Goal: Task Accomplishment & Management: Manage account settings

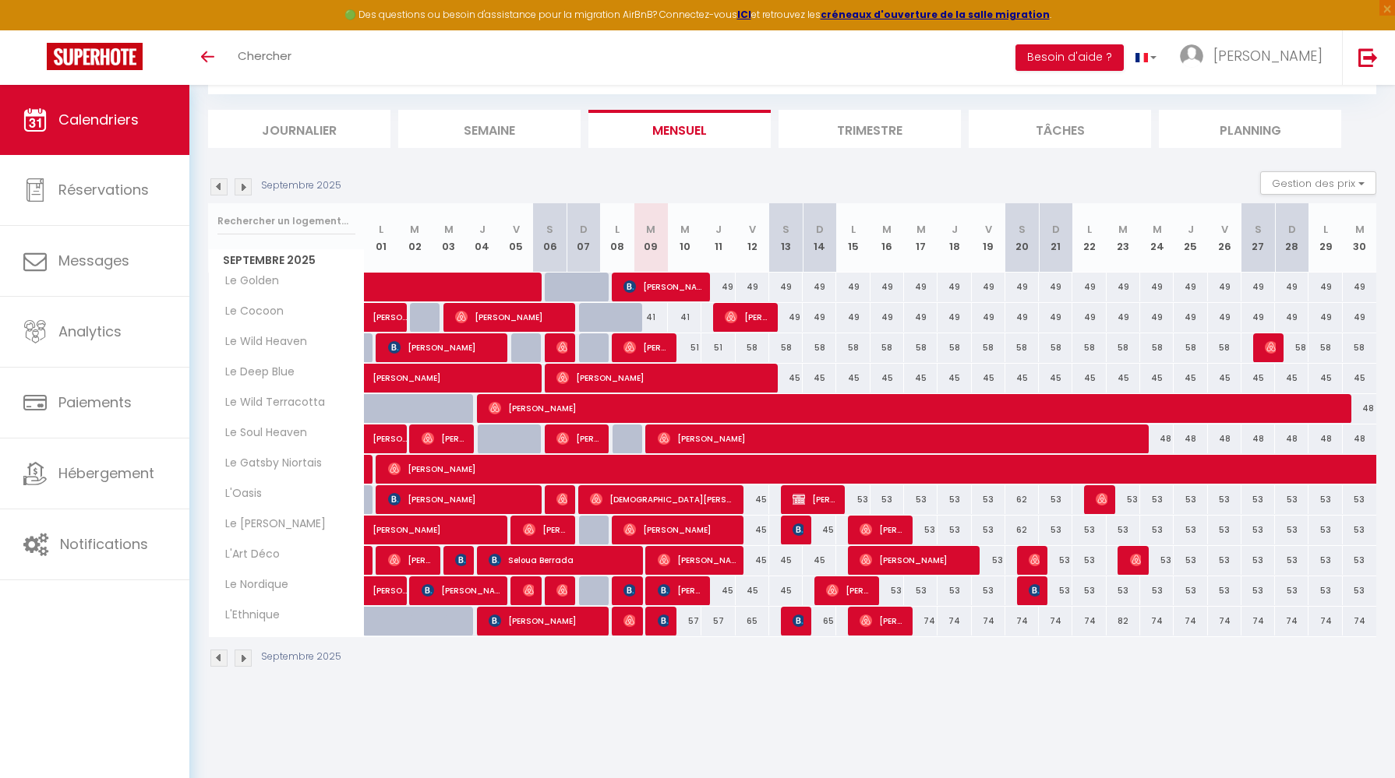
scroll to position [81, 0]
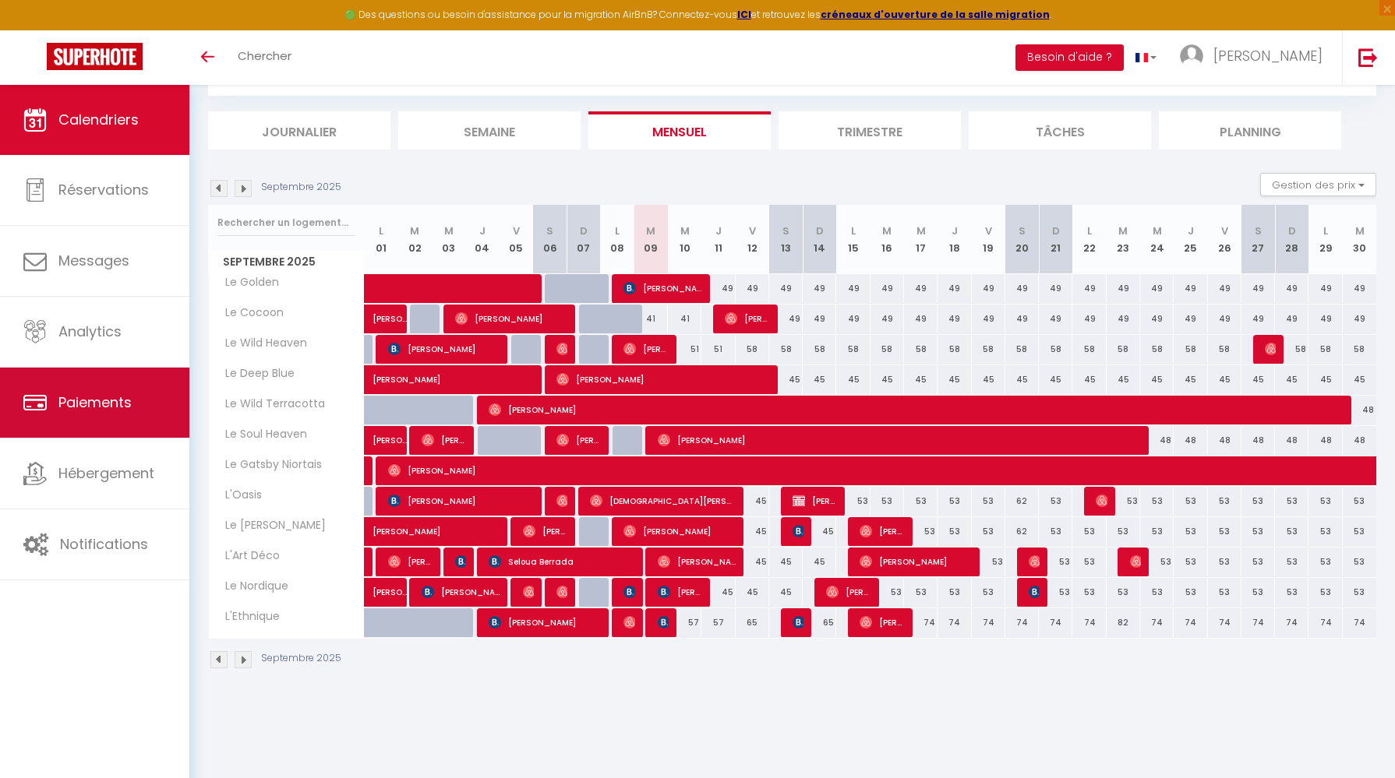
click at [101, 377] on link "Paiements" at bounding box center [94, 403] width 189 height 70
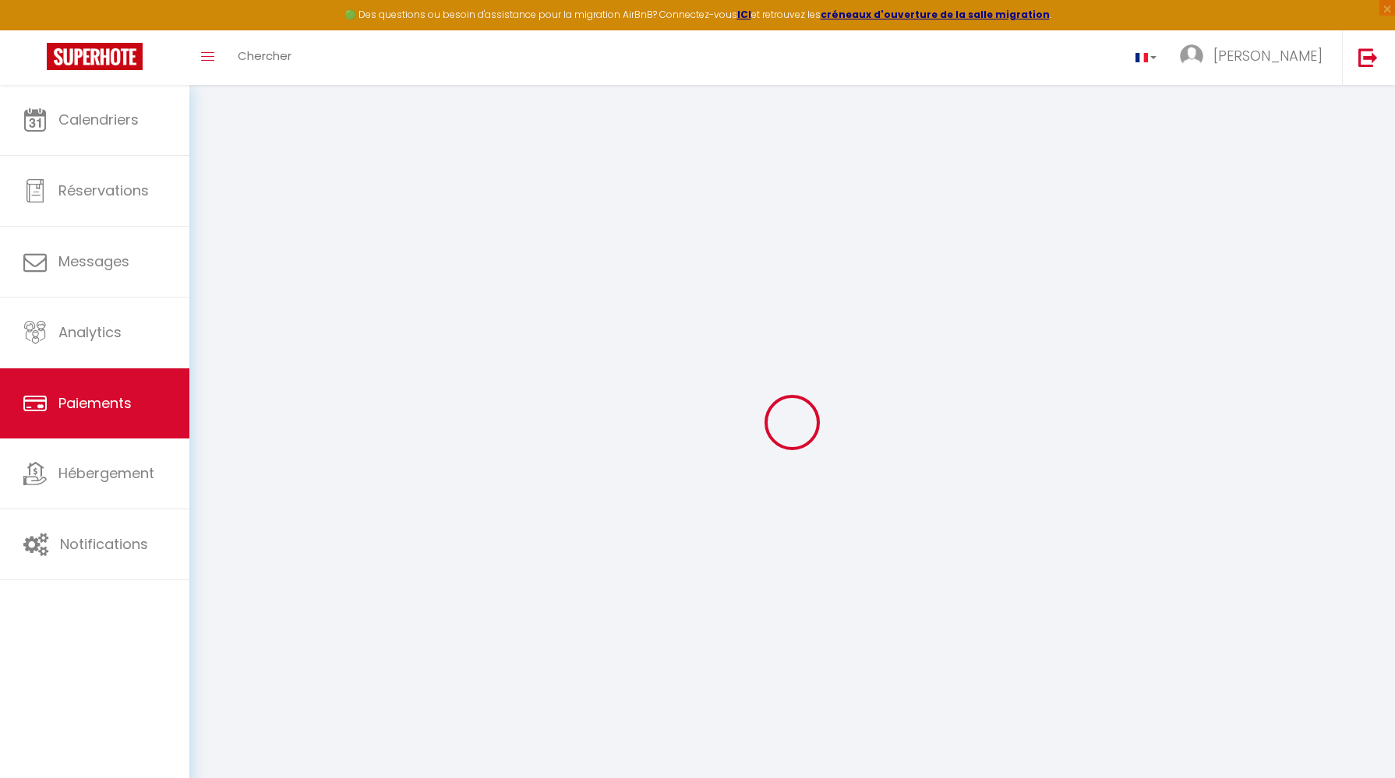
select select "2"
select select "0"
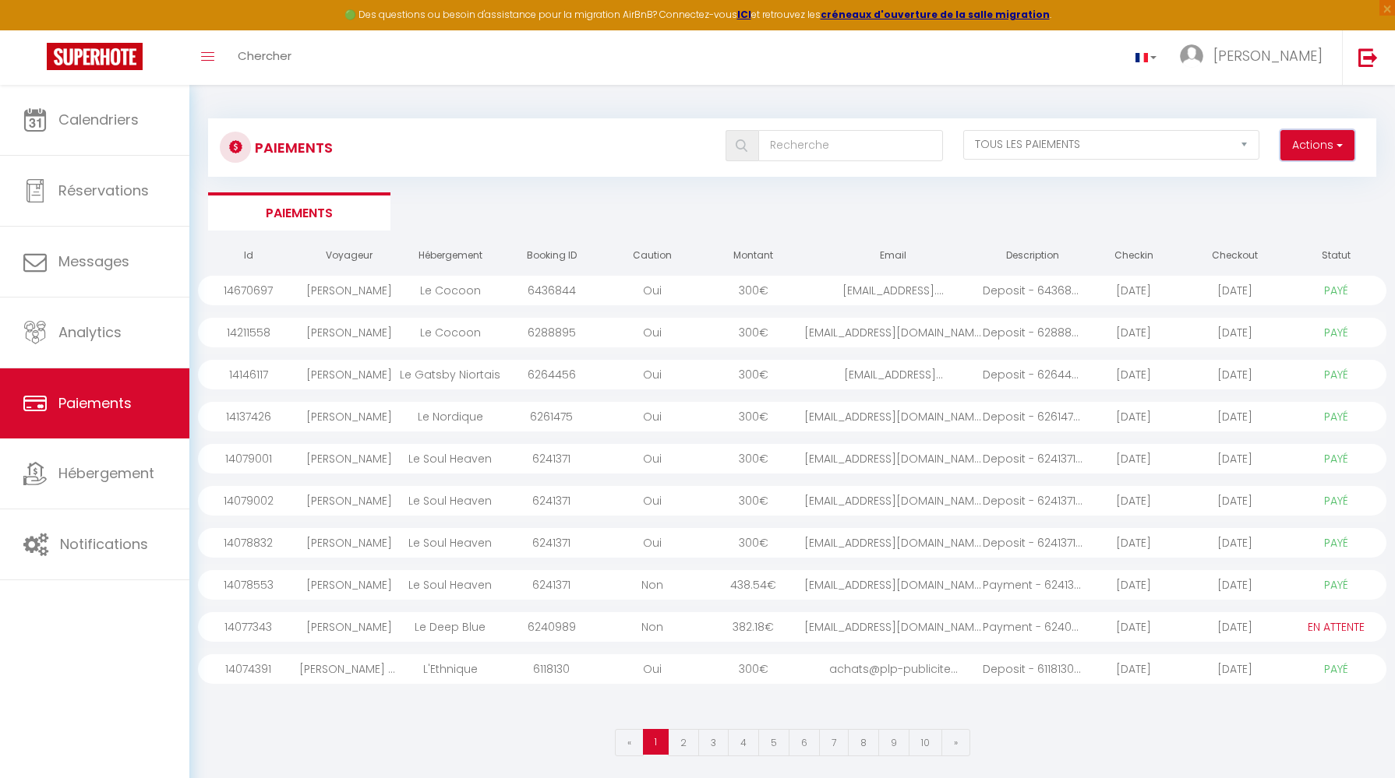
click at [1344, 135] on button "Actions" at bounding box center [1317, 145] width 74 height 31
click at [1302, 176] on link "Créer nouveau lien paiement" at bounding box center [1258, 179] width 192 height 20
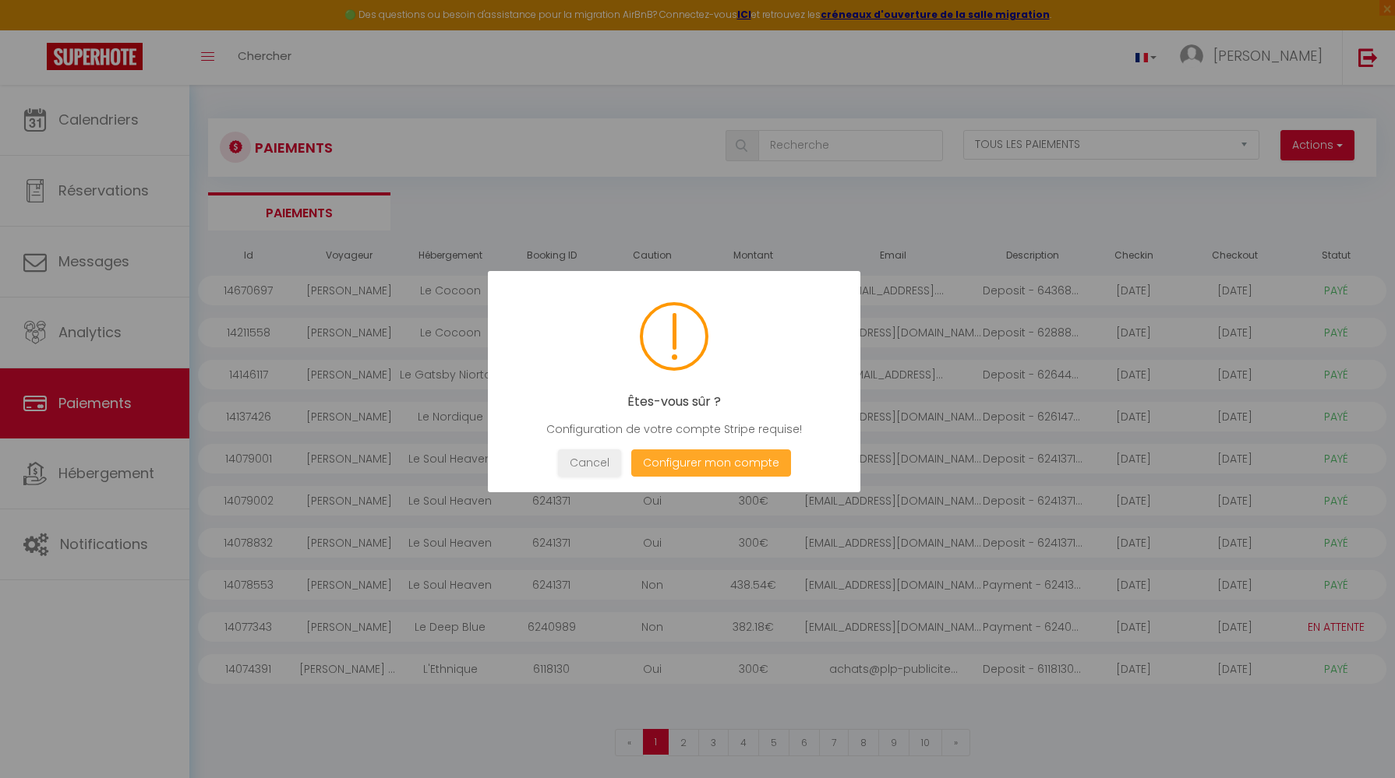
click at [689, 465] on button "Configurer mon compte" at bounding box center [711, 463] width 160 height 27
select select "fr"
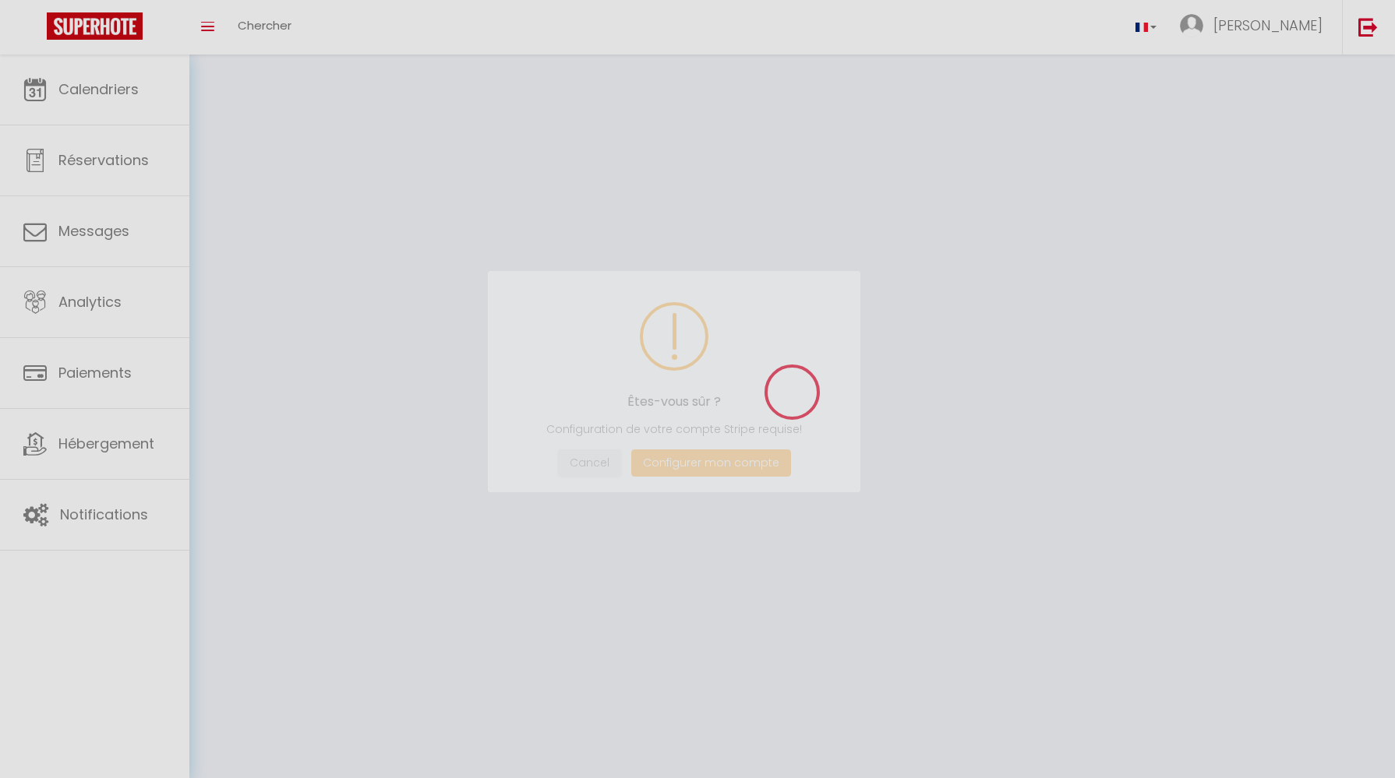
type input "[PERSON_NAME]"
type input "DEALMEIDA"
type input "[URL][DOMAIN_NAME]"
select select
select select "28"
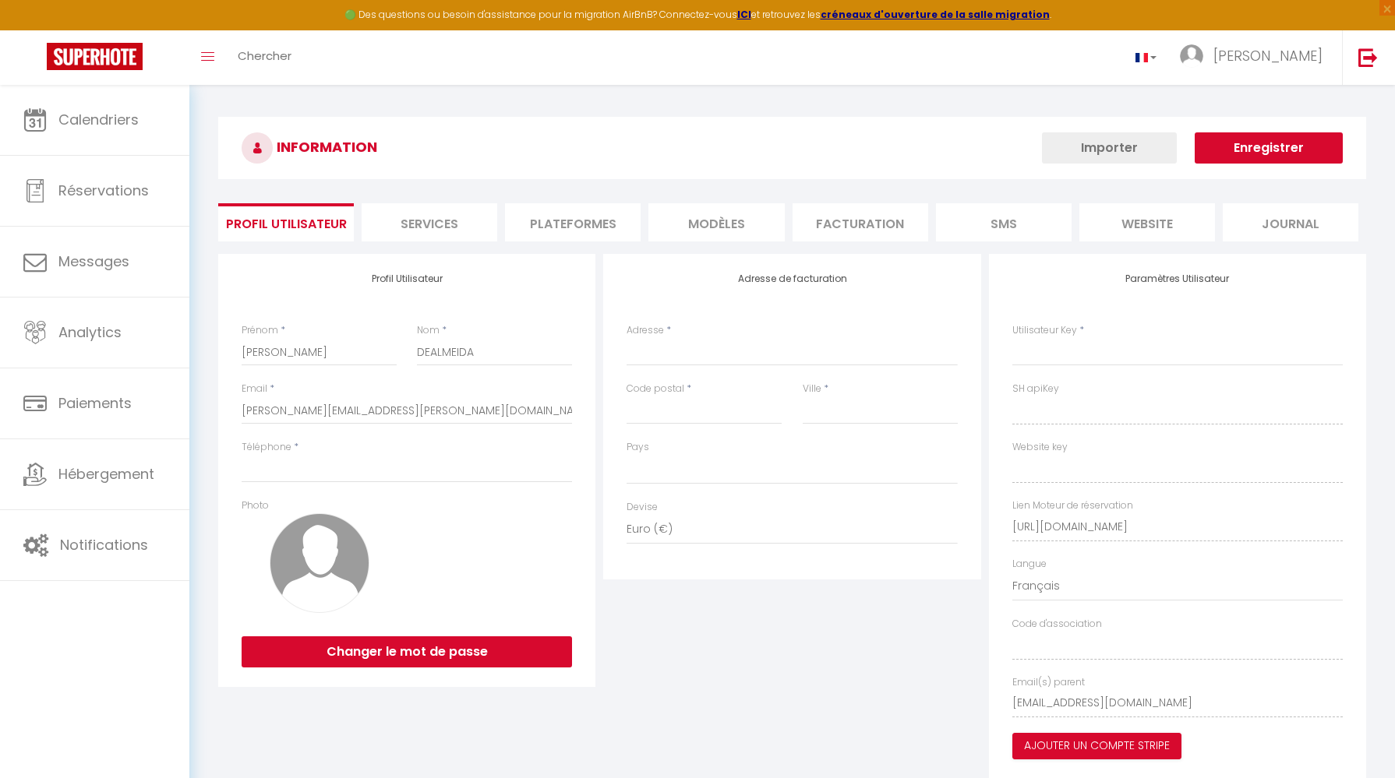
select select
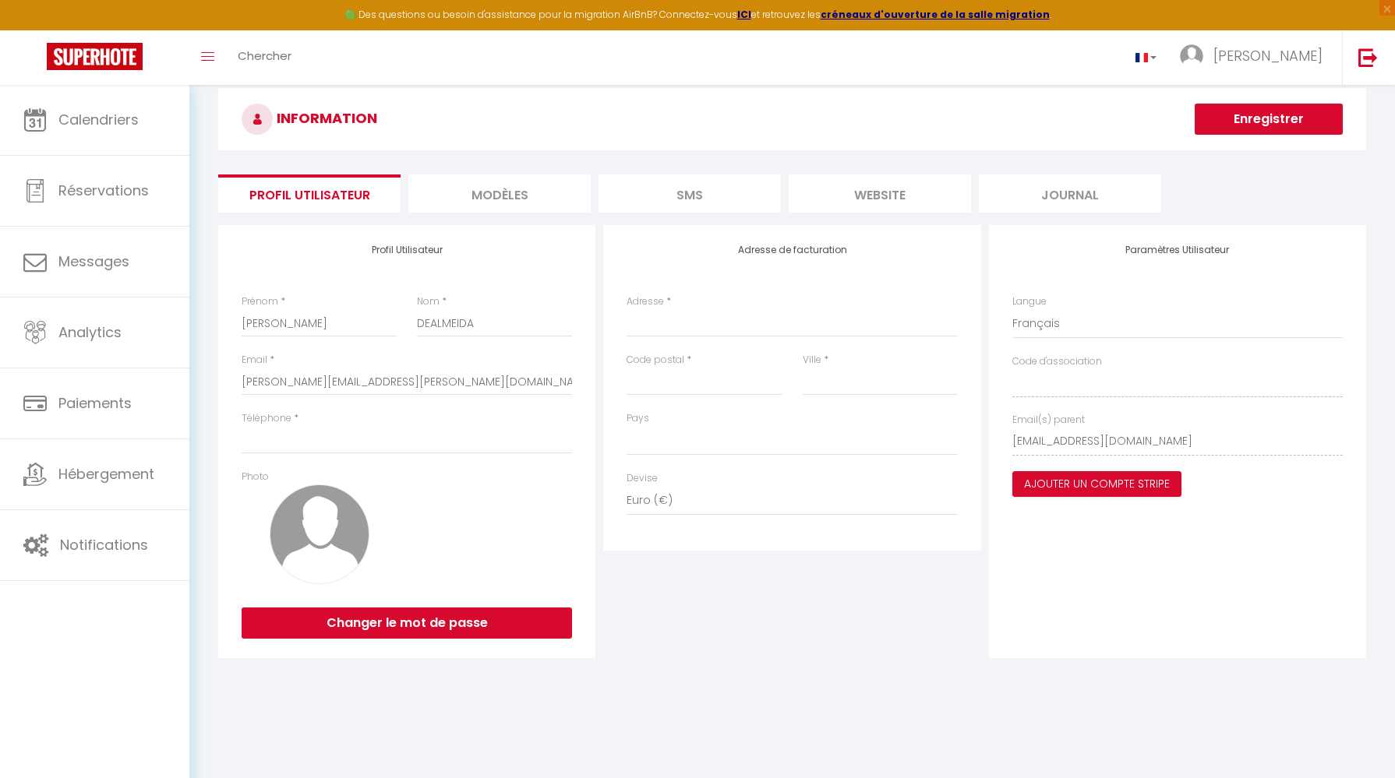
scroll to position [33, 0]
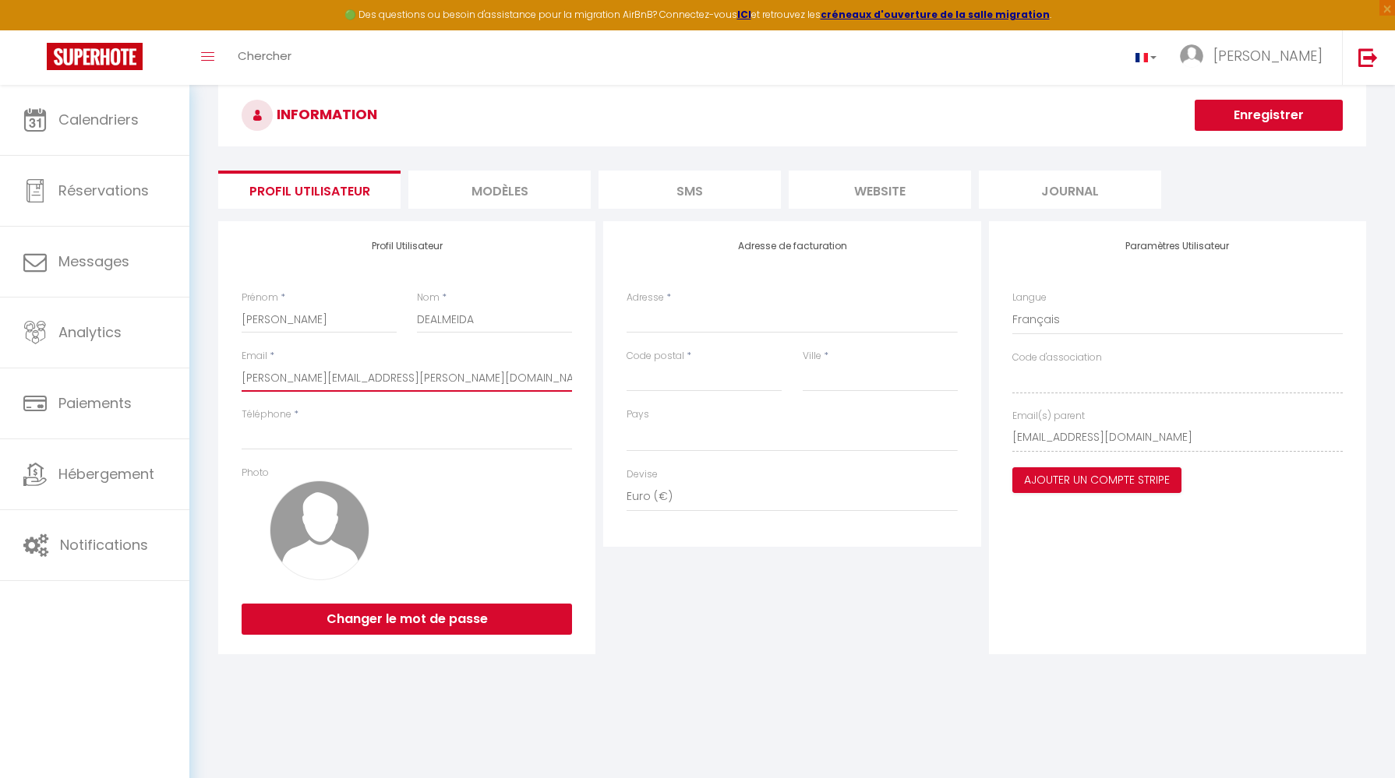
click at [332, 372] on input "[PERSON_NAME][EMAIL_ADDRESS][PERSON_NAME][DOMAIN_NAME]" at bounding box center [407, 378] width 330 height 28
drag, startPoint x: 408, startPoint y: 373, endPoint x: 275, endPoint y: 374, distance: 133.2
click at [275, 374] on input "[PERSON_NAME][EMAIL_ADDRESS][PERSON_NAME][DOMAIN_NAME]" at bounding box center [407, 378] width 330 height 28
click at [397, 389] on input "[PERSON_NAME][EMAIL_ADDRESS][PERSON_NAME][DOMAIN_NAME]" at bounding box center [407, 378] width 330 height 28
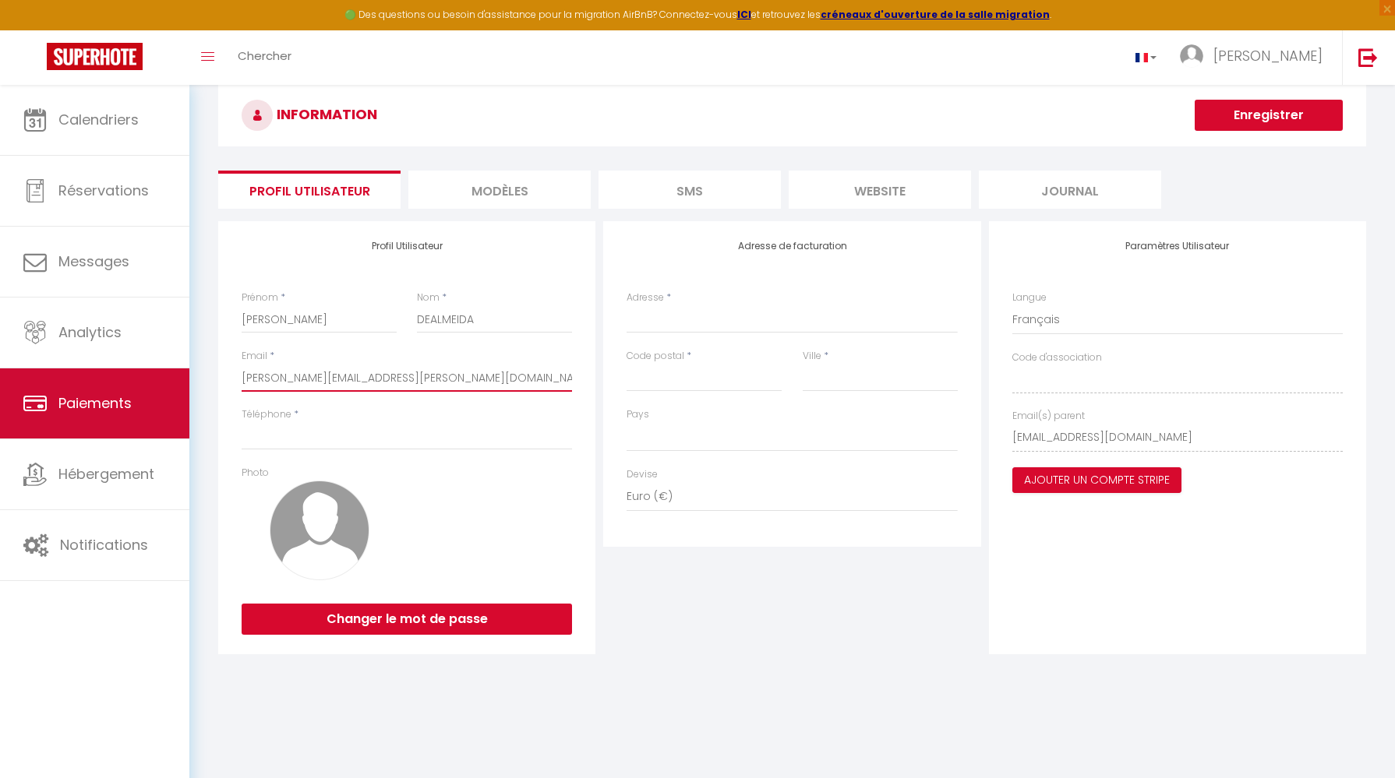
drag, startPoint x: 418, startPoint y: 387, endPoint x: 148, endPoint y: 379, distance: 270.5
click at [148, 379] on div "🟢 Des questions ou besoin d'assistance pour la migration AirBnB? Connectez-vous…" at bounding box center [697, 375] width 1395 height 646
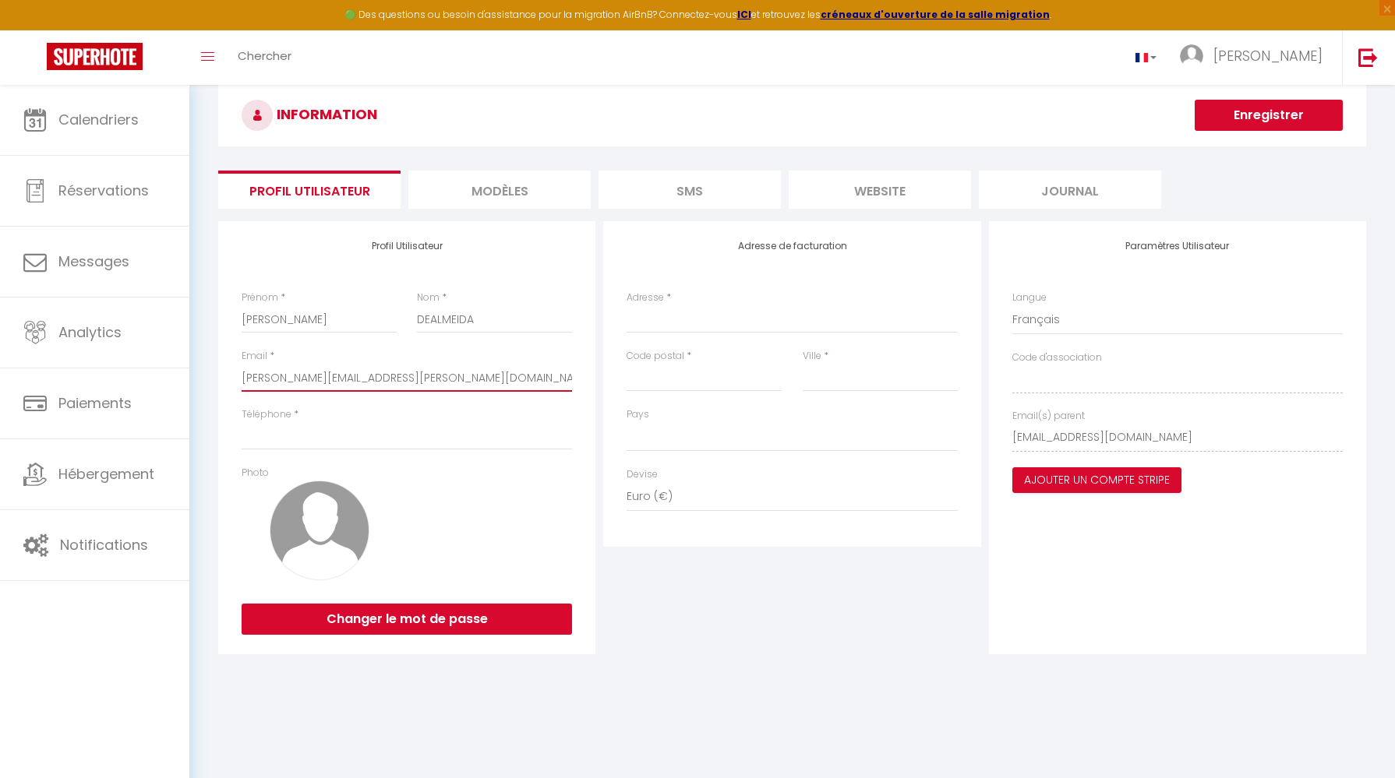
type input "j"
select select
type input "je"
select select
type input "jen"
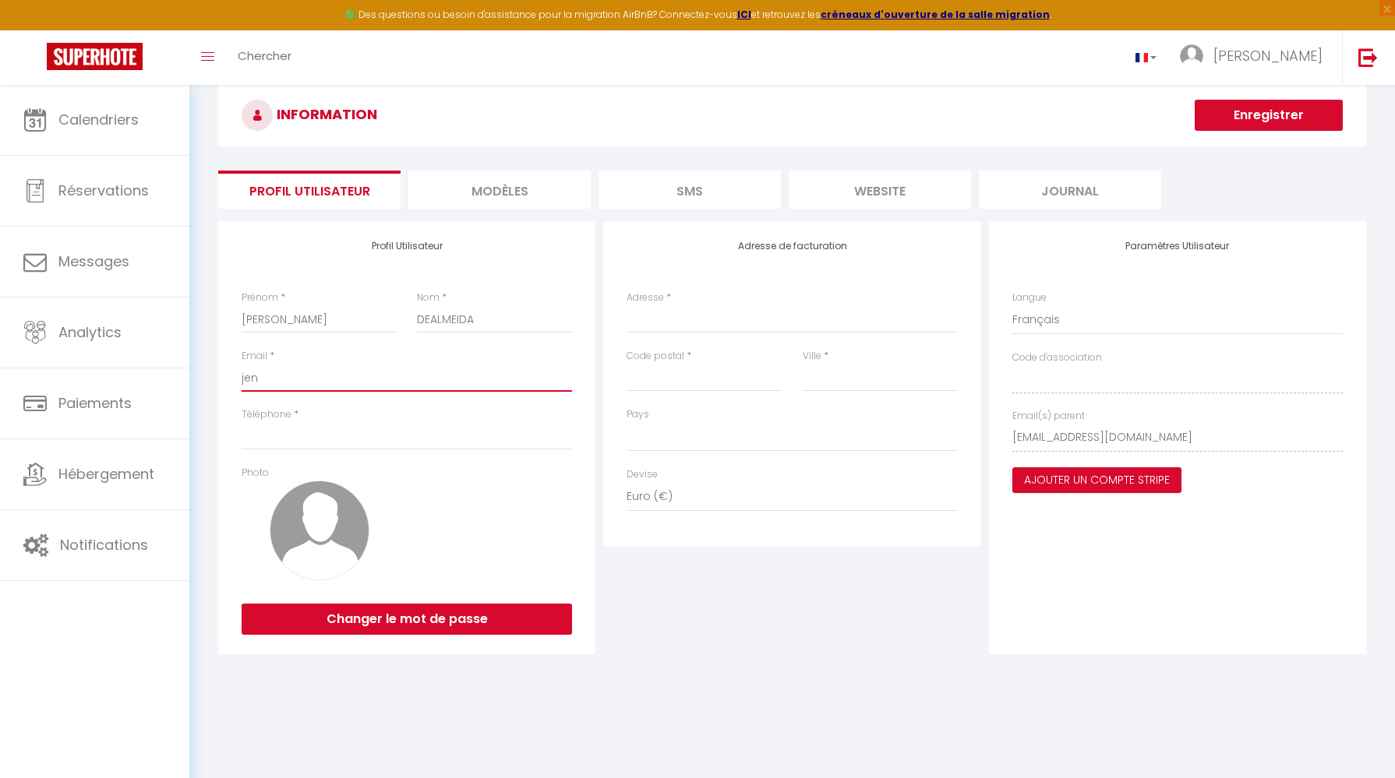
select select
type input "jeni"
select select
type input "jenif"
select select
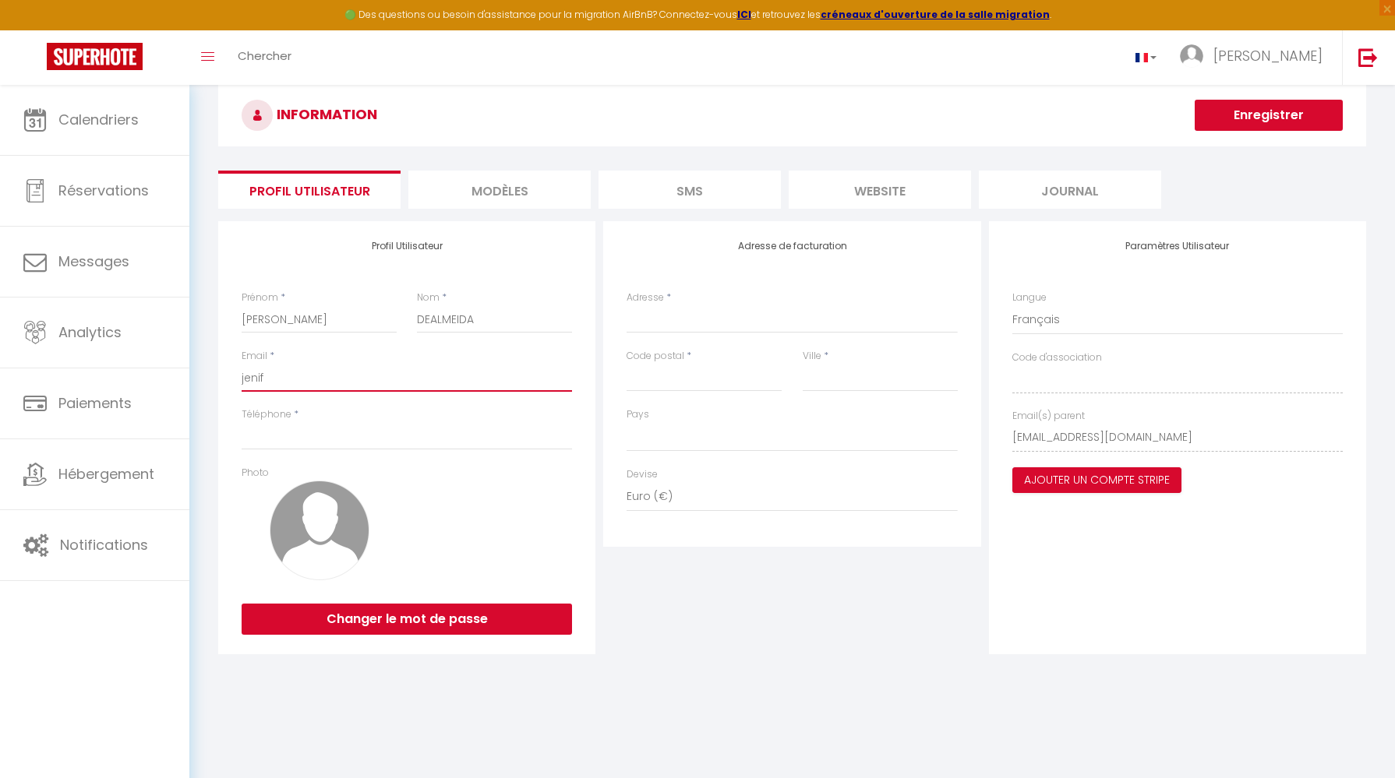
type input "jenife"
select select
type input "jenifer"
select select
type input "jenife"
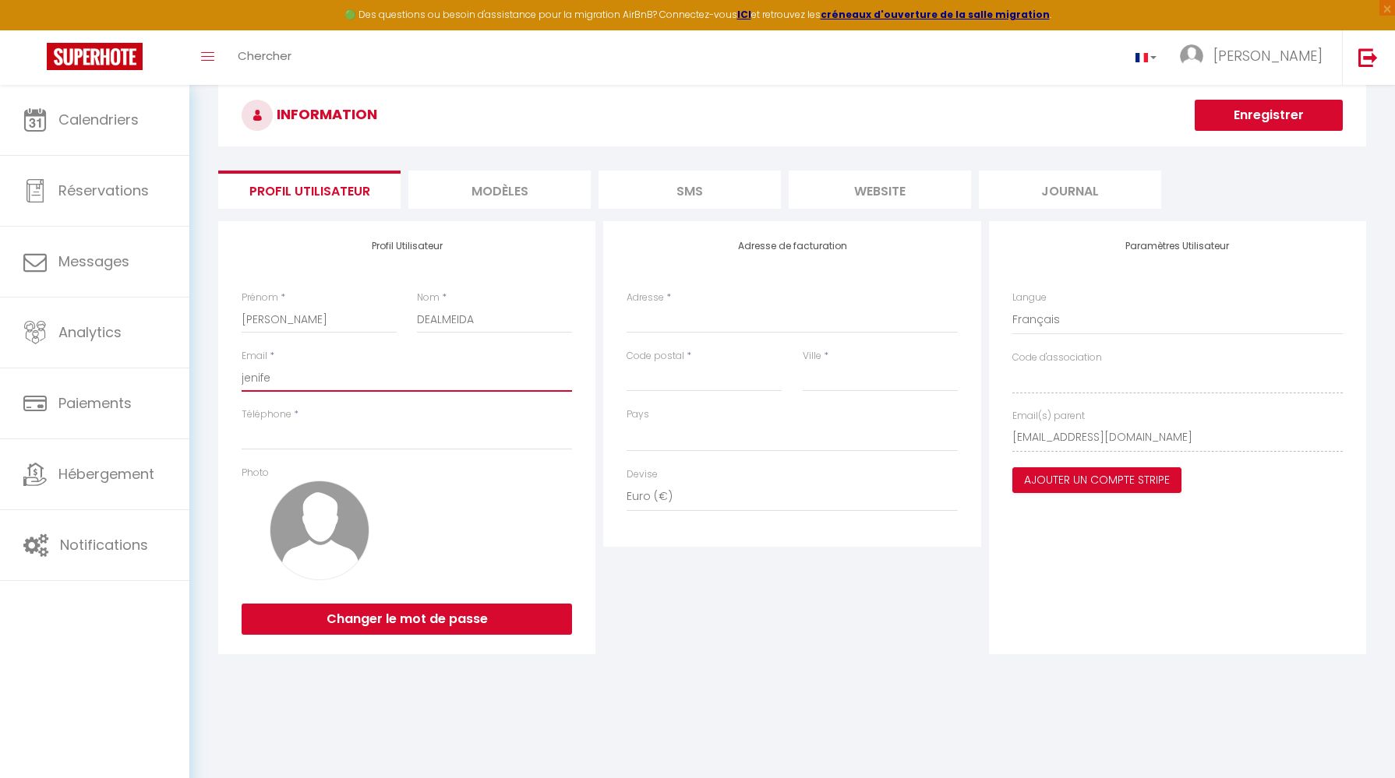
select select
type input "jenif"
select select
type input "jeni"
select select
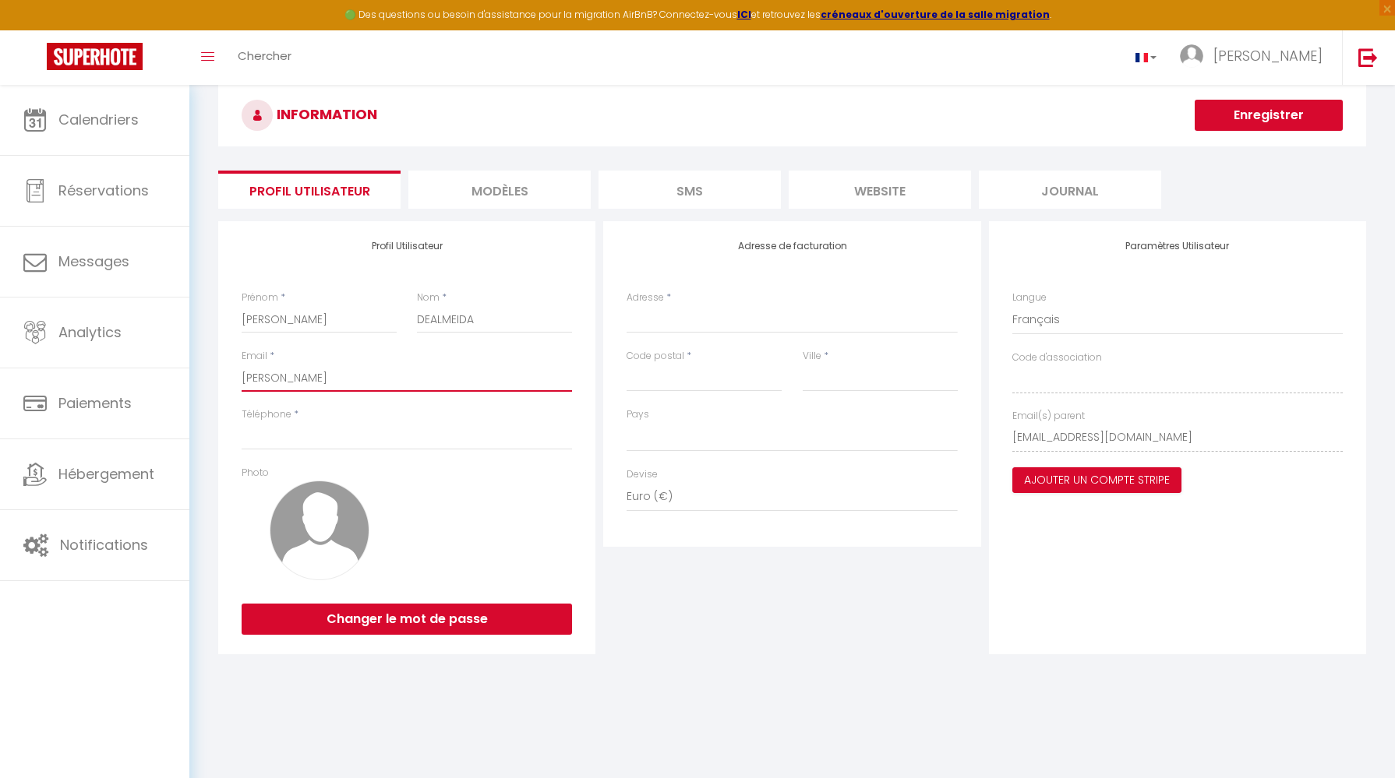
type input "jen"
select select
type input "jenn"
select select
type input "jenni"
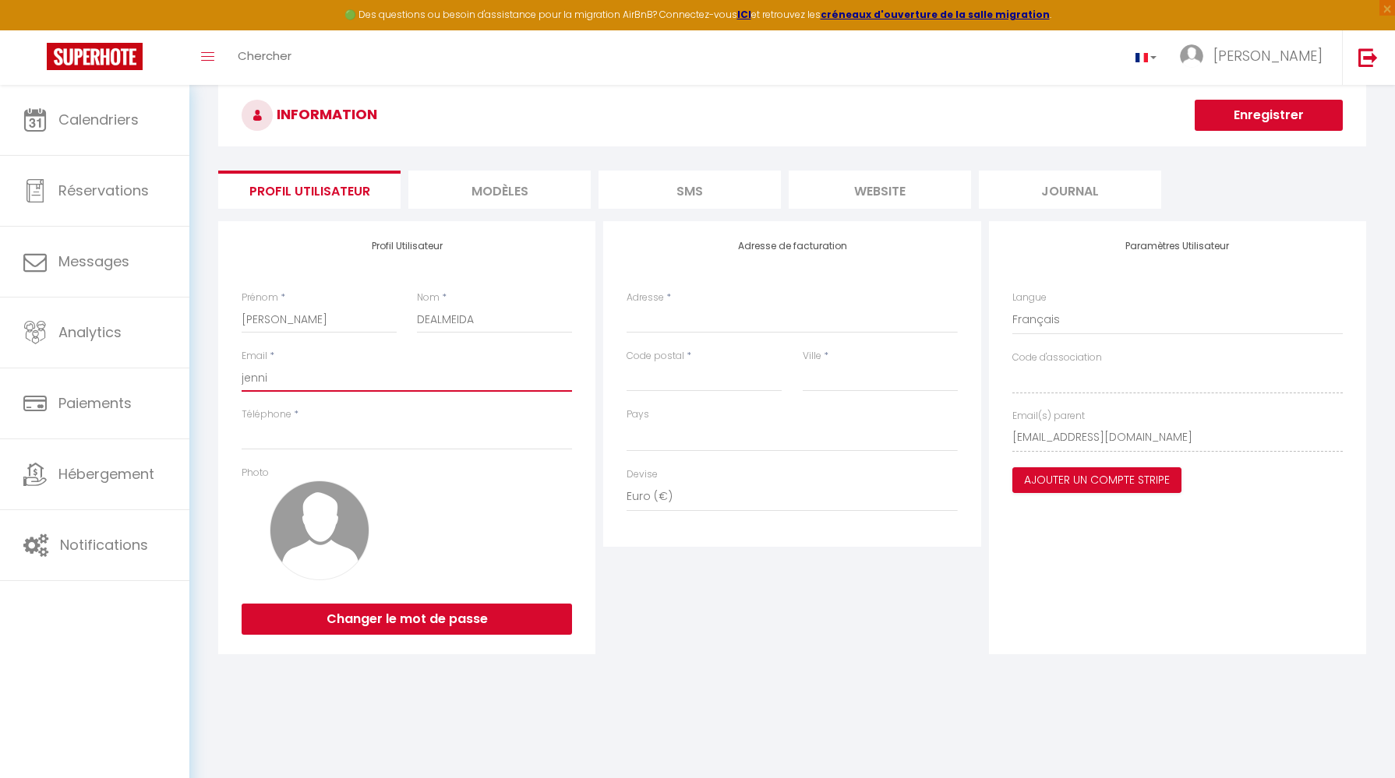
select select
type input "jennif"
select select
type input "jennife"
select select
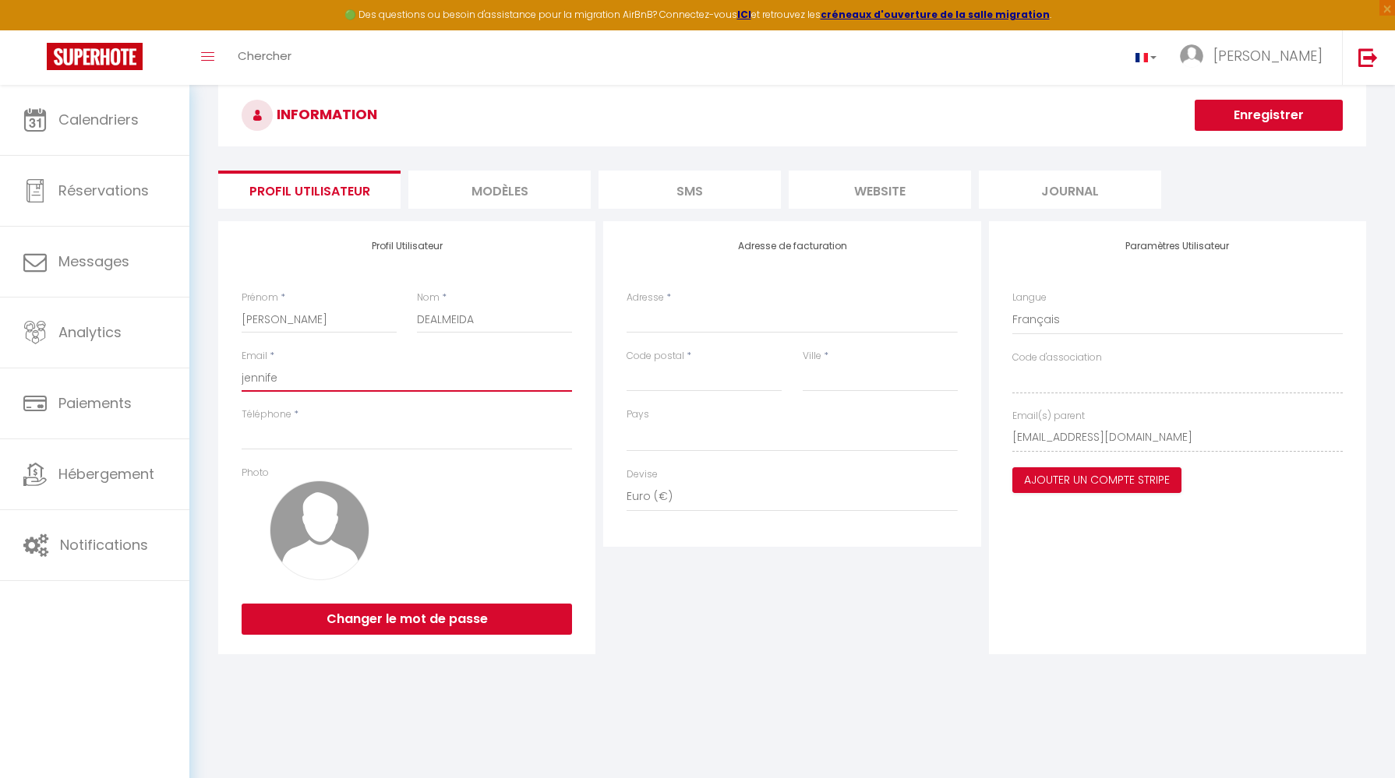
type input "jennifer"
select select
type input "jennifer."
select select
type input "jennifer.c"
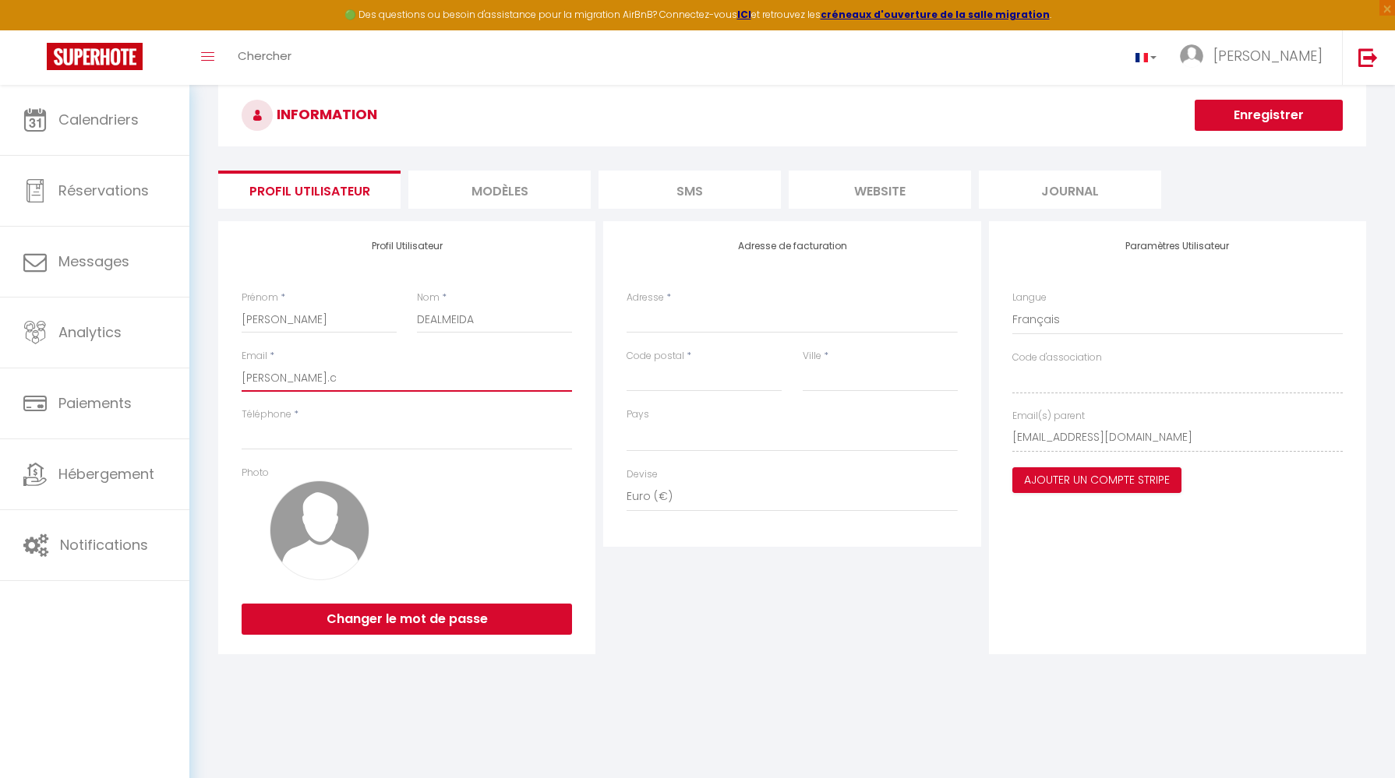
select select
type input "jennifer.co"
select select
type input "jennifer.con"
select select
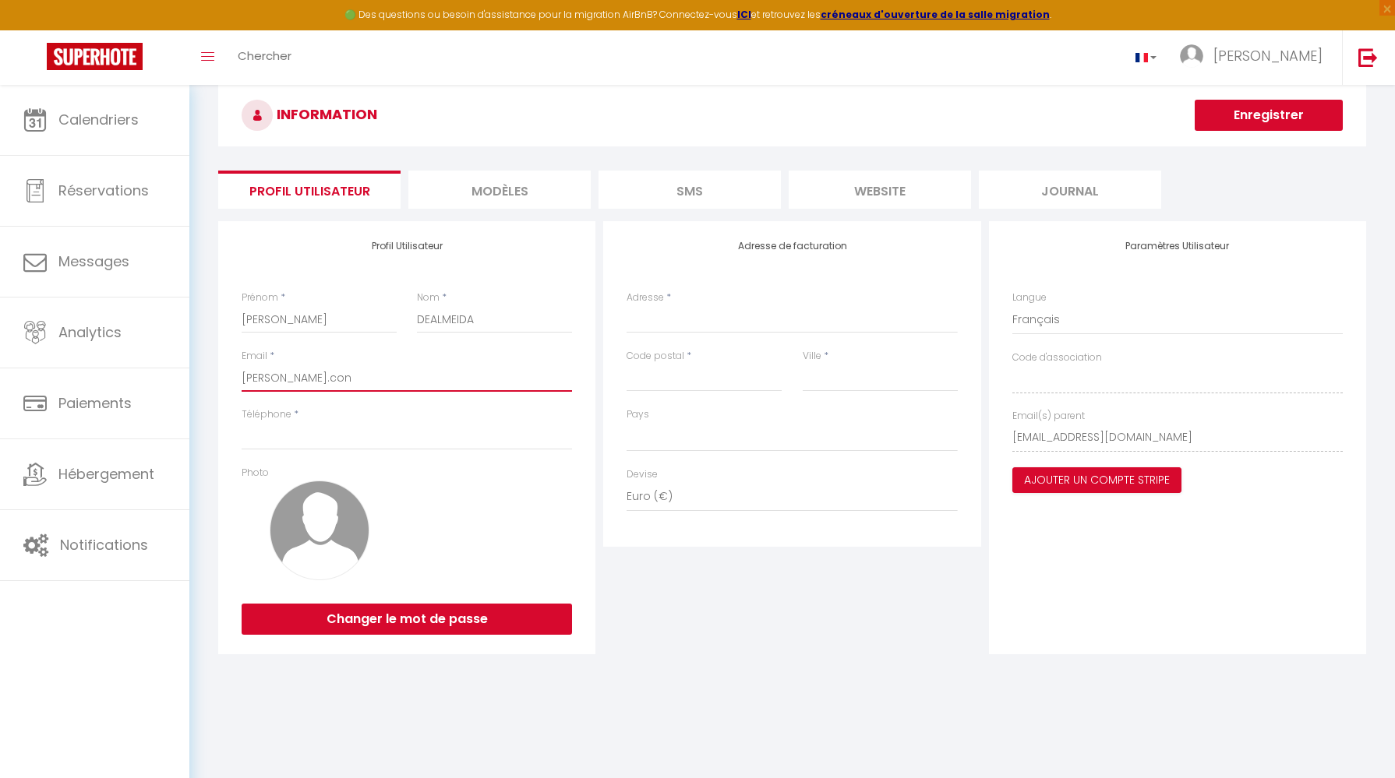
type input "jennifer.conc"
select select
type input "jennifer.conci"
select select
type input "jennifer.concir"
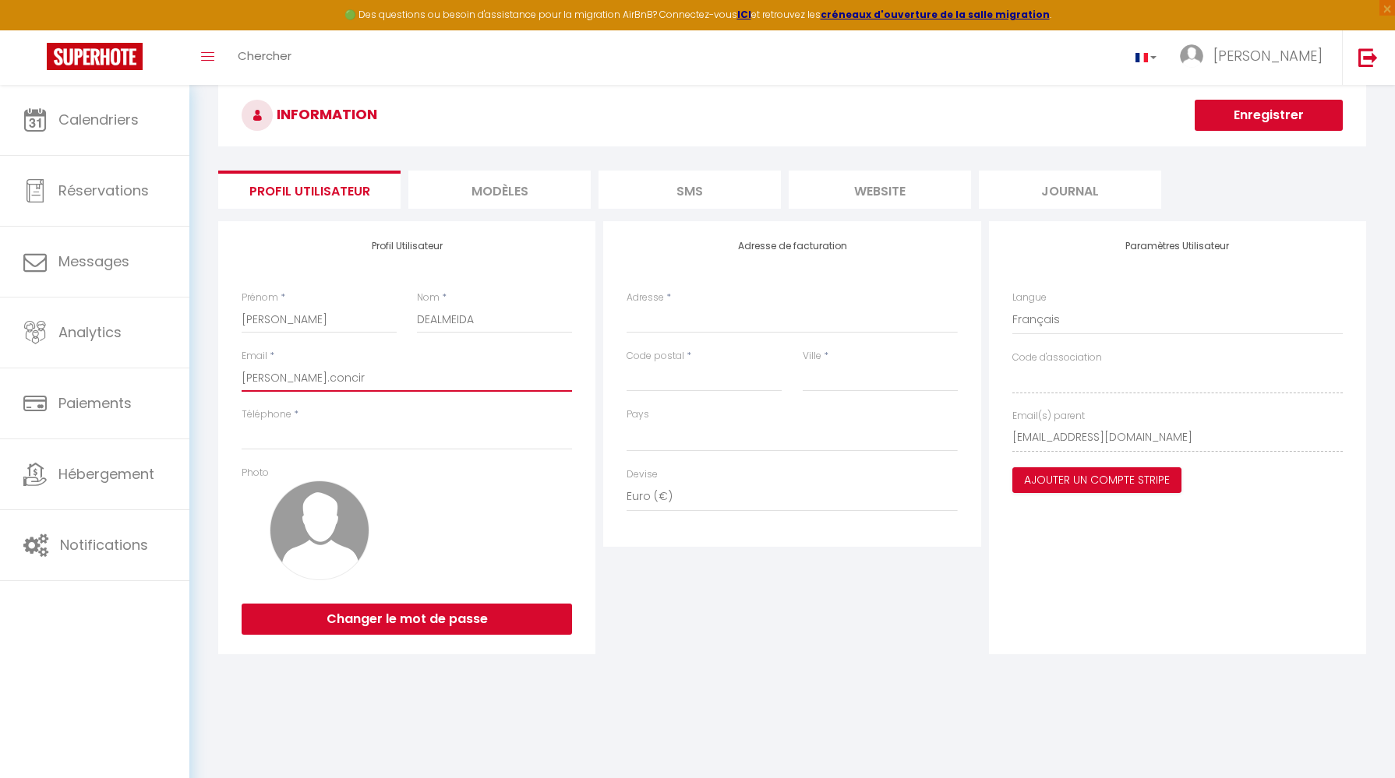
select select
type input "jennifer.concire"
select select
type input "jennifer.concir"
select select
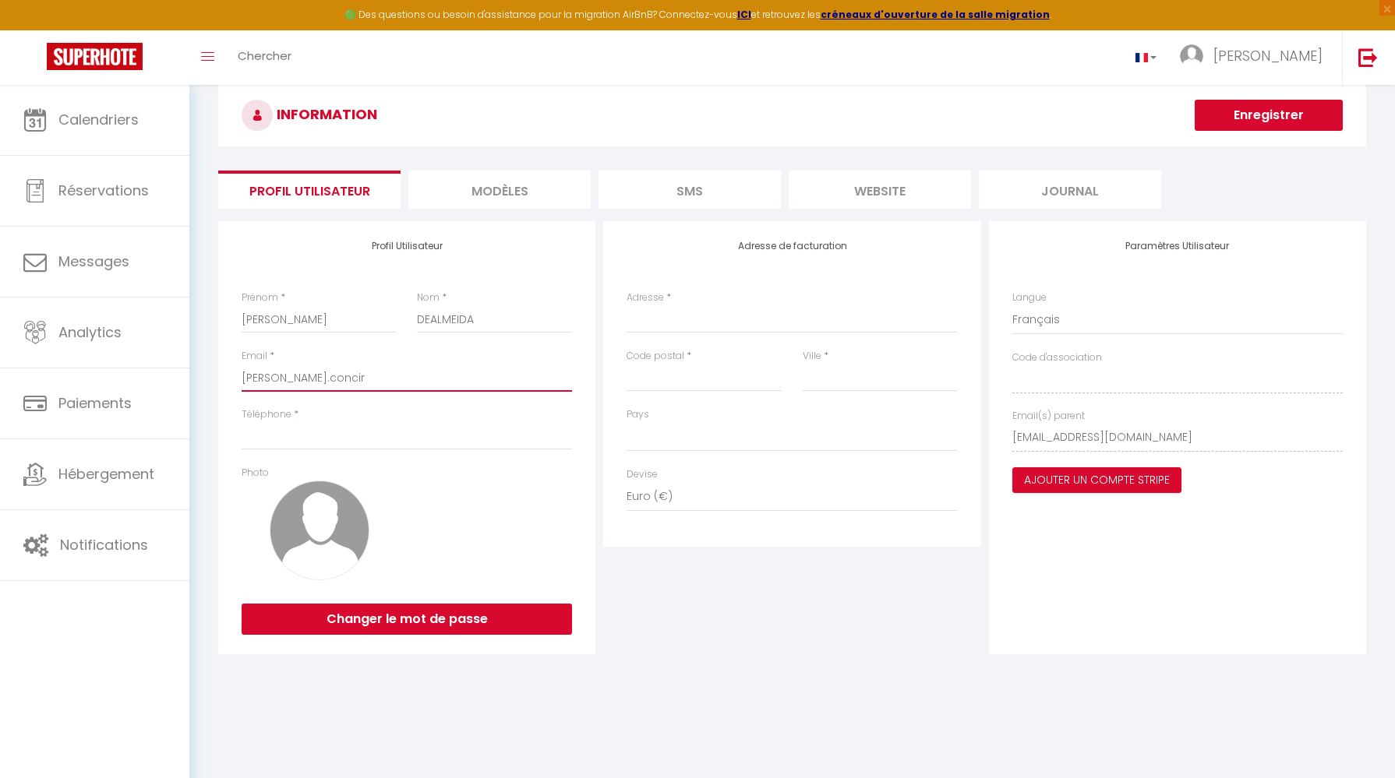
type input "jennifer.conci"
select select
type input "jennifer.concie"
select select
type input "jennifer.concier"
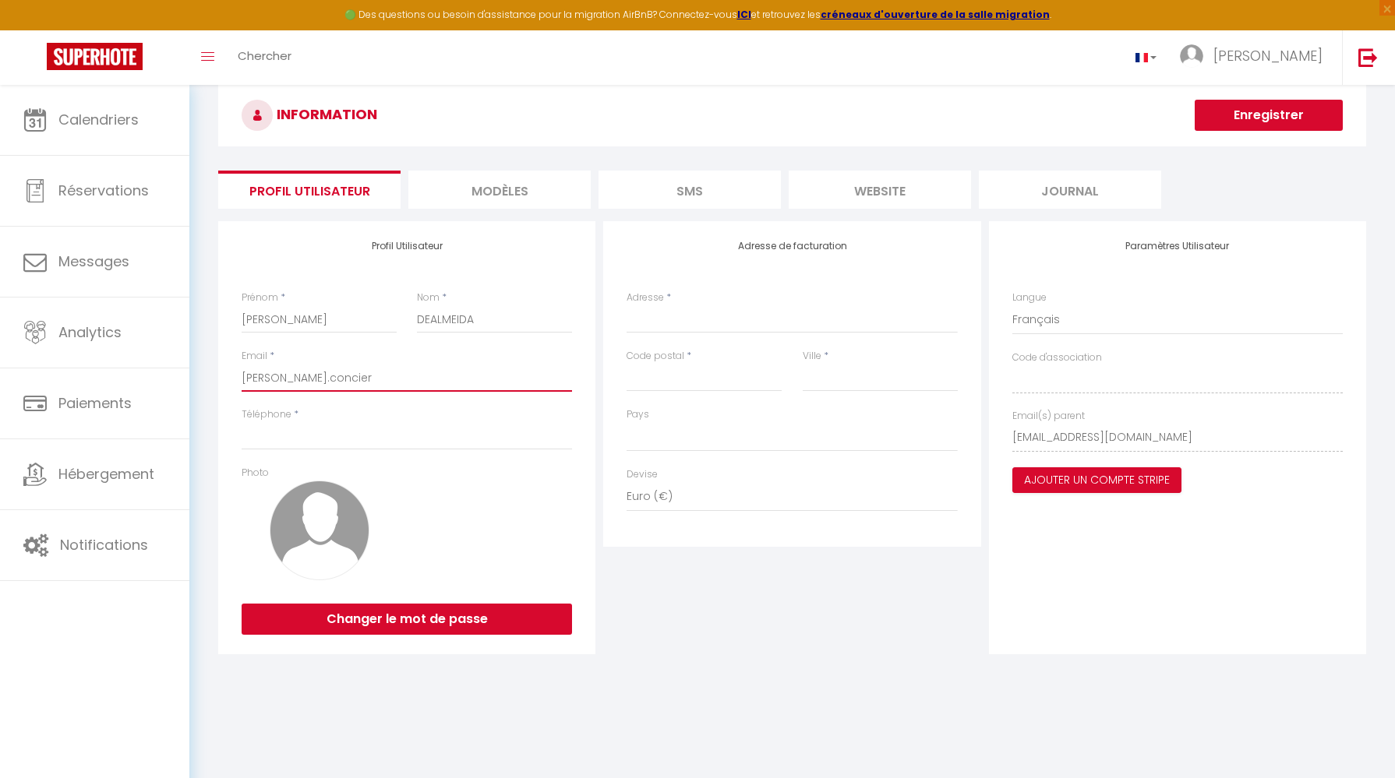
select select
type input "jennifer.concierg"
select select
type input "jennifer.concierge"
select select
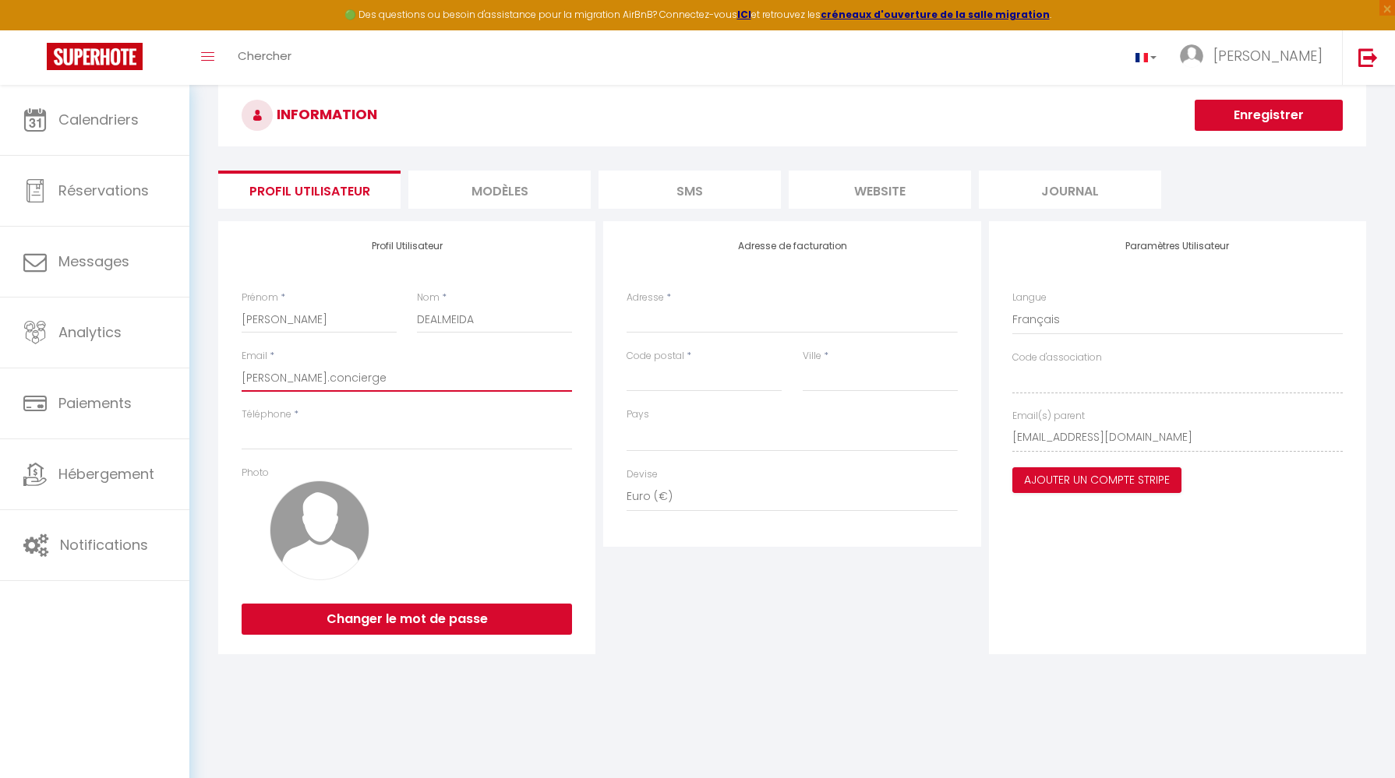
type input "jennifer.concierger"
select select
type input "jennifer.conciergeri"
select select
type input "jennifer.conciergerie"
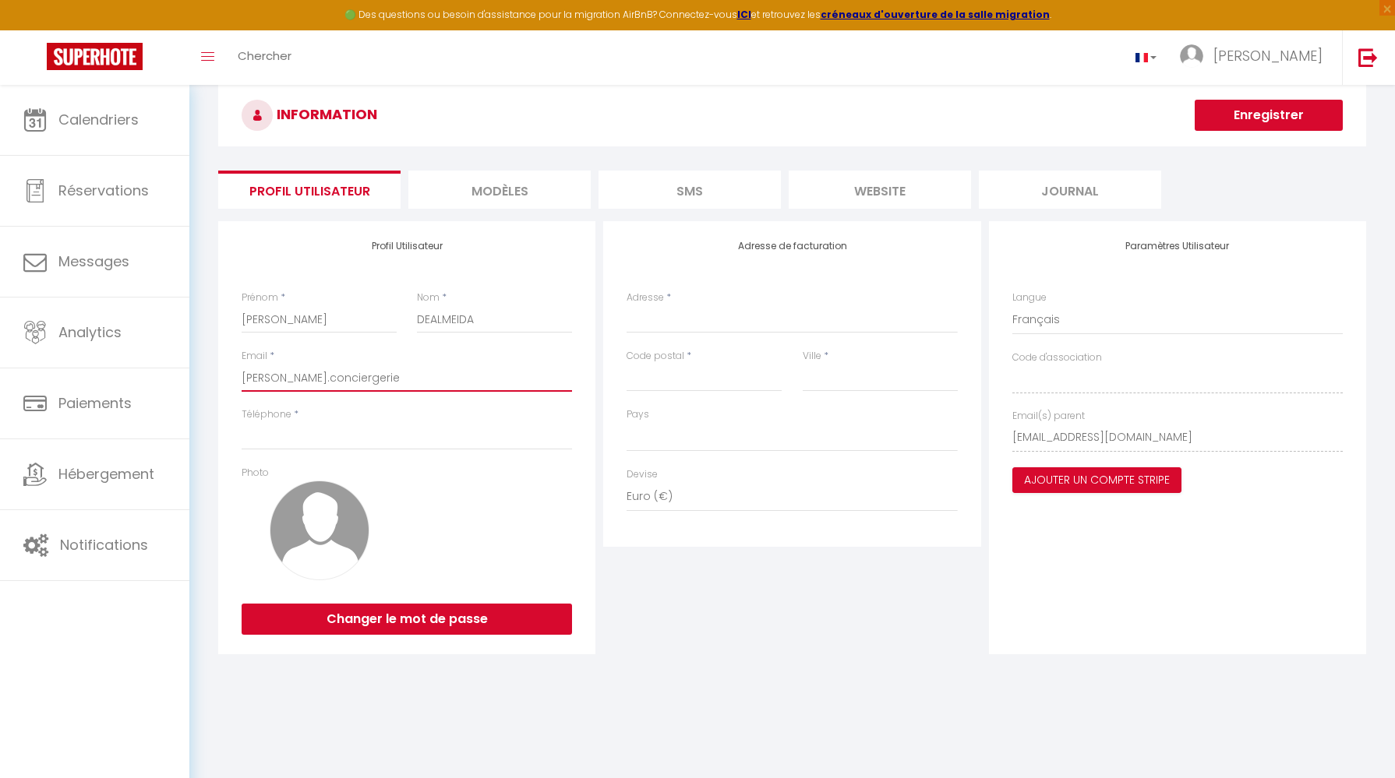
select select
type input "jennifer.conciergeriep"
select select
type input "jennifer.conciergeriepr"
select select
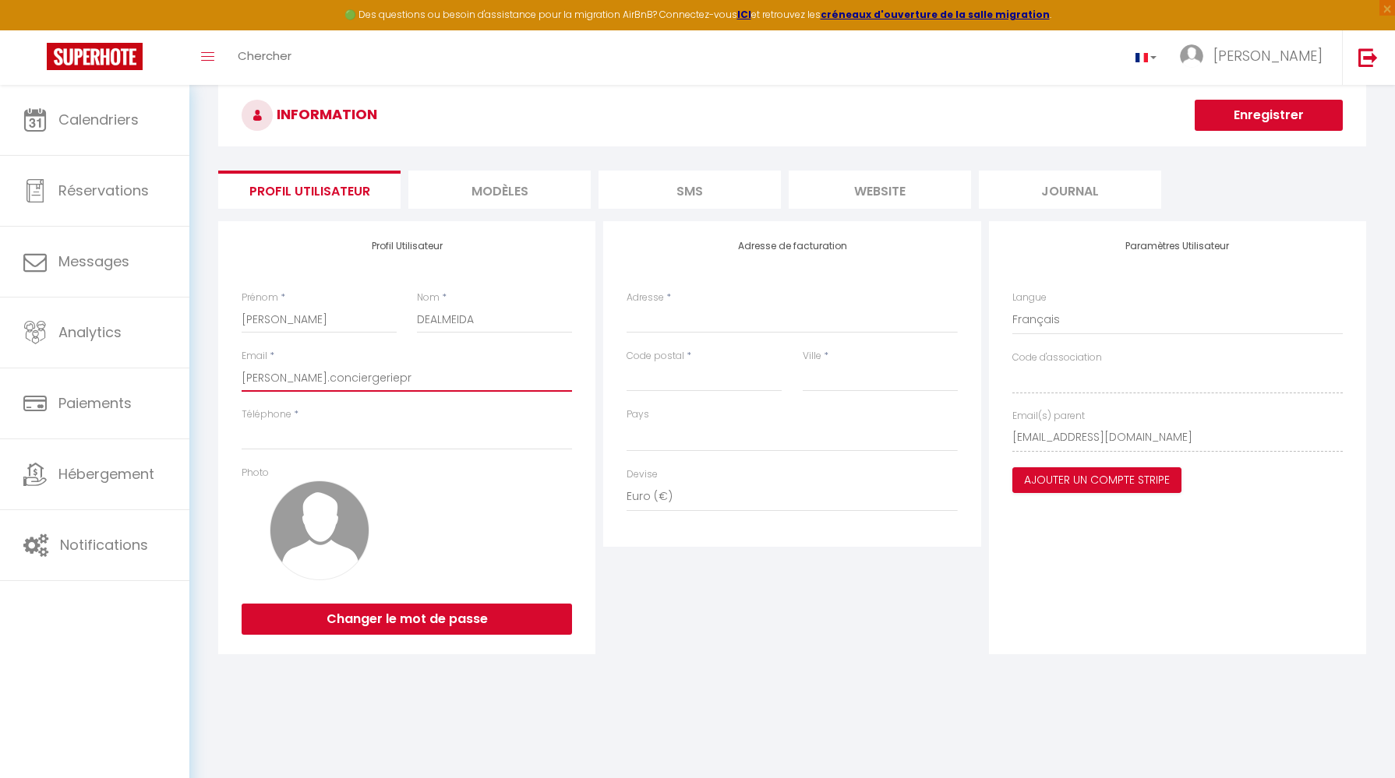
type input "jennifer.conciergeriepro"
select select
type input "jennifer.conciergeriepro@"
select select
type input "jennifer.conciergeriepro@g"
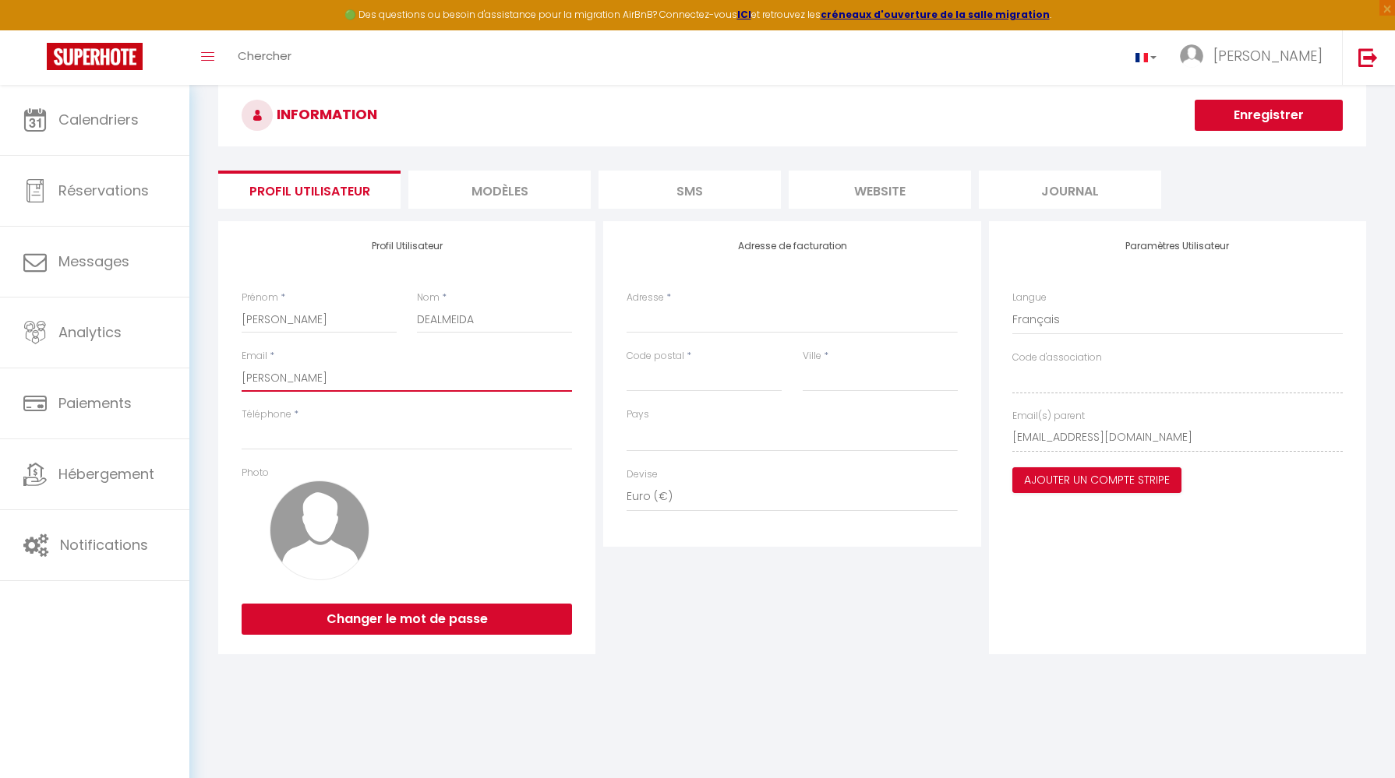
select select
type input "jennifer.conciergeriepro@gm"
select select
type input "jennifer.conciergeriepro@gma"
select select
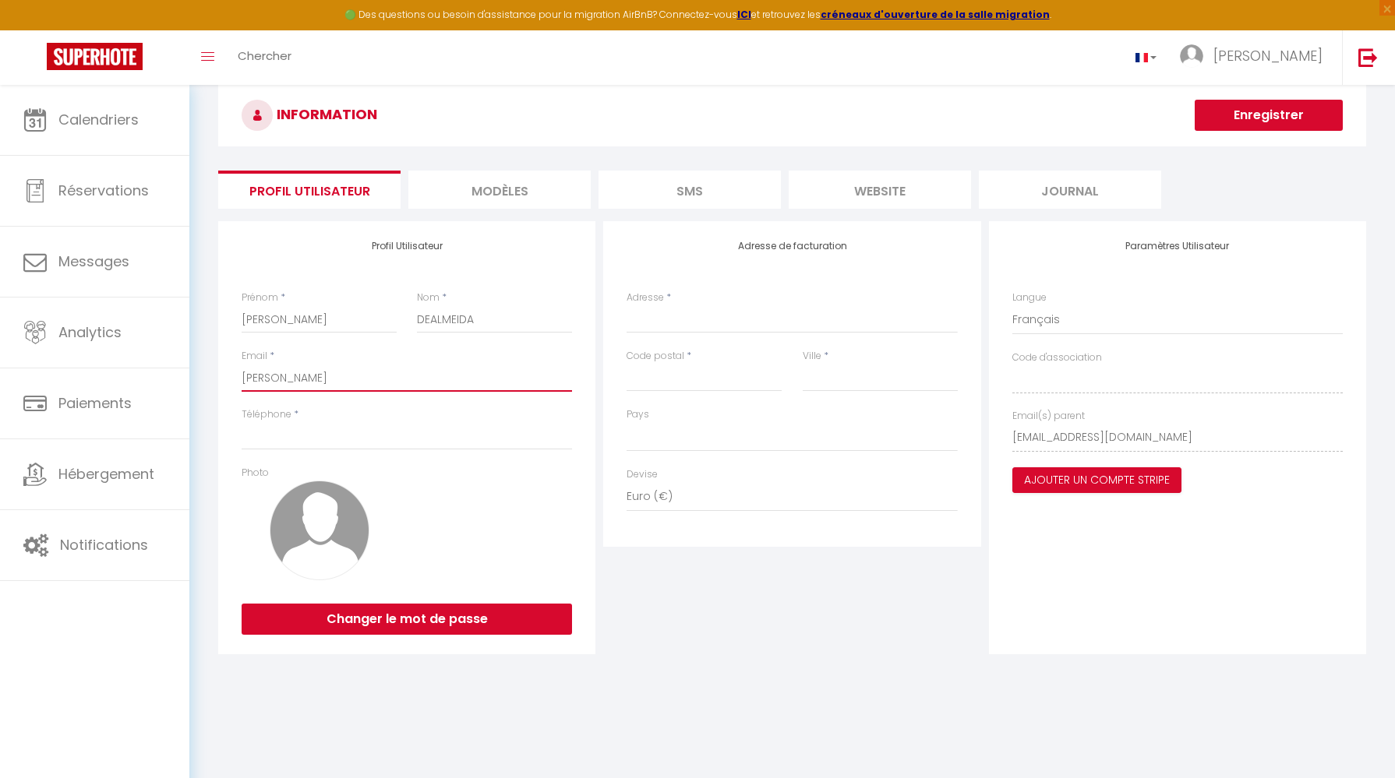
type input "jennifer.conciergeriepro@gmai"
select select
type input "jennifer.conciergeriepro@gmail"
select select
type input "jennifer.conciergeriepro@gmail."
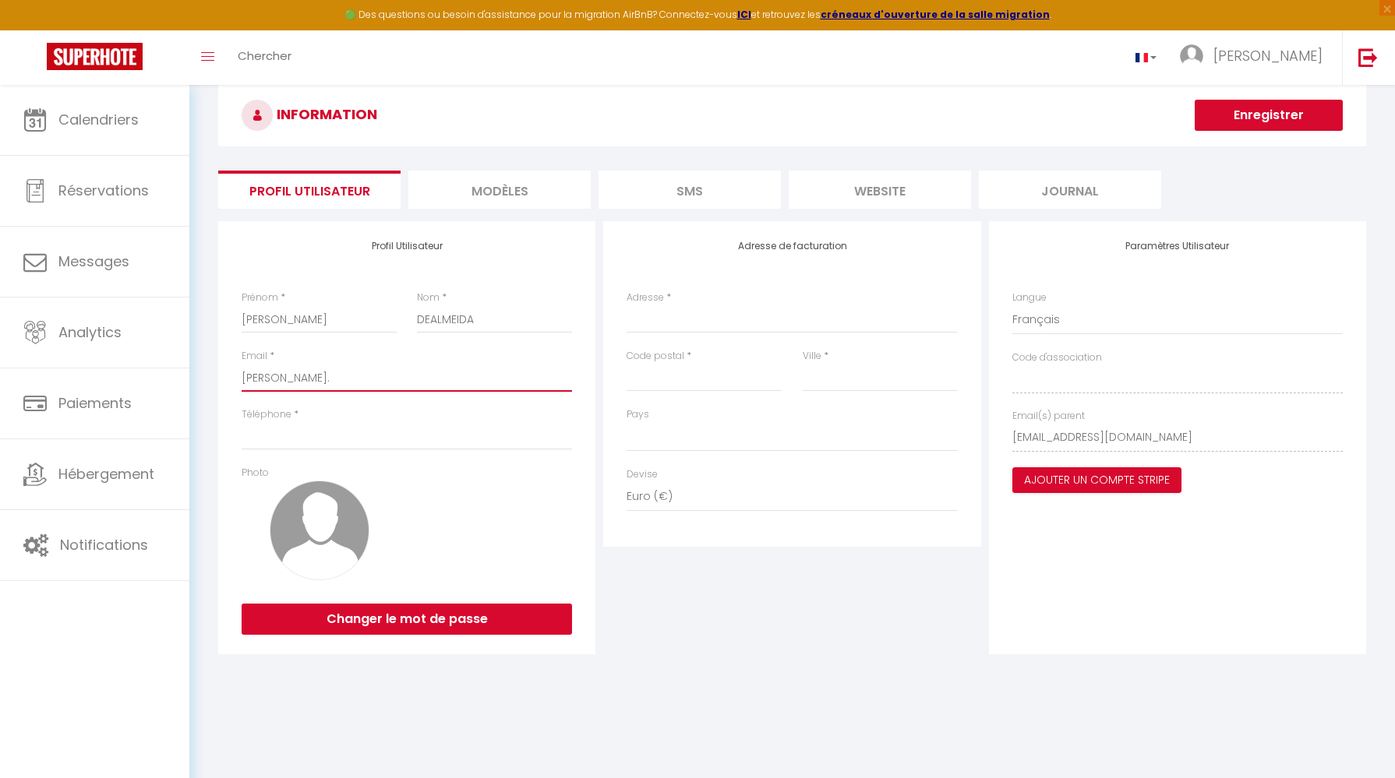
select select
type input "jennifer.conciergeriepro@gmail.c"
select select
type input "jennifer.conciergeriepro@gmail.co"
select select
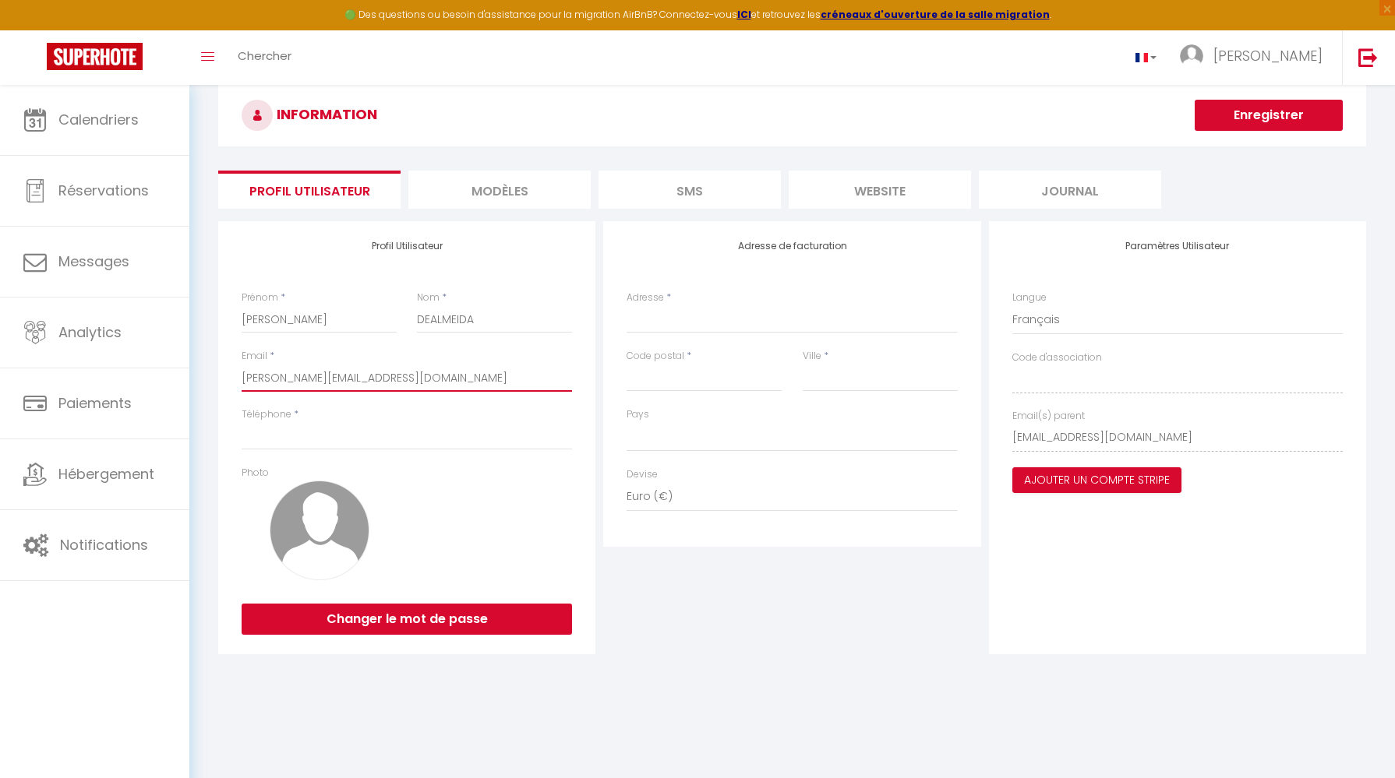
type input "[PERSON_NAME][EMAIL_ADDRESS][DOMAIN_NAME]"
select select
type input "[PERSON_NAME][EMAIL_ADDRESS][DOMAIN_NAME]"
click at [484, 449] on input "Téléphone" at bounding box center [407, 436] width 330 height 28
type input "0"
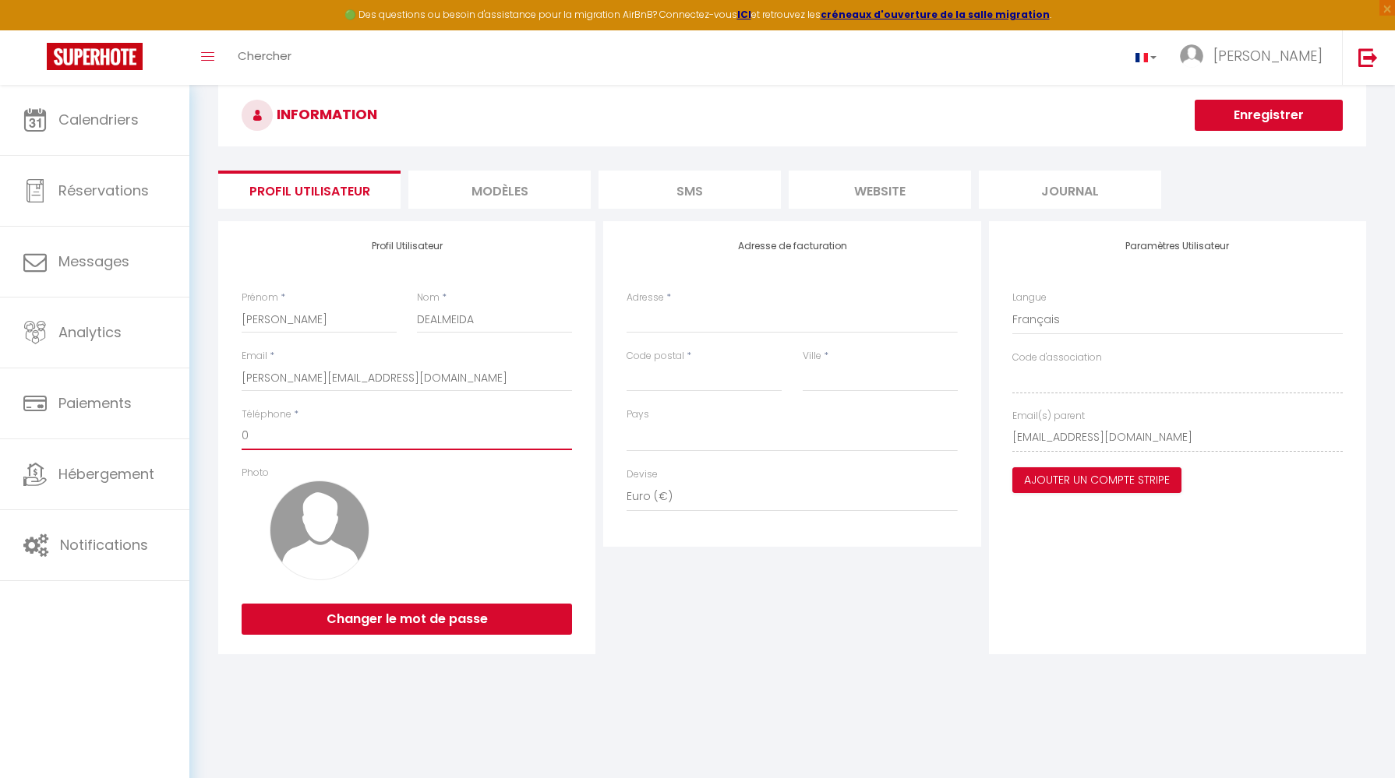
select select
type input "06"
select select
type input "065"
select select
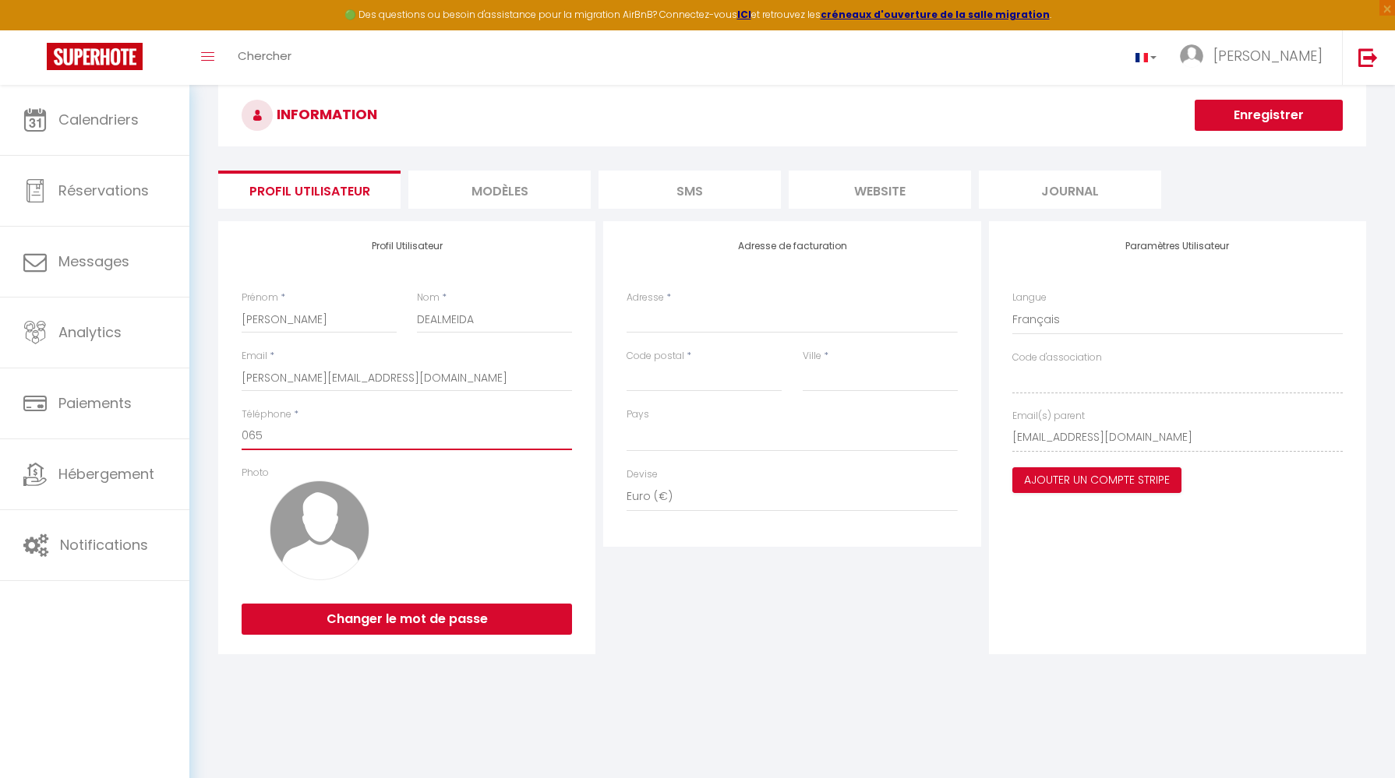
type input "0650"
select select
type input "06500"
select select
type input "065008"
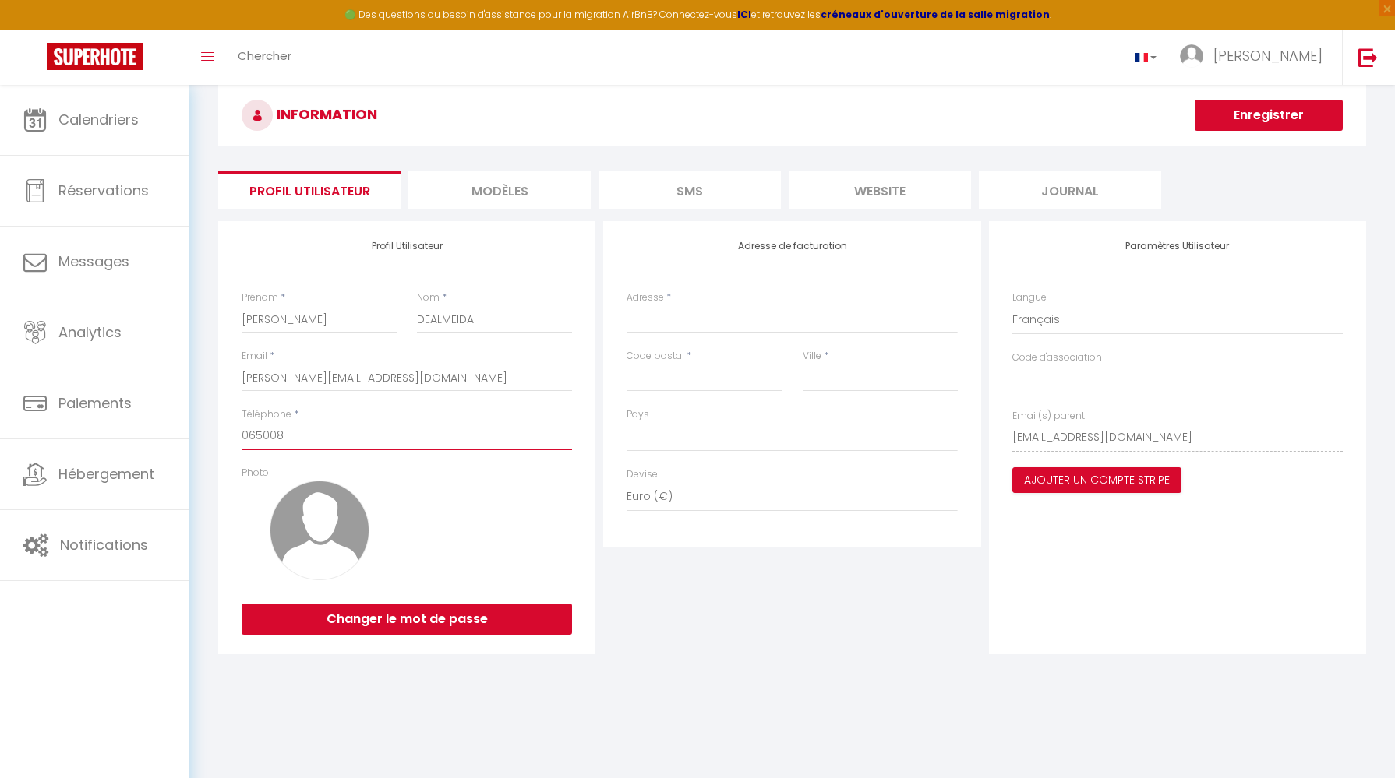
select select
type input "0650087"
select select
type input "06500877"
select select
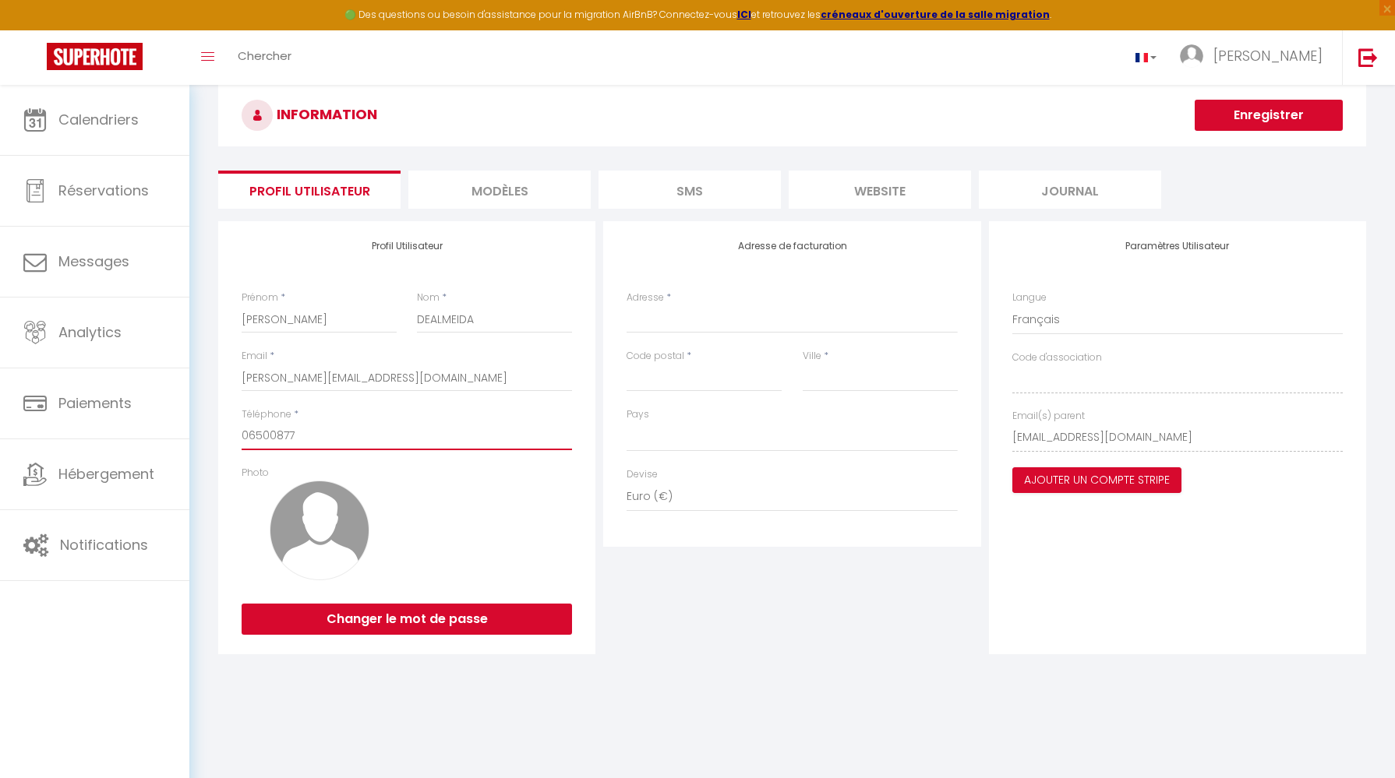
type input "065008771"
select select
type input "0650087717"
select select
type input "0650087717"
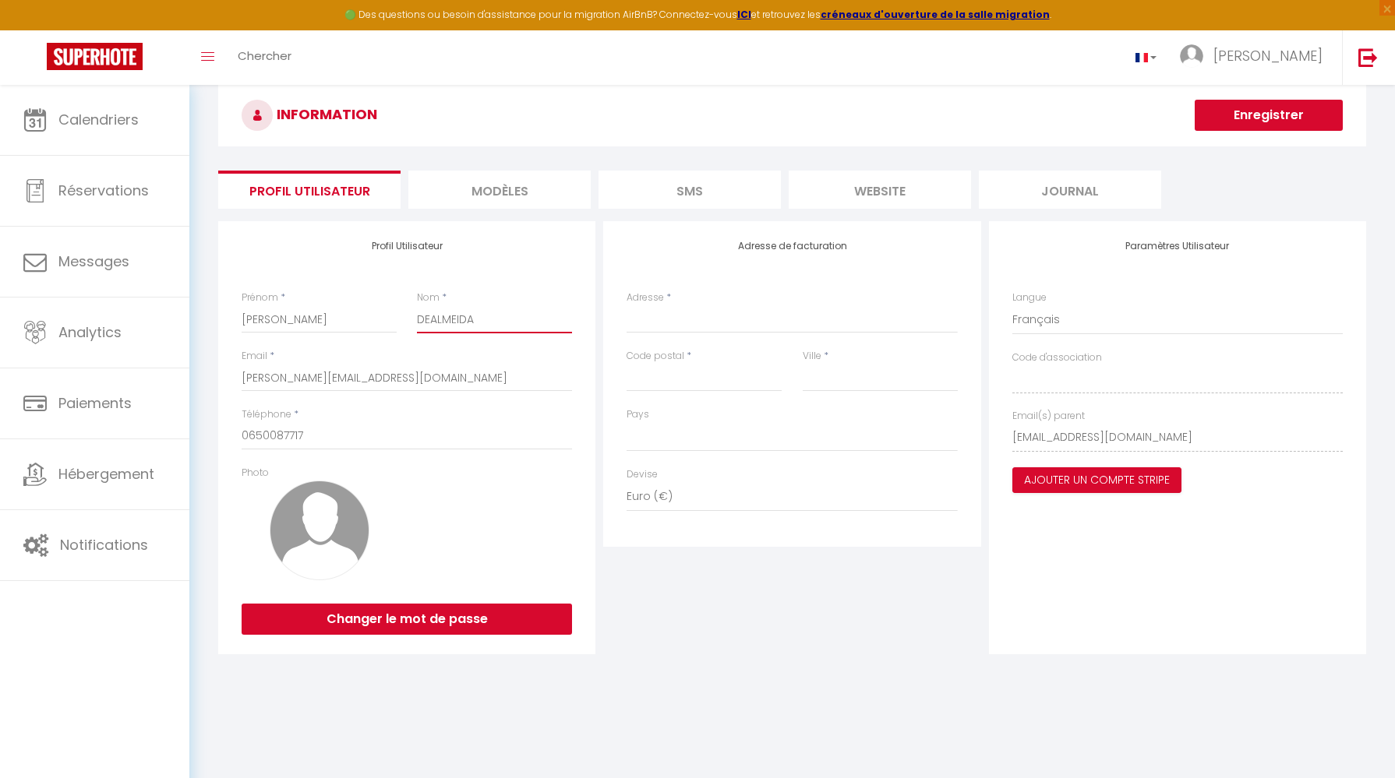
click at [422, 317] on input "DEALMEIDA" at bounding box center [494, 319] width 155 height 28
click at [428, 317] on input "DEALMEIDA" at bounding box center [494, 319] width 155 height 28
type input "[PERSON_NAME]"
select select
type input "[PERSON_NAME]"
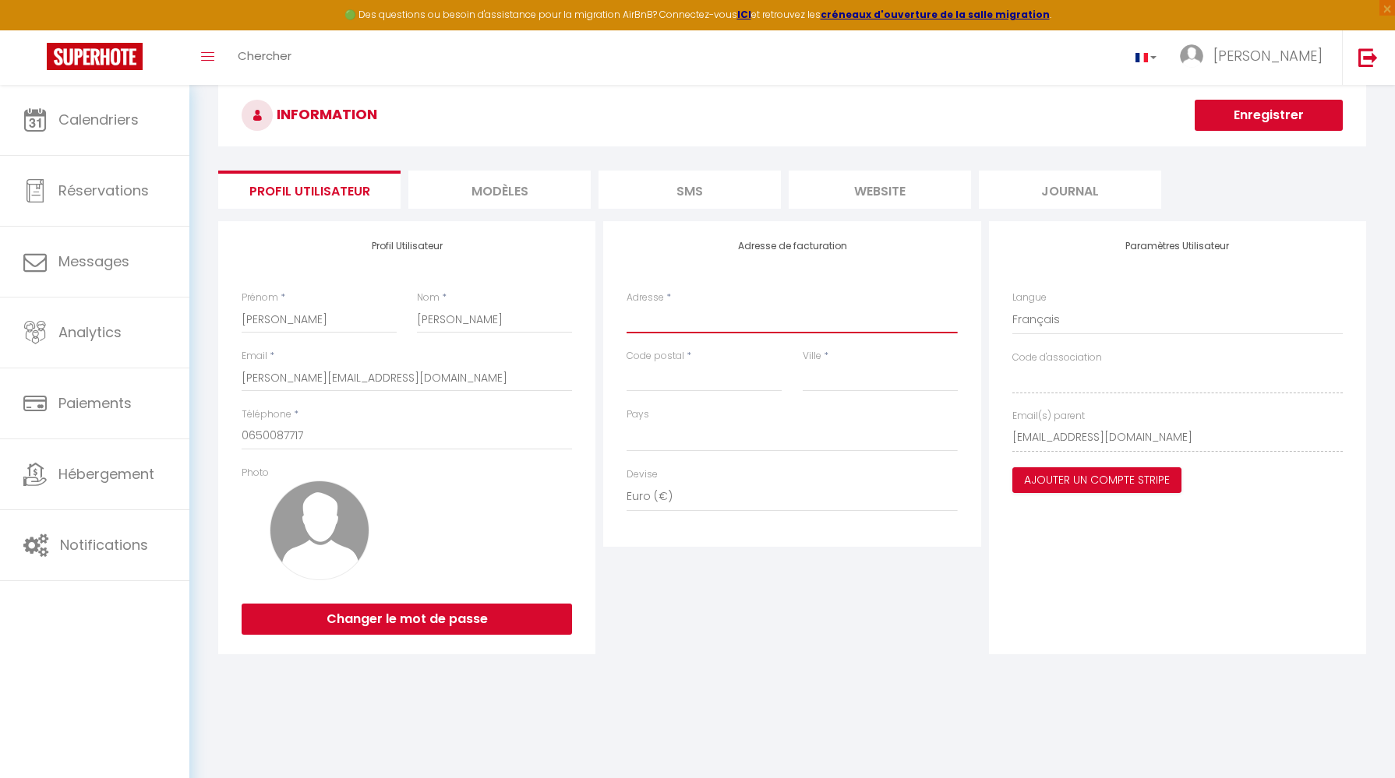
click at [725, 324] on input "Adresse" at bounding box center [791, 319] width 330 height 28
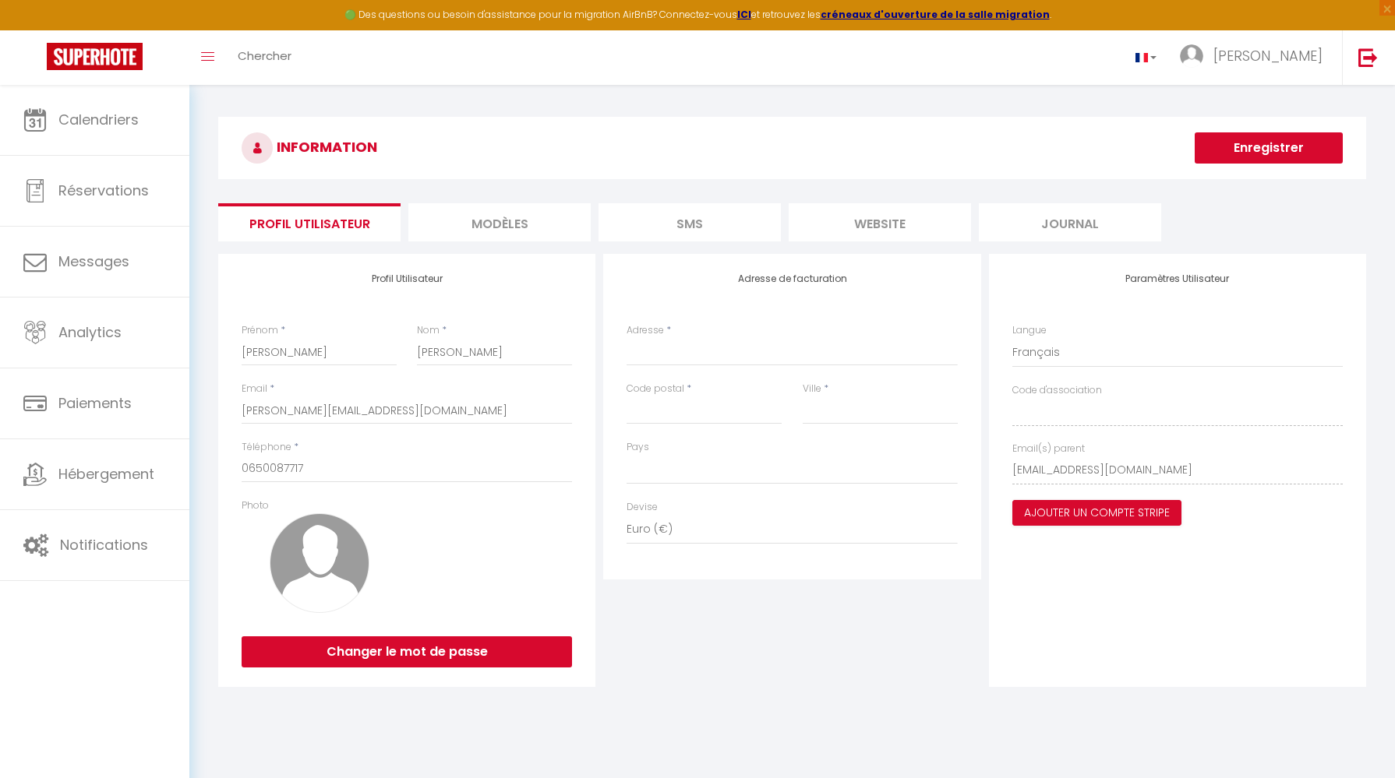
click at [484, 235] on li "MODÈLES" at bounding box center [499, 222] width 182 height 38
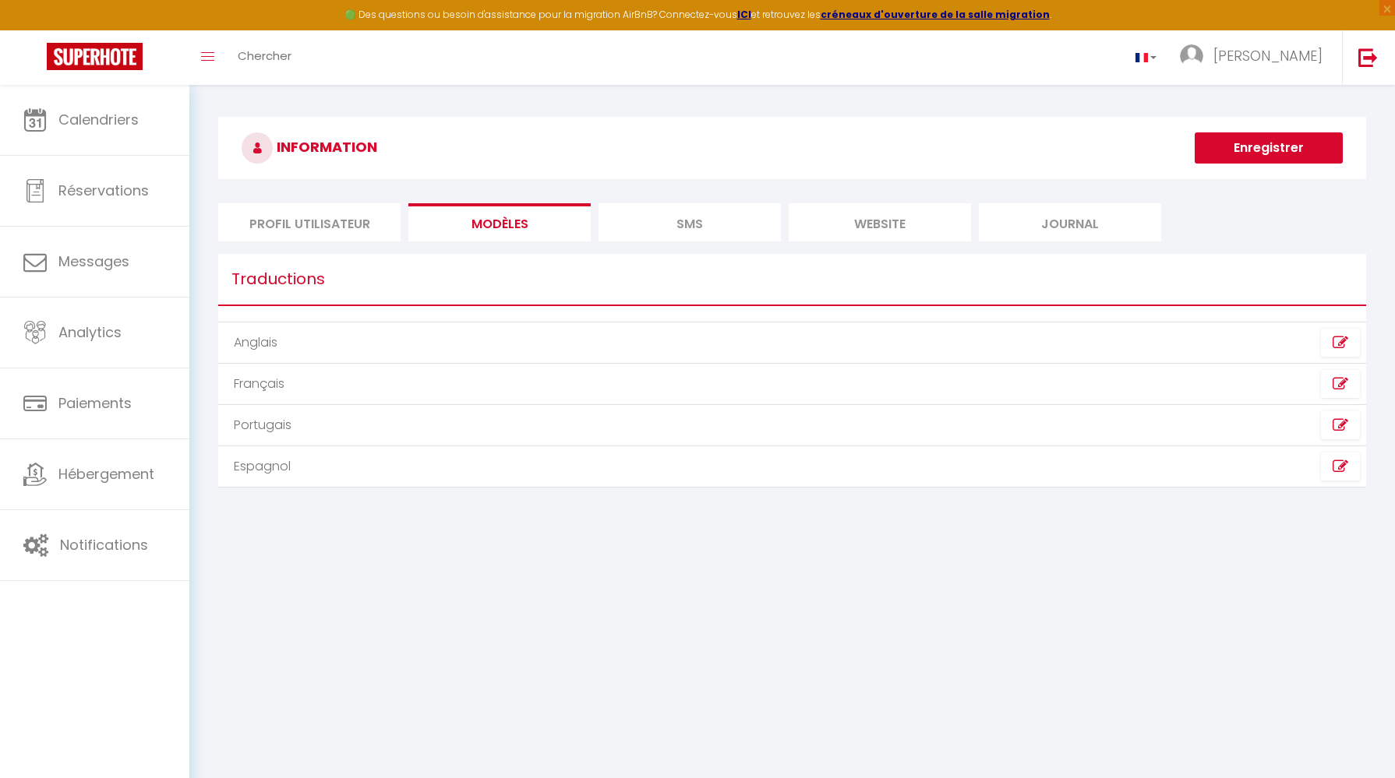
click at [674, 205] on li "SMS" at bounding box center [689, 222] width 182 height 38
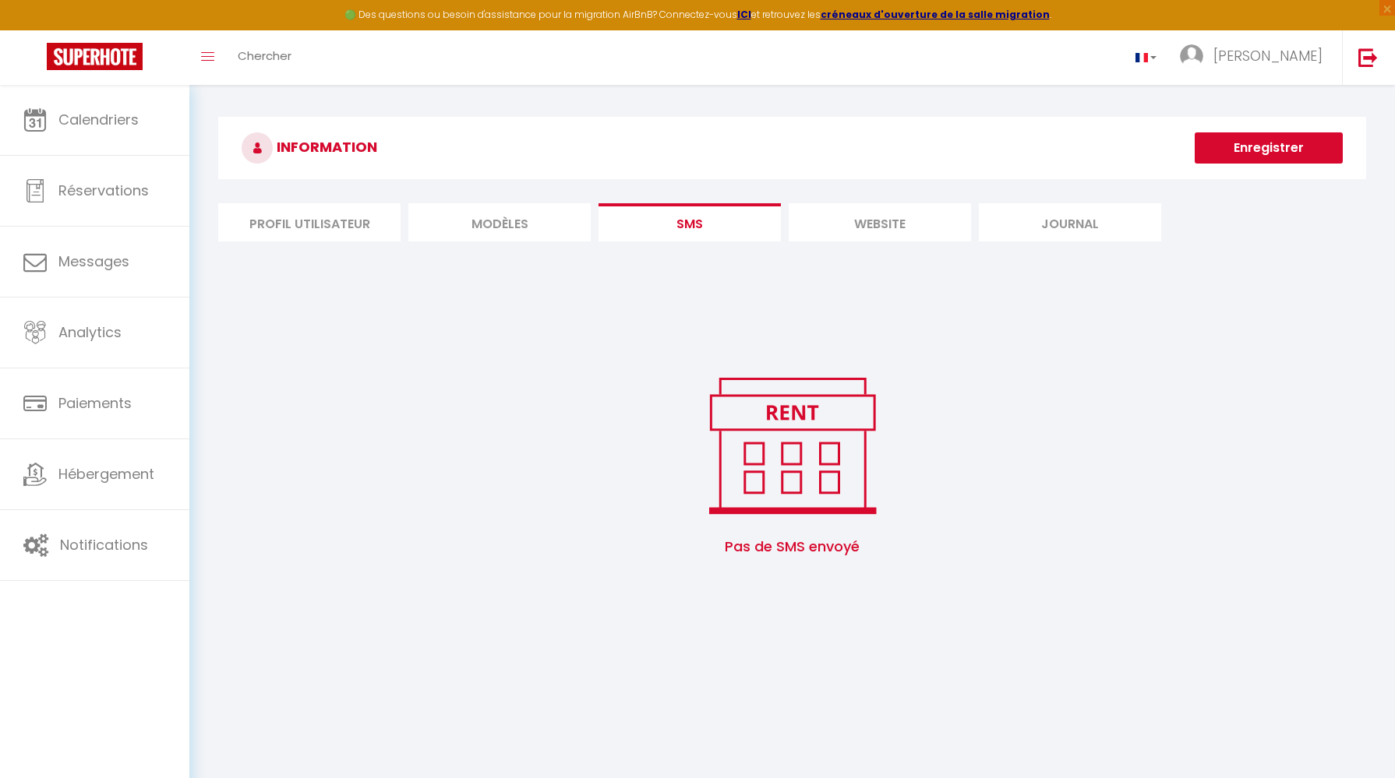
click at [899, 252] on div "Pas de SMS envoyé Message × Message {}" at bounding box center [792, 413] width 1148 height 329
click at [894, 206] on li "website" at bounding box center [880, 222] width 182 height 38
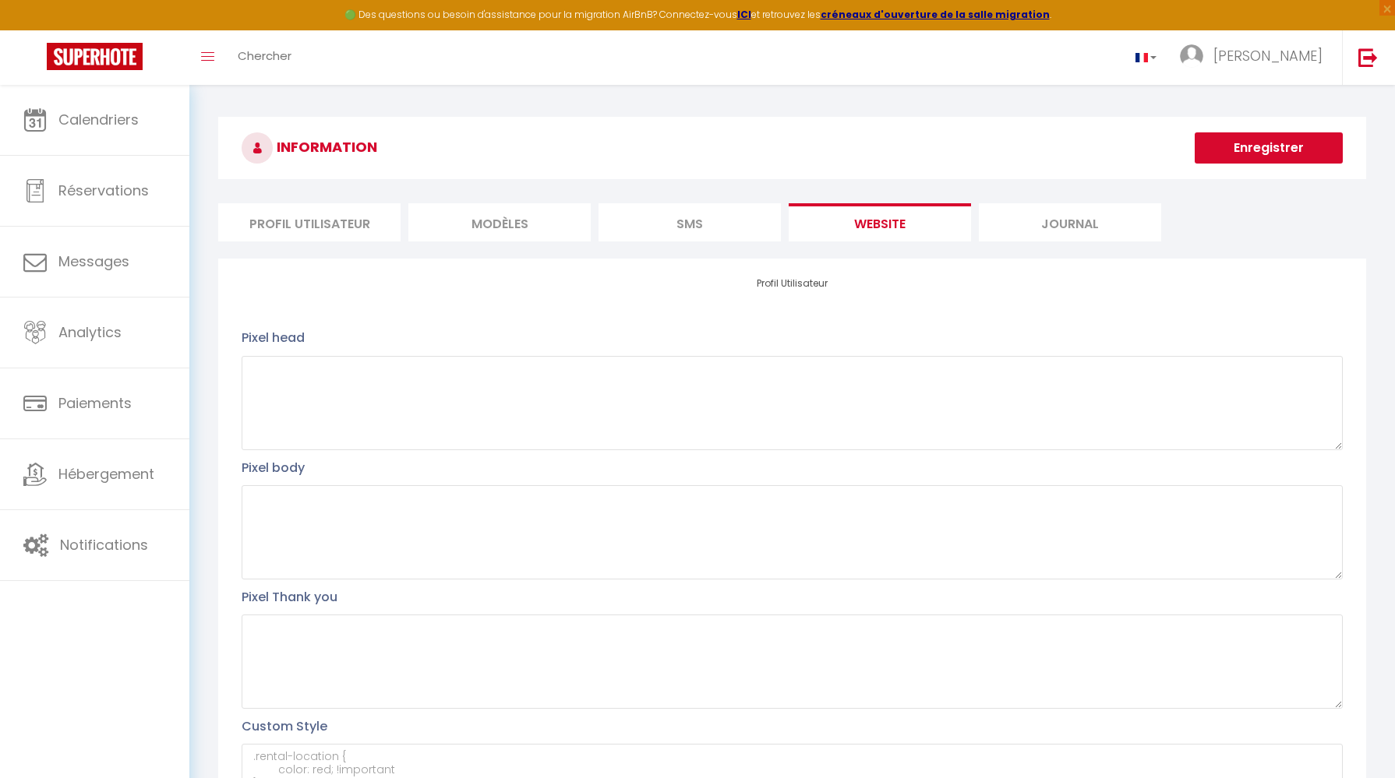
click at [1011, 226] on li "Journal" at bounding box center [1070, 222] width 182 height 38
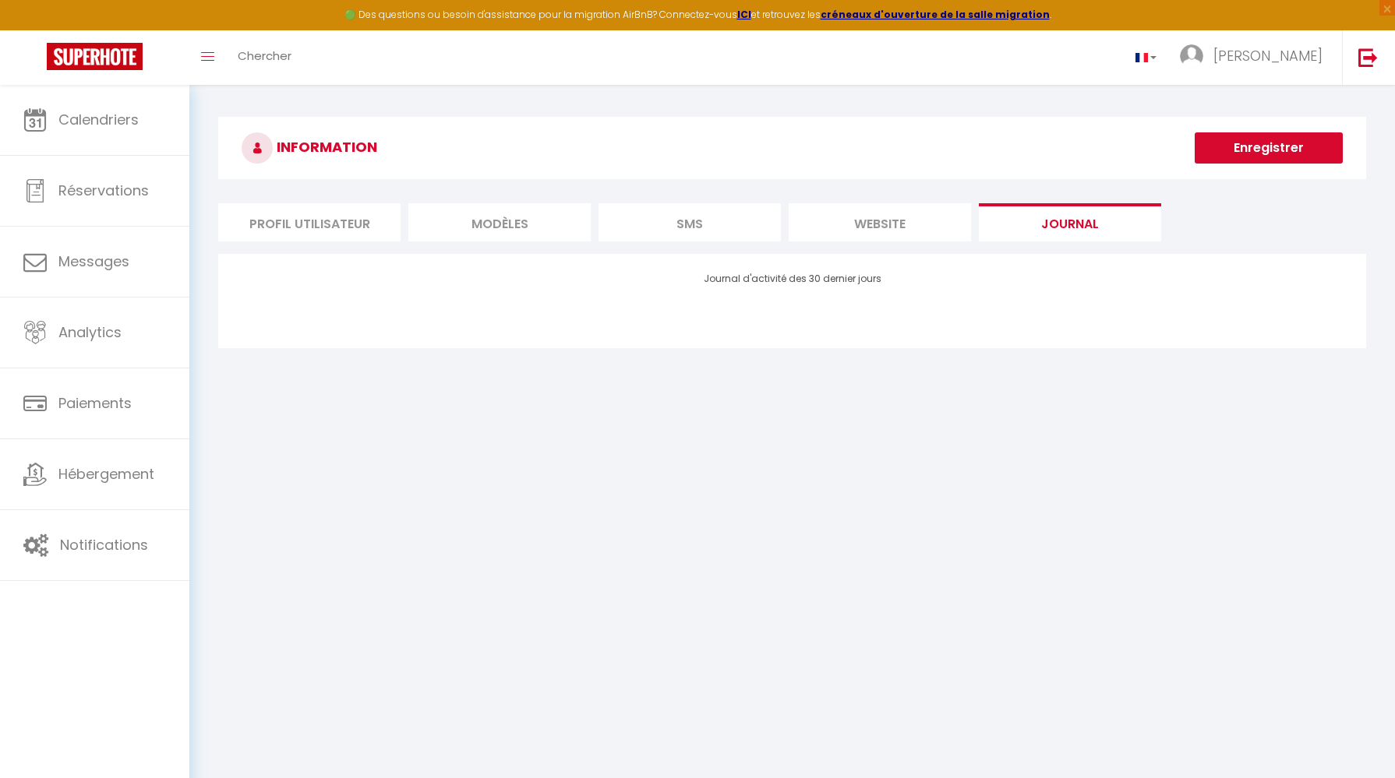
click at [1297, 138] on button "Enregistrer" at bounding box center [1268, 147] width 148 height 31
click at [1279, 152] on button "Enregistrer" at bounding box center [1268, 147] width 148 height 31
click at [334, 243] on div "INFORMATION Enregistrer Profil Utilisateur MODÈLES SMS website Journal Profil U…" at bounding box center [792, 235] width 1148 height 236
click at [321, 229] on li "Profil Utilisateur" at bounding box center [309, 222] width 182 height 38
select select
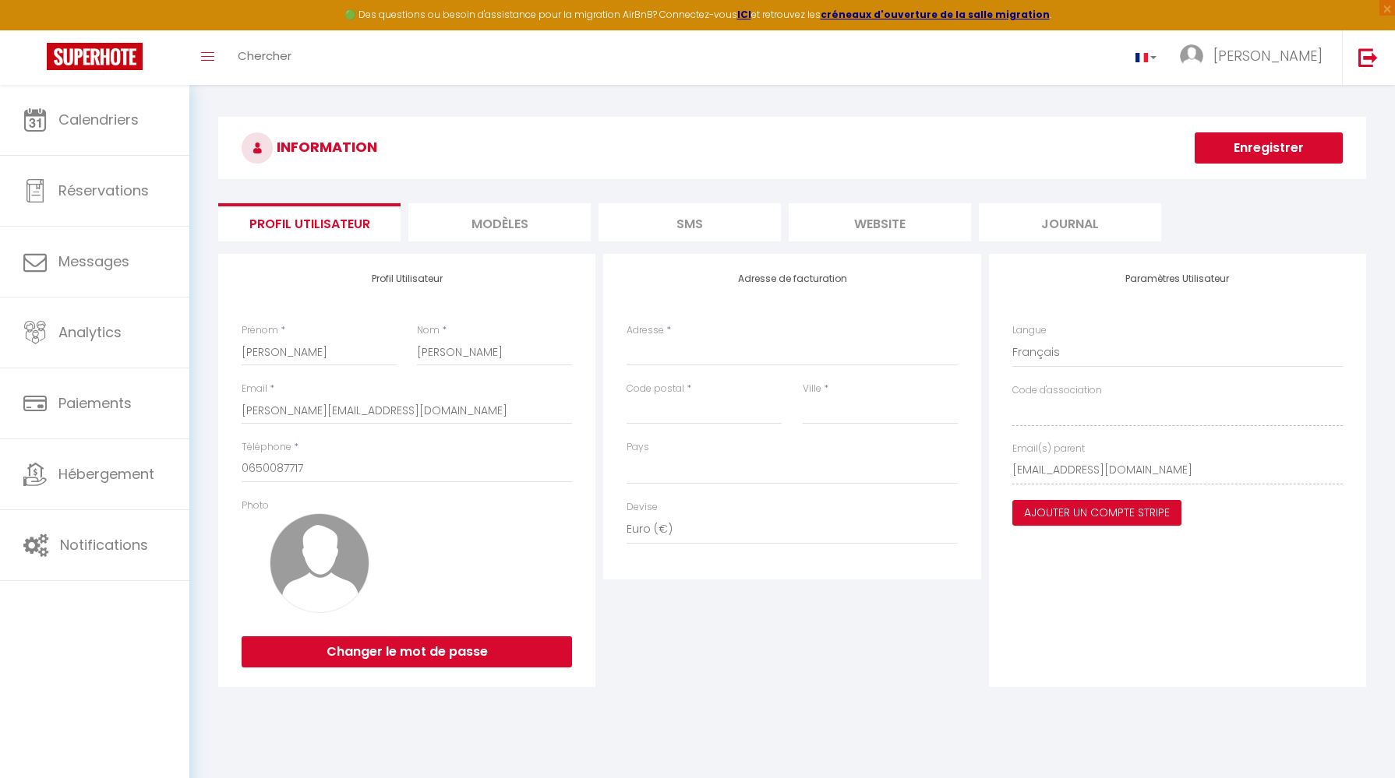
click at [1254, 152] on button "Enregistrer" at bounding box center [1268, 147] width 148 height 31
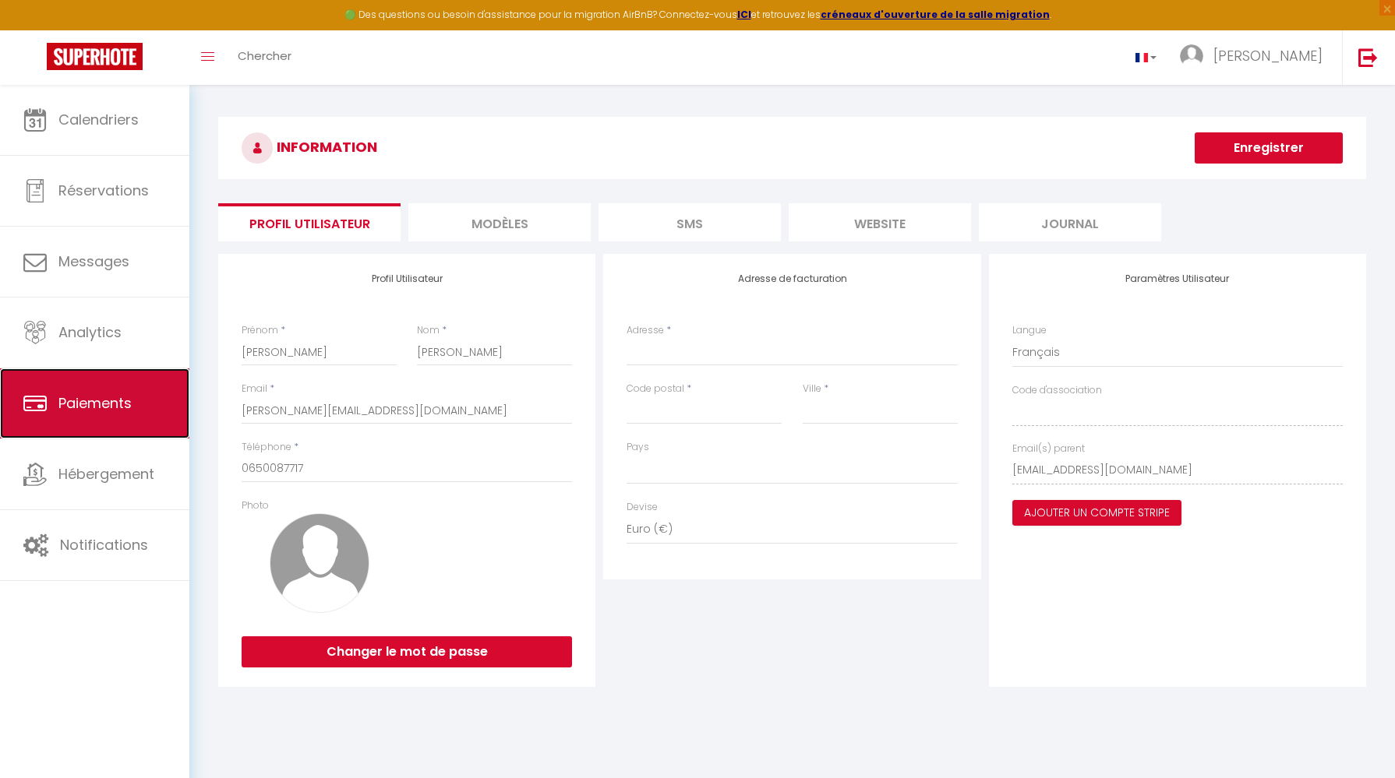
click at [80, 404] on span "Paiements" at bounding box center [94, 402] width 73 height 19
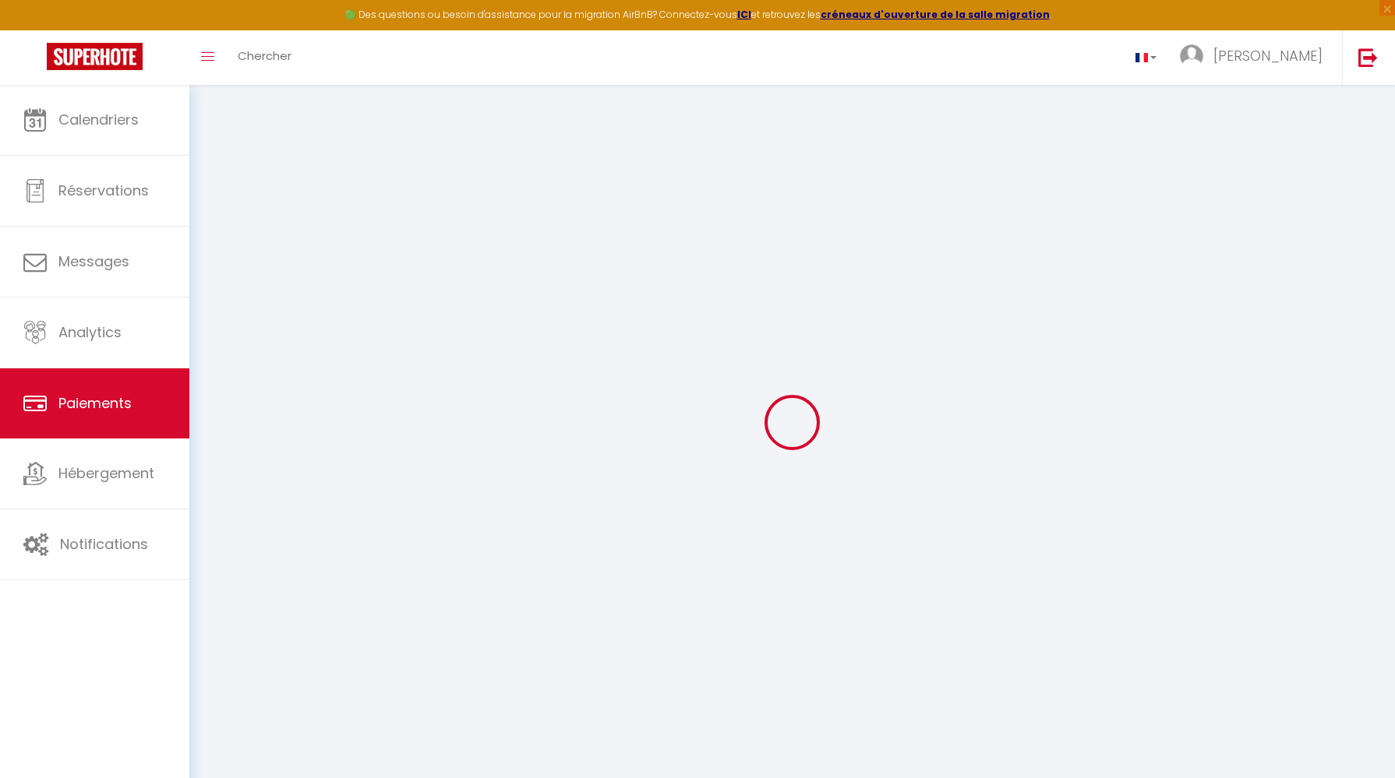
select select "2"
select select "0"
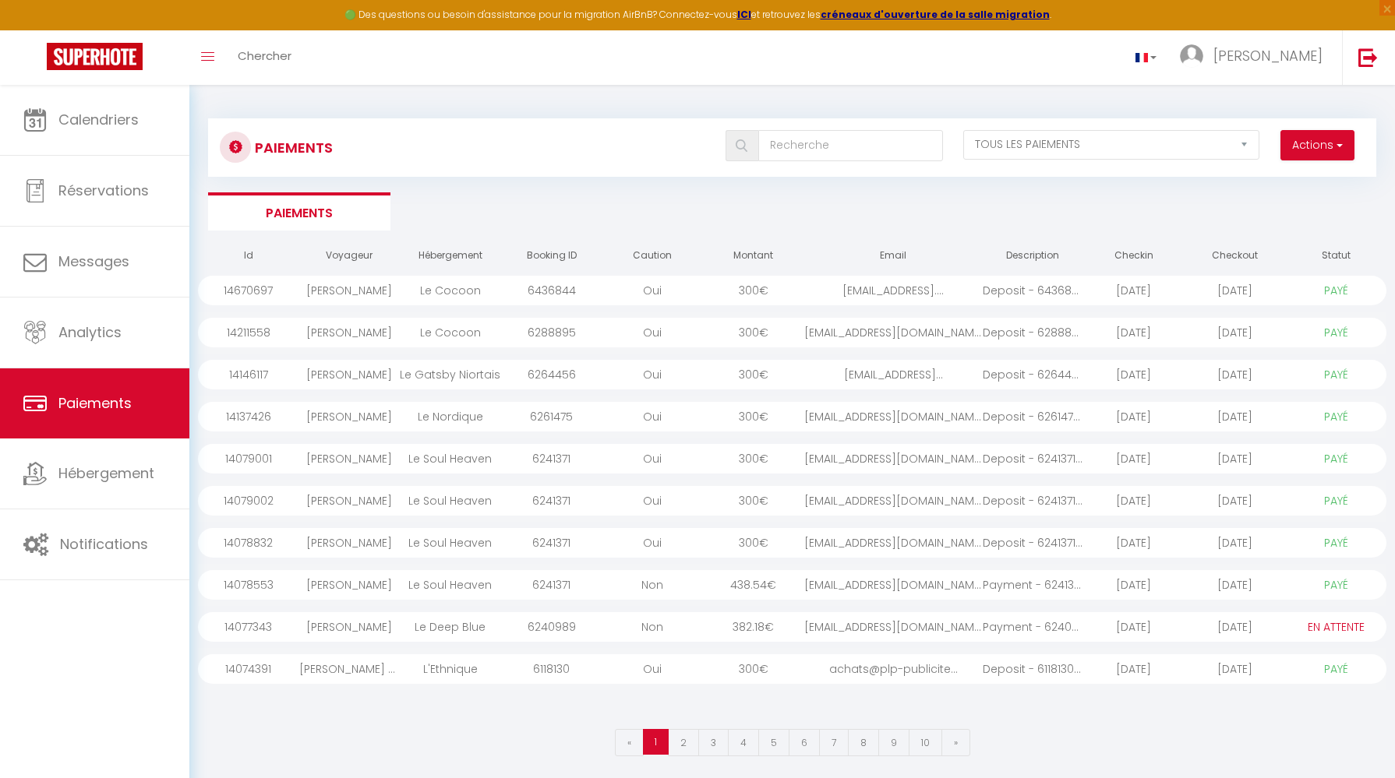
click at [1353, 126] on div "Paiements Actions Créer nouveau lien paiement Créer nouveau lien caution EN ATT…" at bounding box center [792, 147] width 1168 height 58
click at [1348, 139] on button "Actions" at bounding box center [1317, 145] width 74 height 31
click at [1346, 97] on div "Paiements Actions Créer nouveau lien paiement Créer nouveau lien caution EN ATT…" at bounding box center [791, 433] width 1205 height 697
click at [1293, 70] on link "[PERSON_NAME]" at bounding box center [1255, 57] width 174 height 55
click at [1287, 104] on link "Paramètres" at bounding box center [1279, 108] width 115 height 26
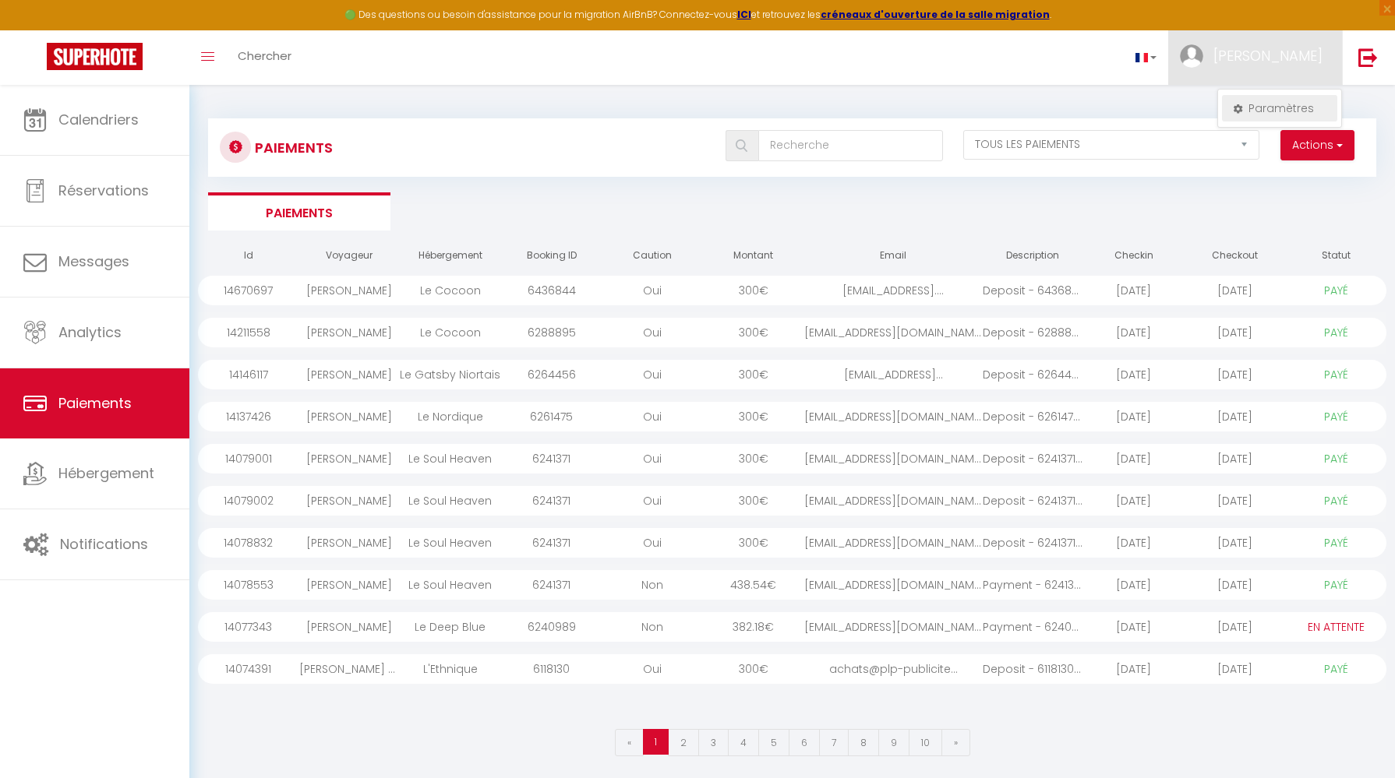
select select "fr"
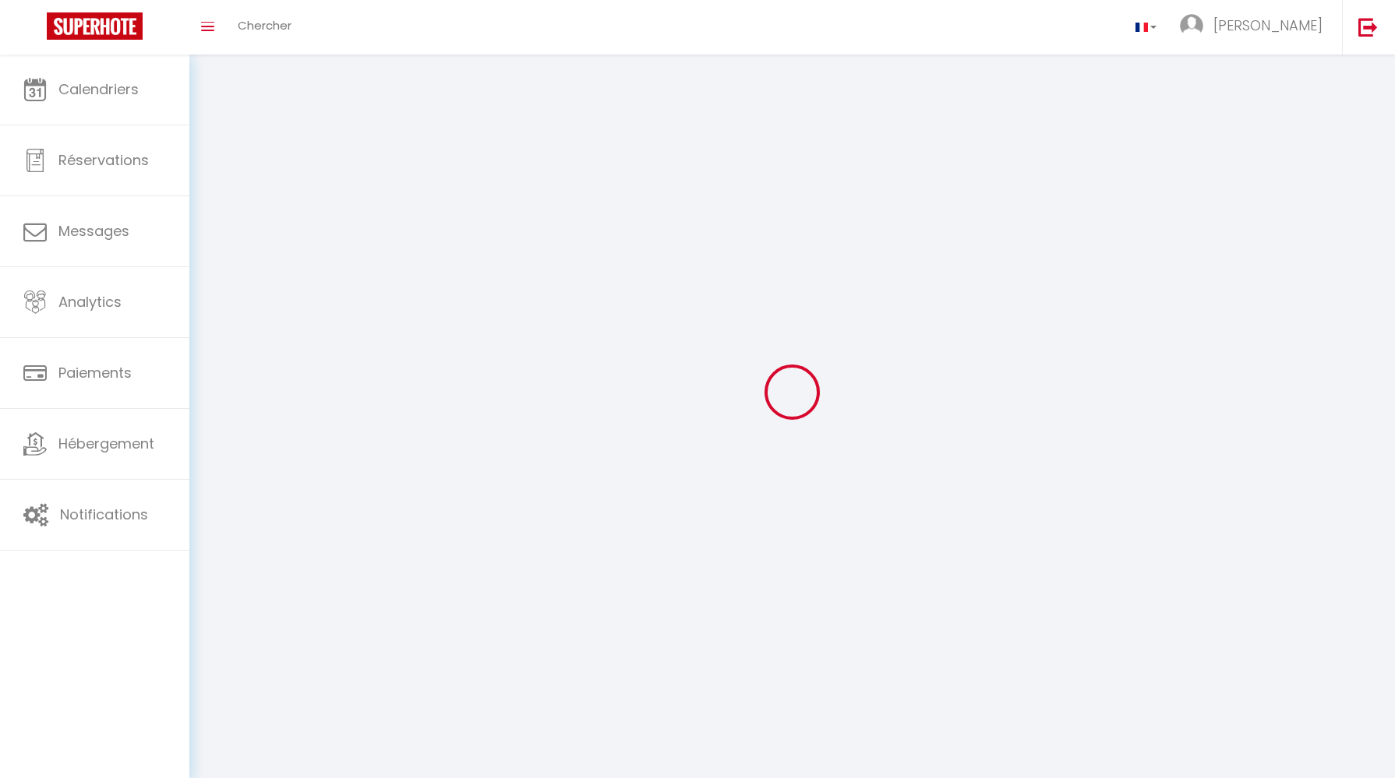
type input "[PERSON_NAME]"
type input "DEALMEIDA"
select select
select select "28"
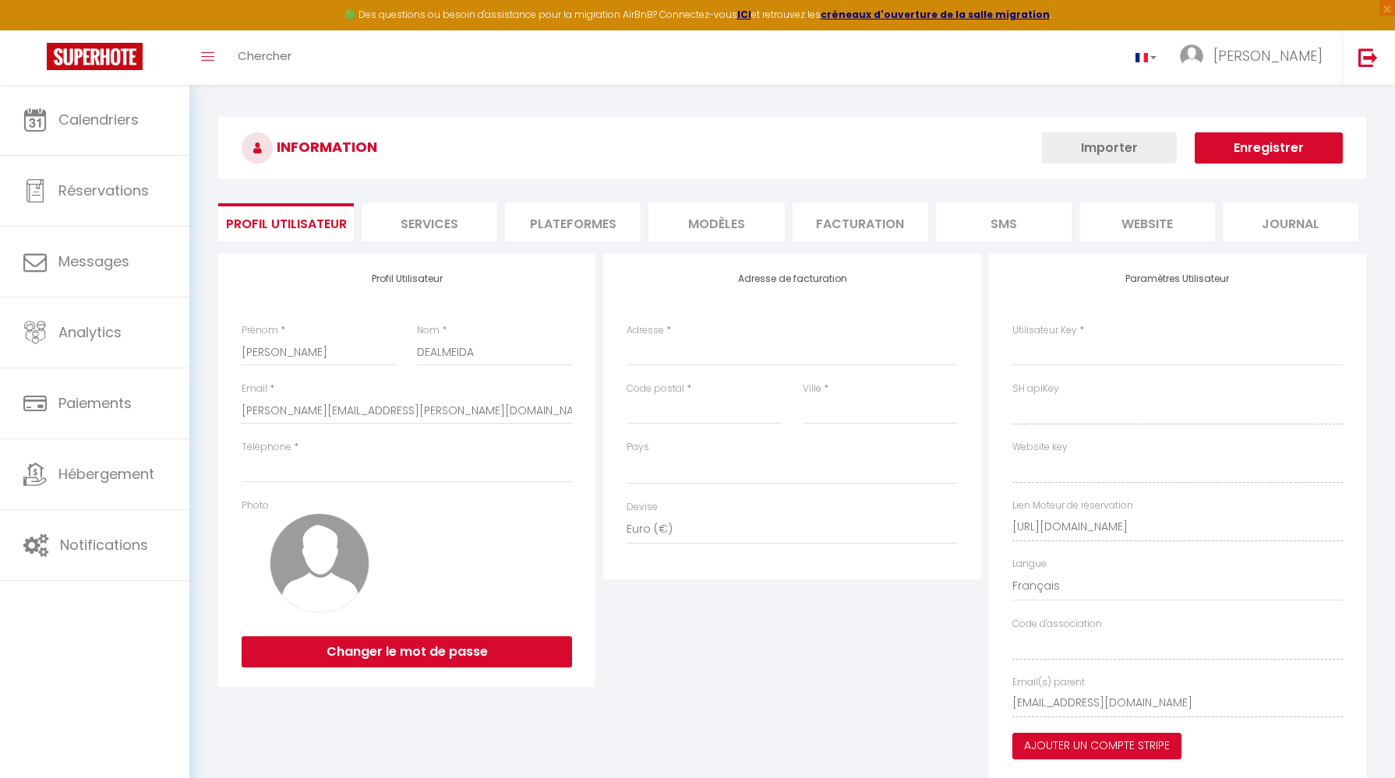
select select
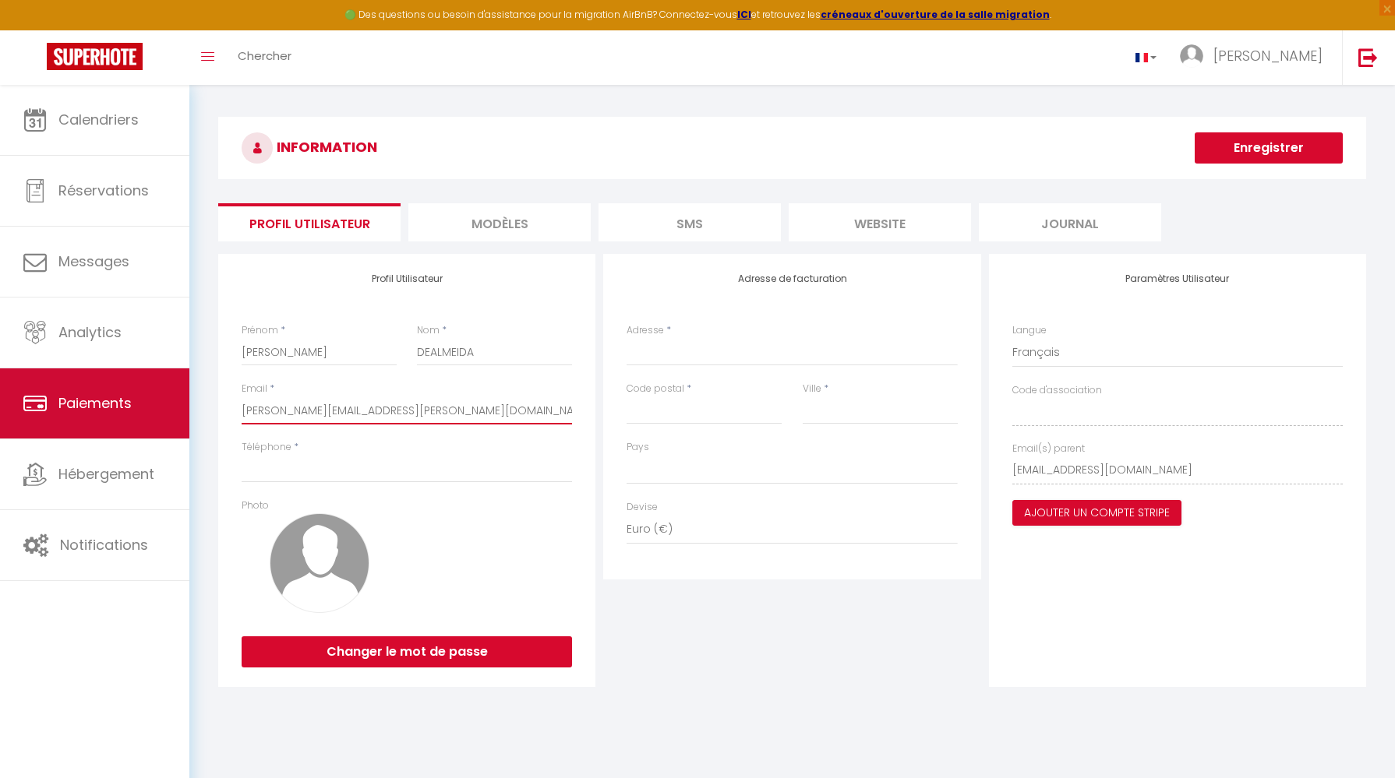
drag, startPoint x: 397, startPoint y: 408, endPoint x: 67, endPoint y: 408, distance: 330.4
click at [67, 408] on div "🟢 Des questions ou besoin d'assistance pour la migration AirBnB? Connectez-vous…" at bounding box center [697, 408] width 1395 height 646
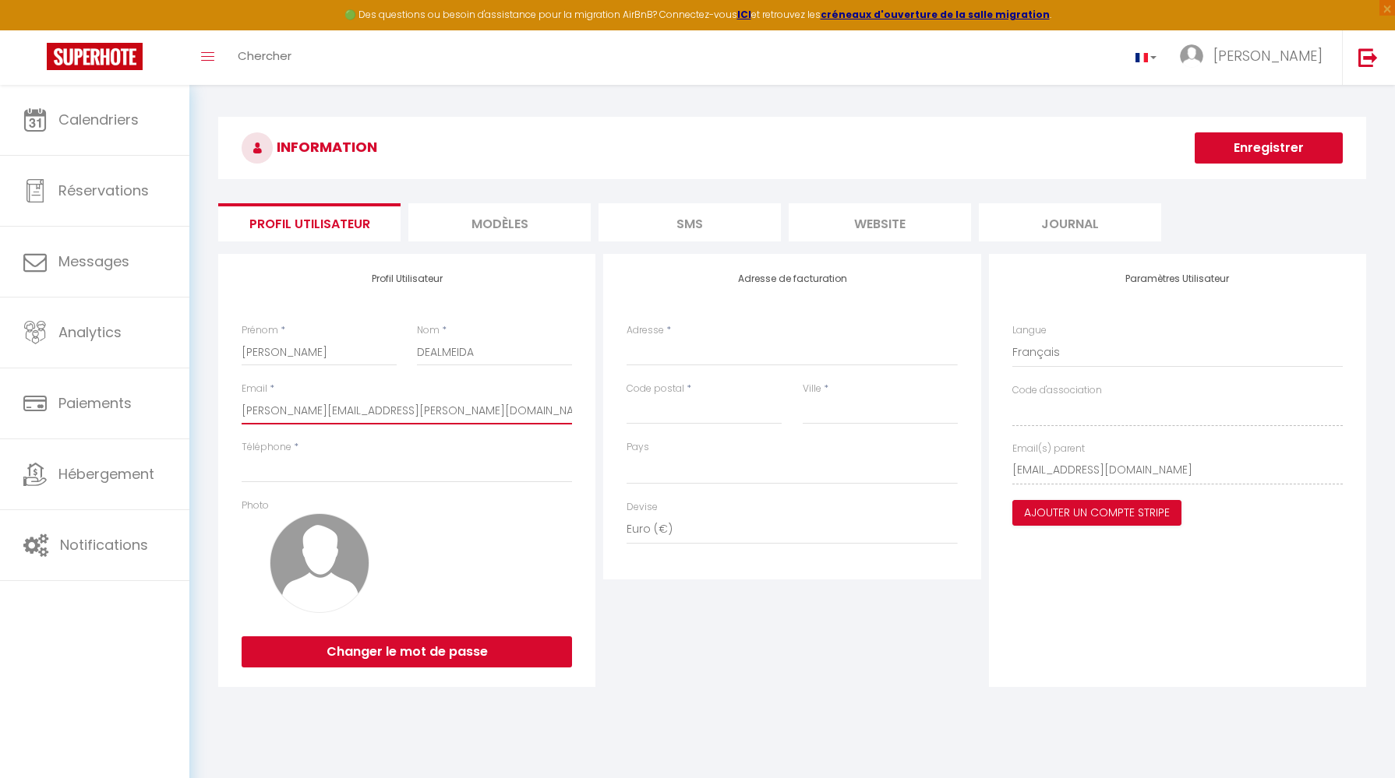
type input "j"
select select
type input "je"
select select
type input "jen"
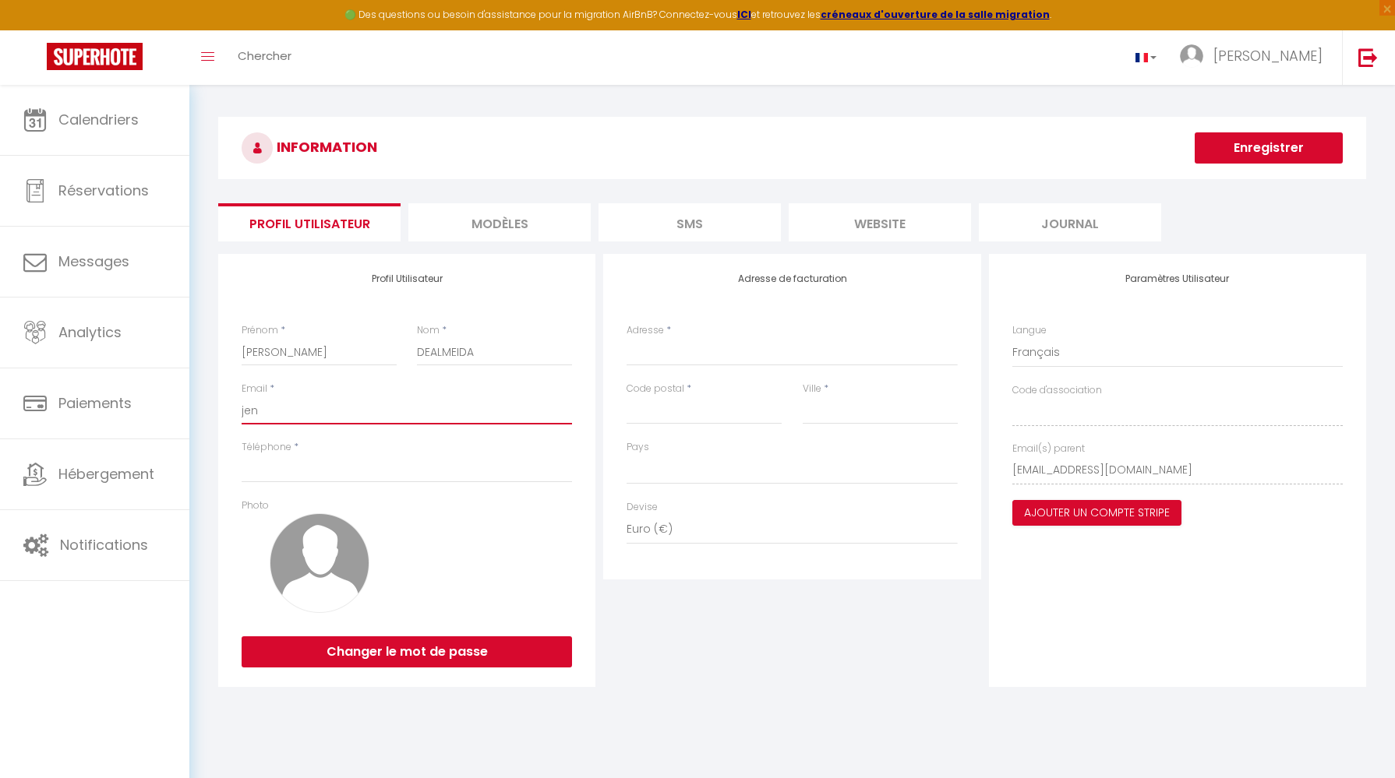
select select
type input "jeni"
select select
type input "jenif"
select select
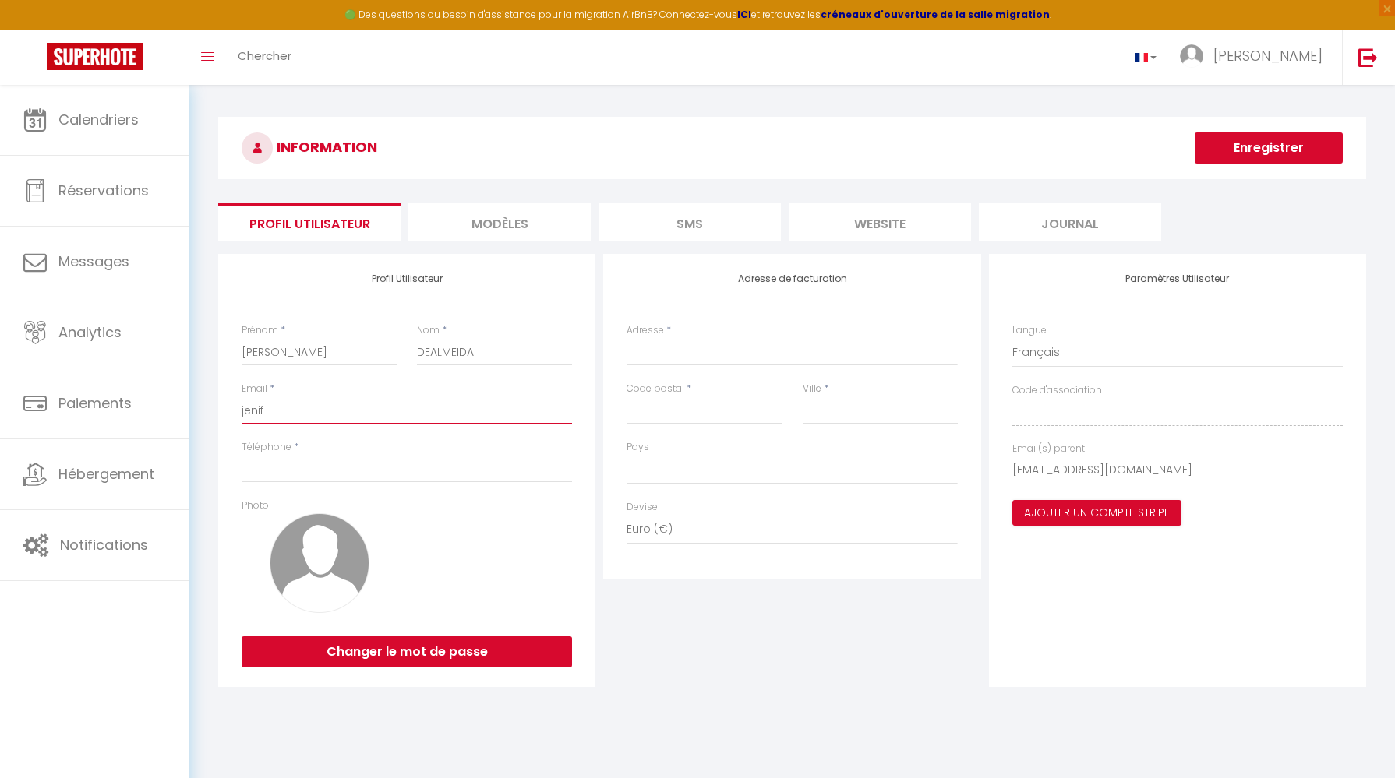
type input "jenife"
select select
type input "jenifer"
select select
type input "jenife"
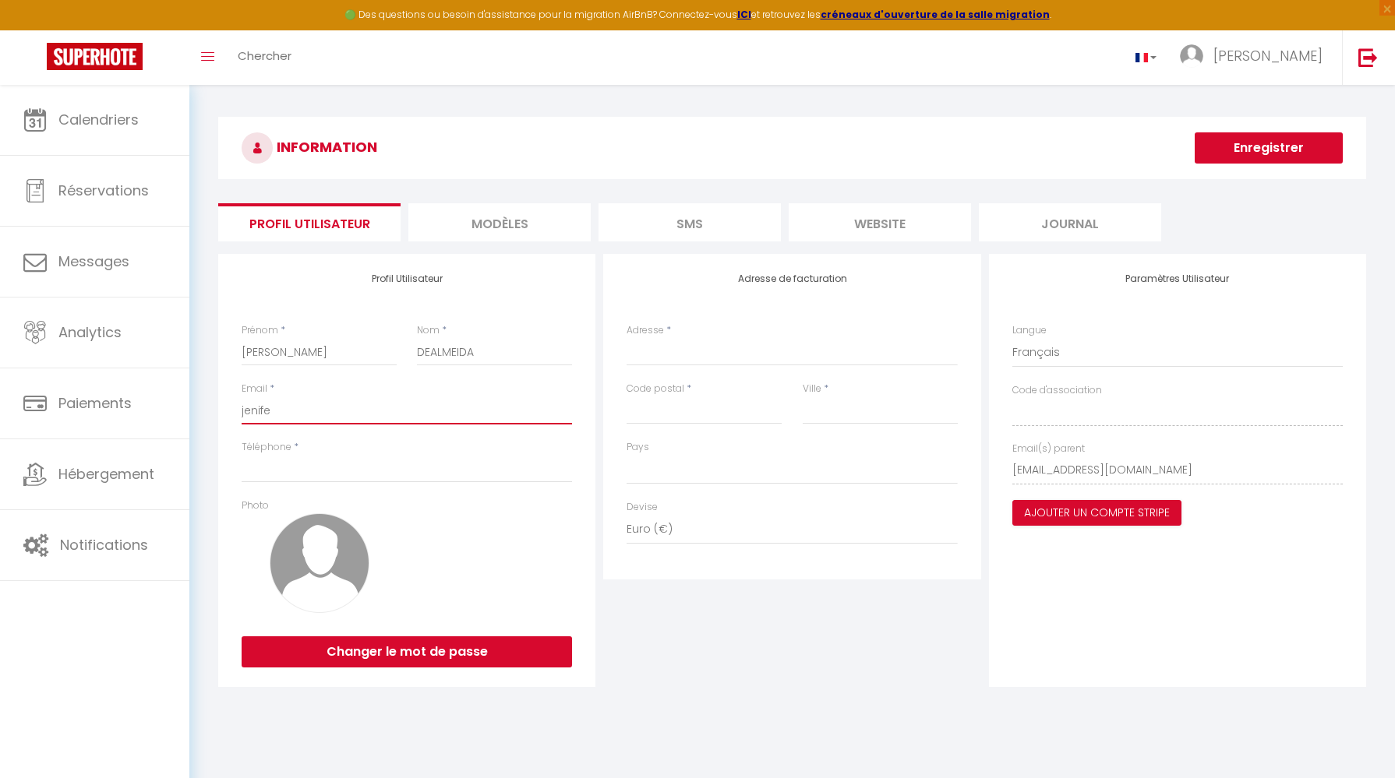
select select
type input "jenif"
select select
type input "jeni"
select select
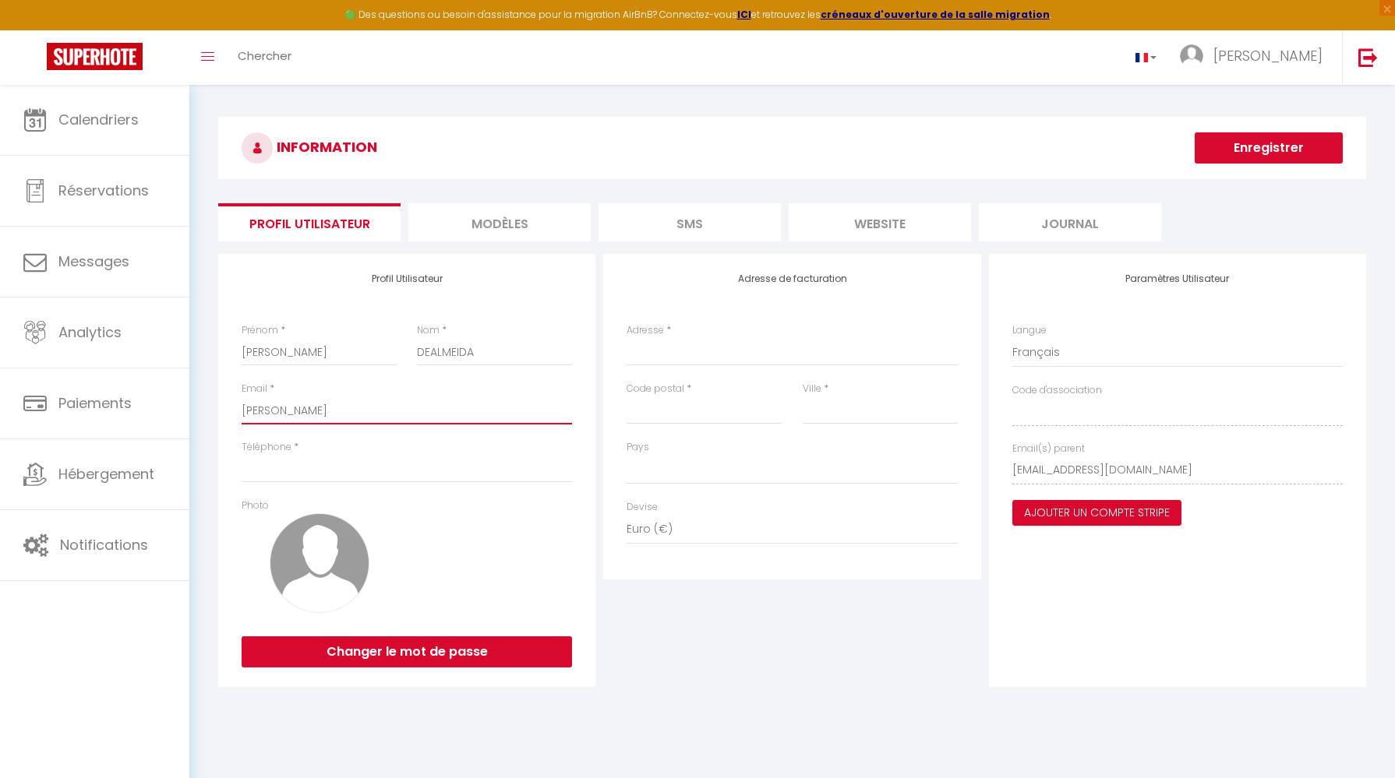
type input "jen"
select select
type input "jenn"
select select
type input "jenni"
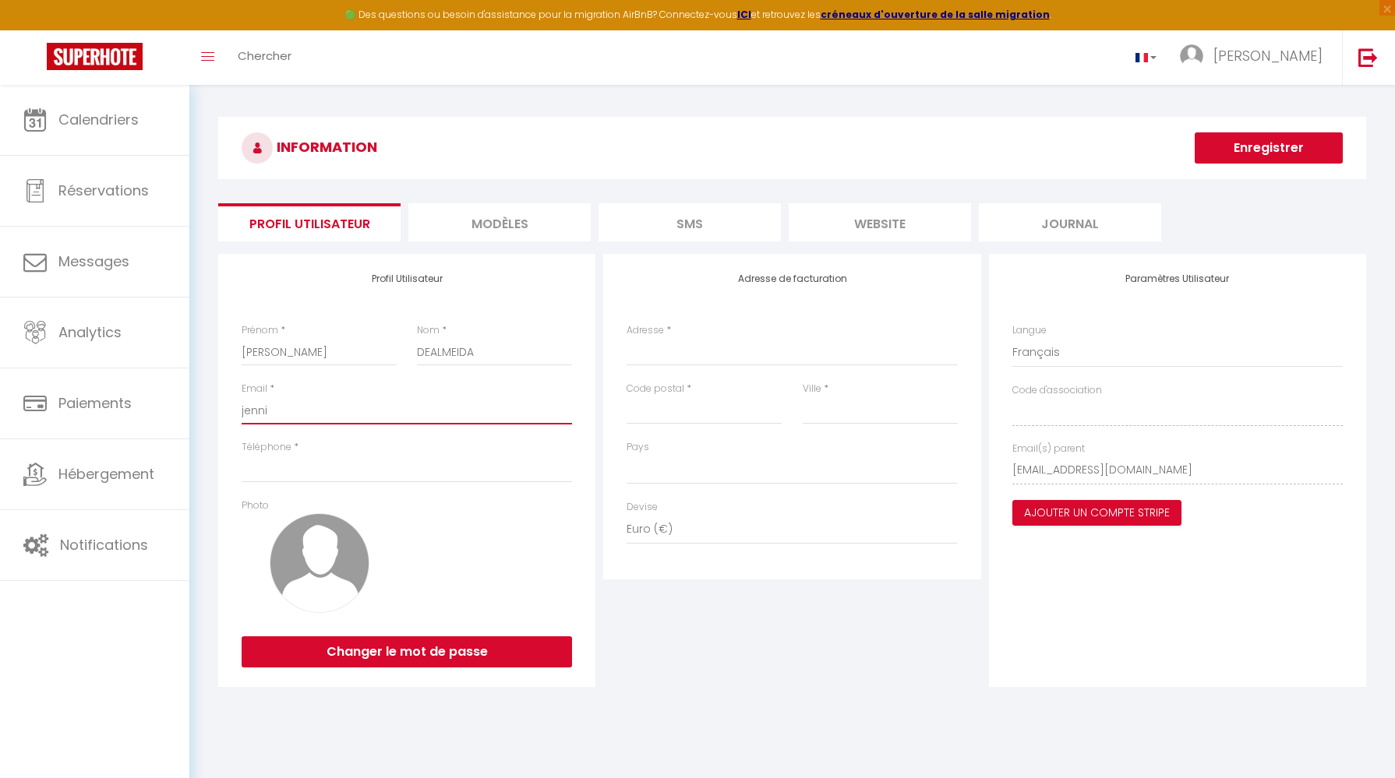
select select
type input "jennif"
select select
type input "jennife"
select select
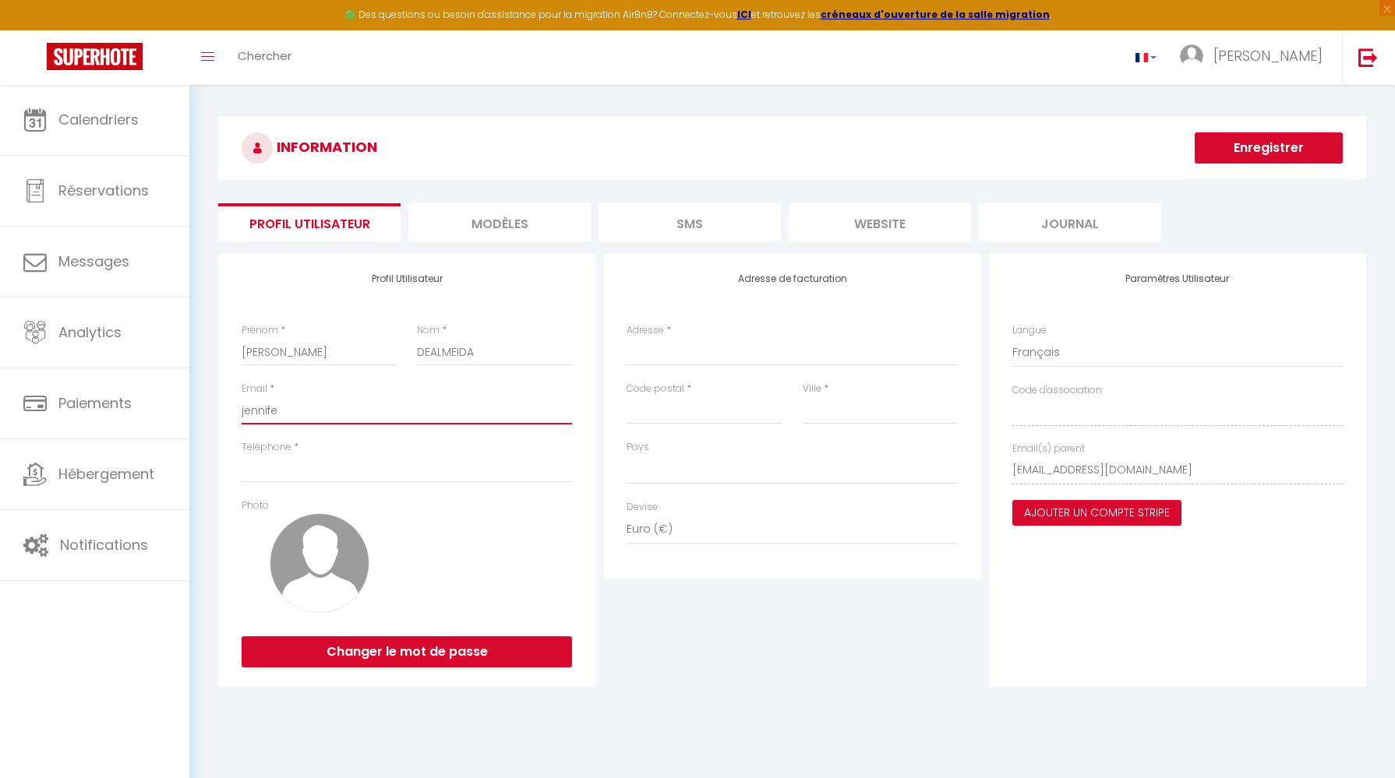
type input "jennifer"
select select
type input "jennifer."
select select
type input "jennifer.d"
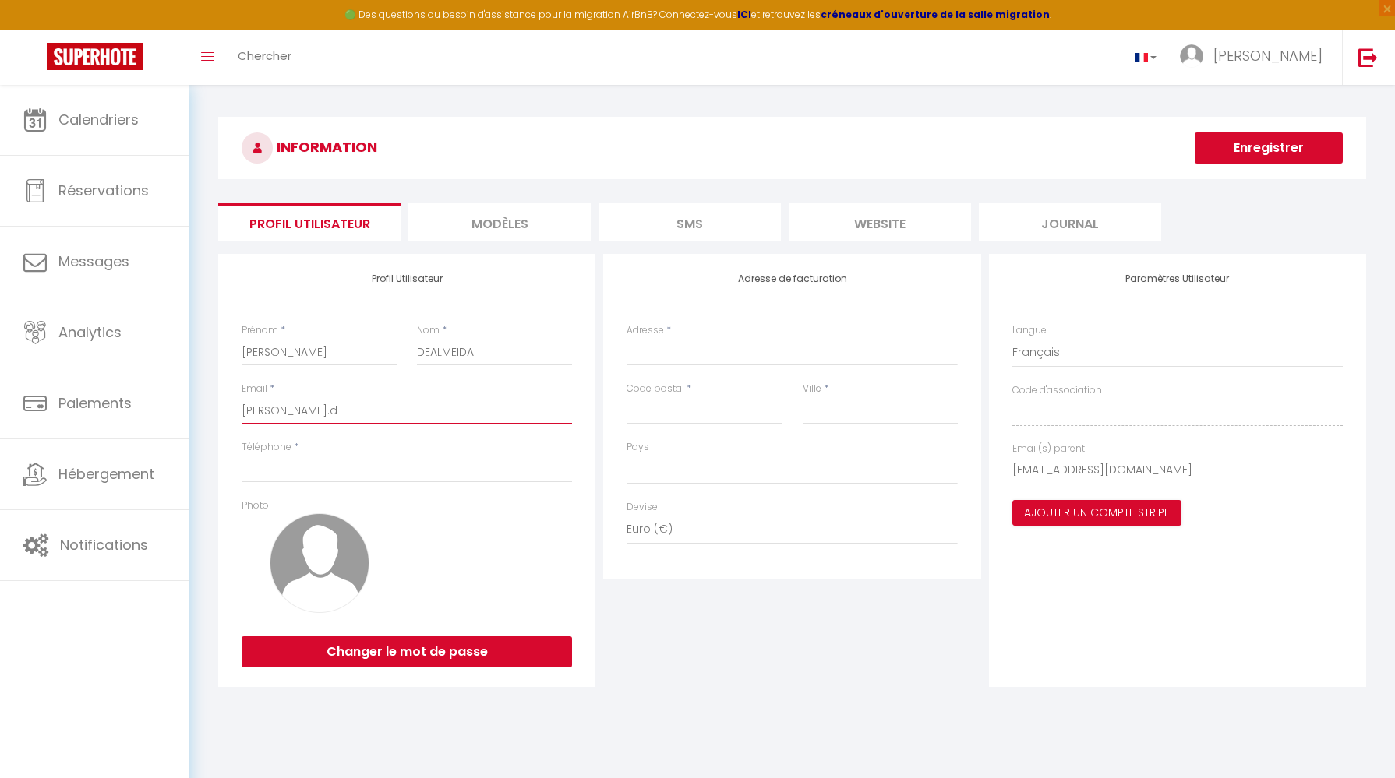
select select
type input "jennifer."
select select
type input "jennifer.c"
select select
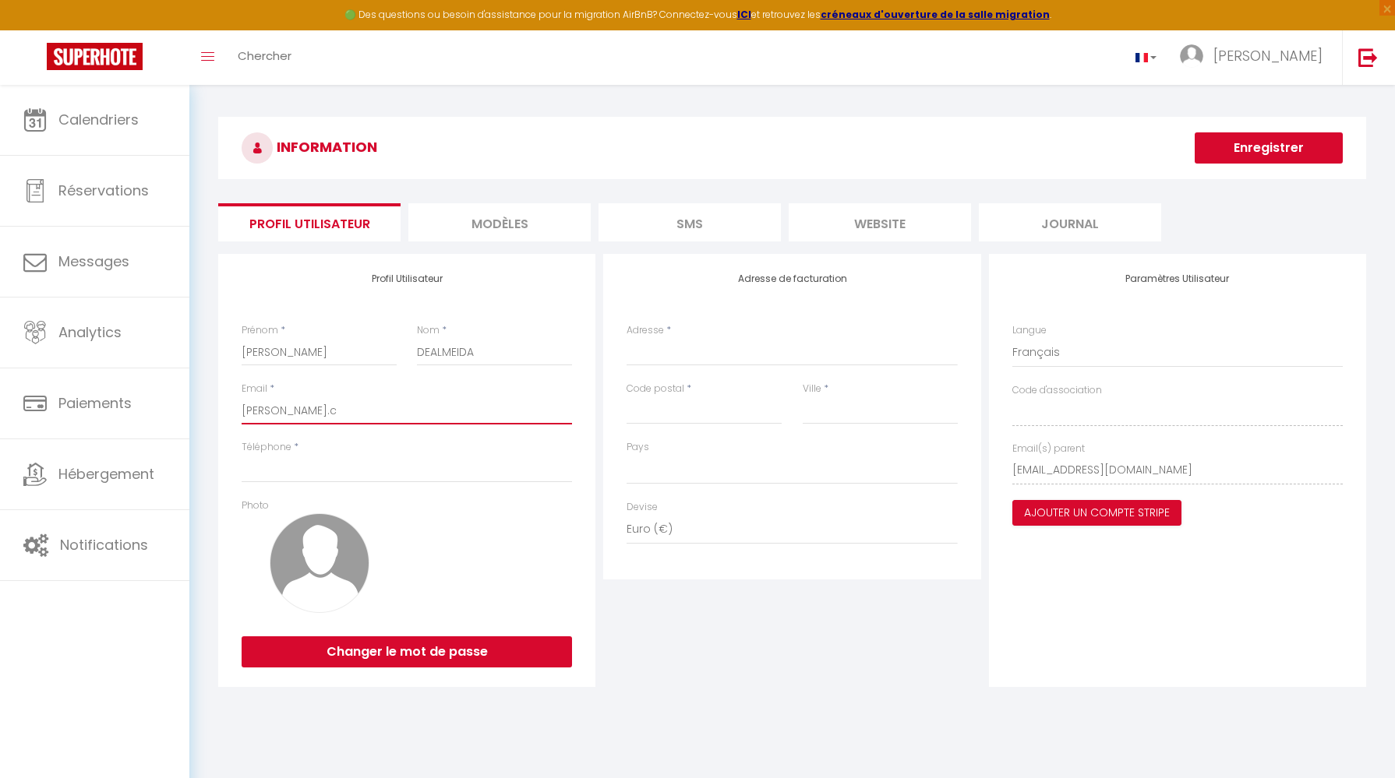
type input "jennifer.co"
select select
type input "jennifer.con"
select select
type input "jennifer.conc"
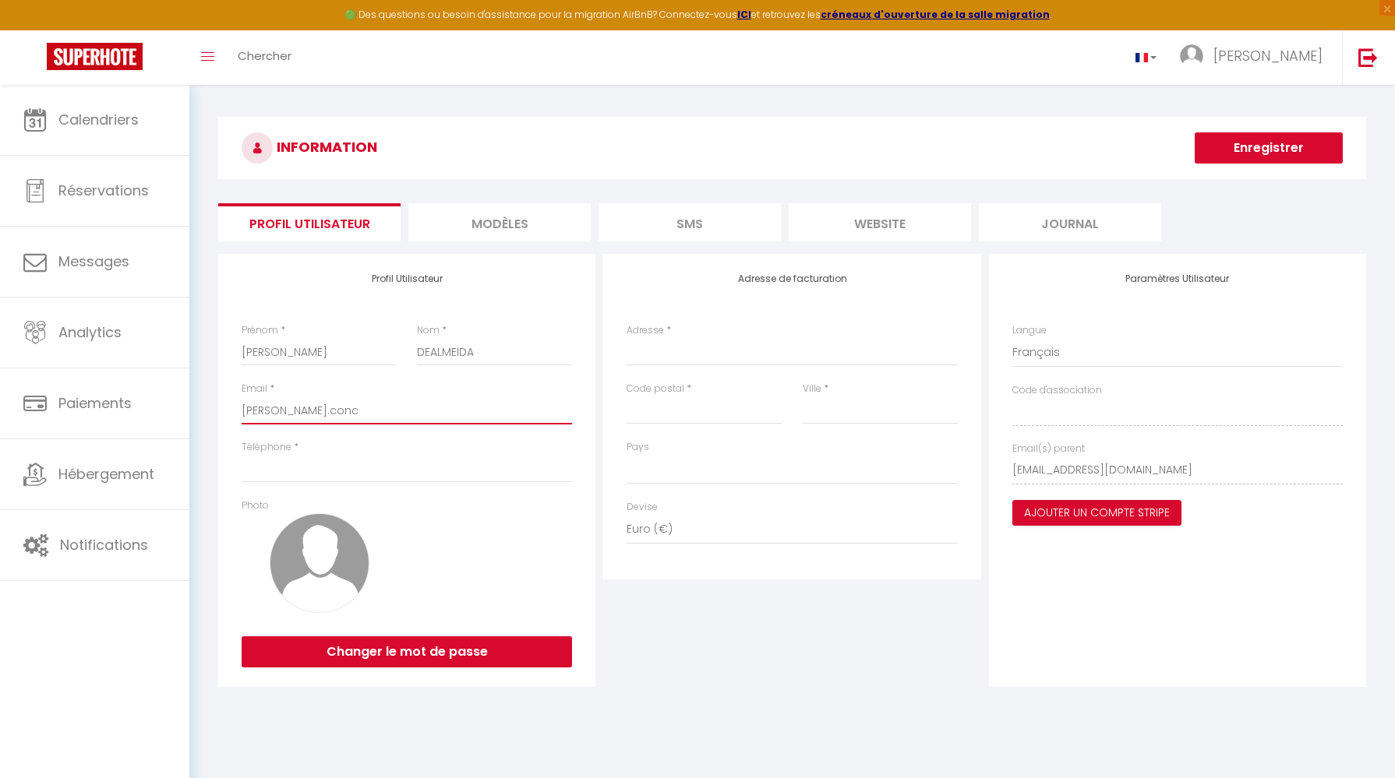
select select
type input "jennifer.conci"
select select
type input "jennifer.concie"
select select
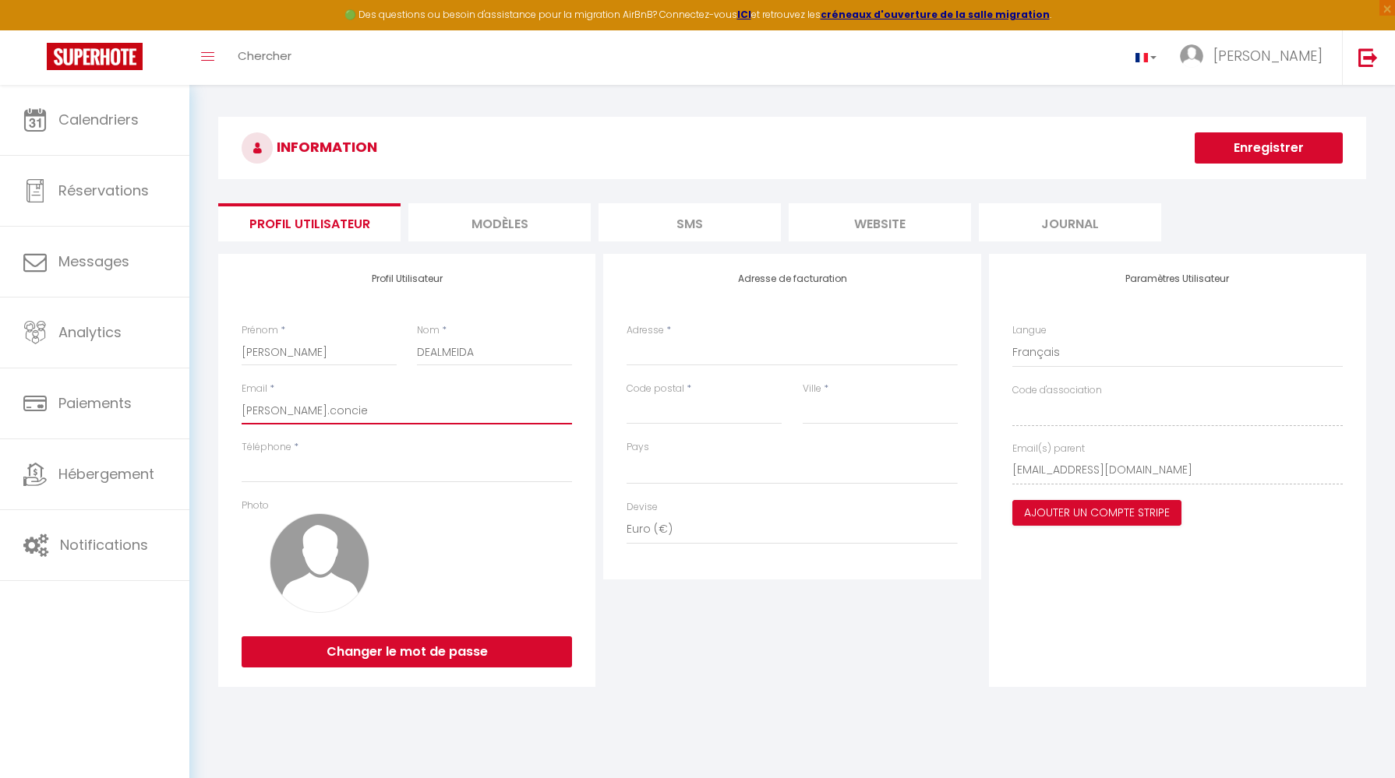
type input "jennifer.concier"
select select
type input "jennifer.concierg"
select select
type input "jennifer.concierge"
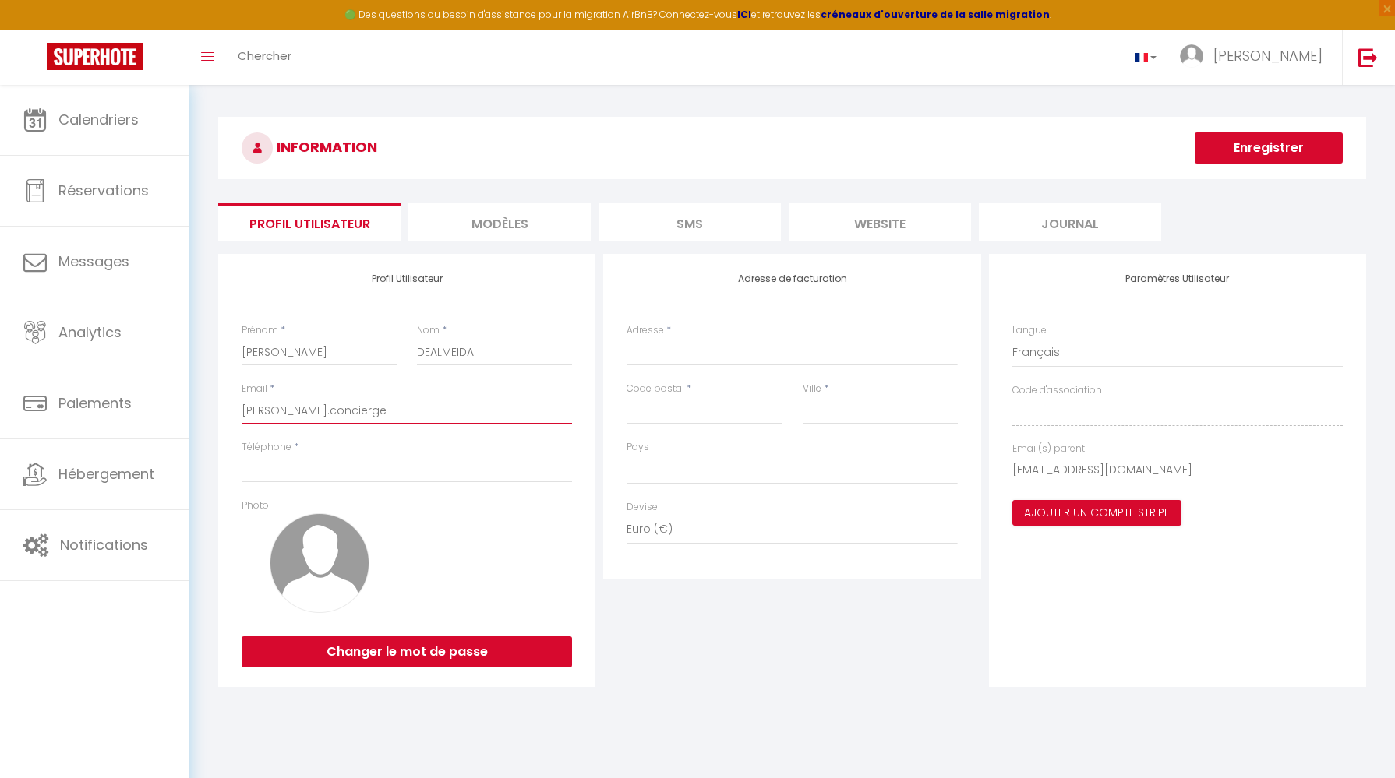
select select
type input "jennifer.conciergei"
select select
type input "jennifer.conciergeir"
select select
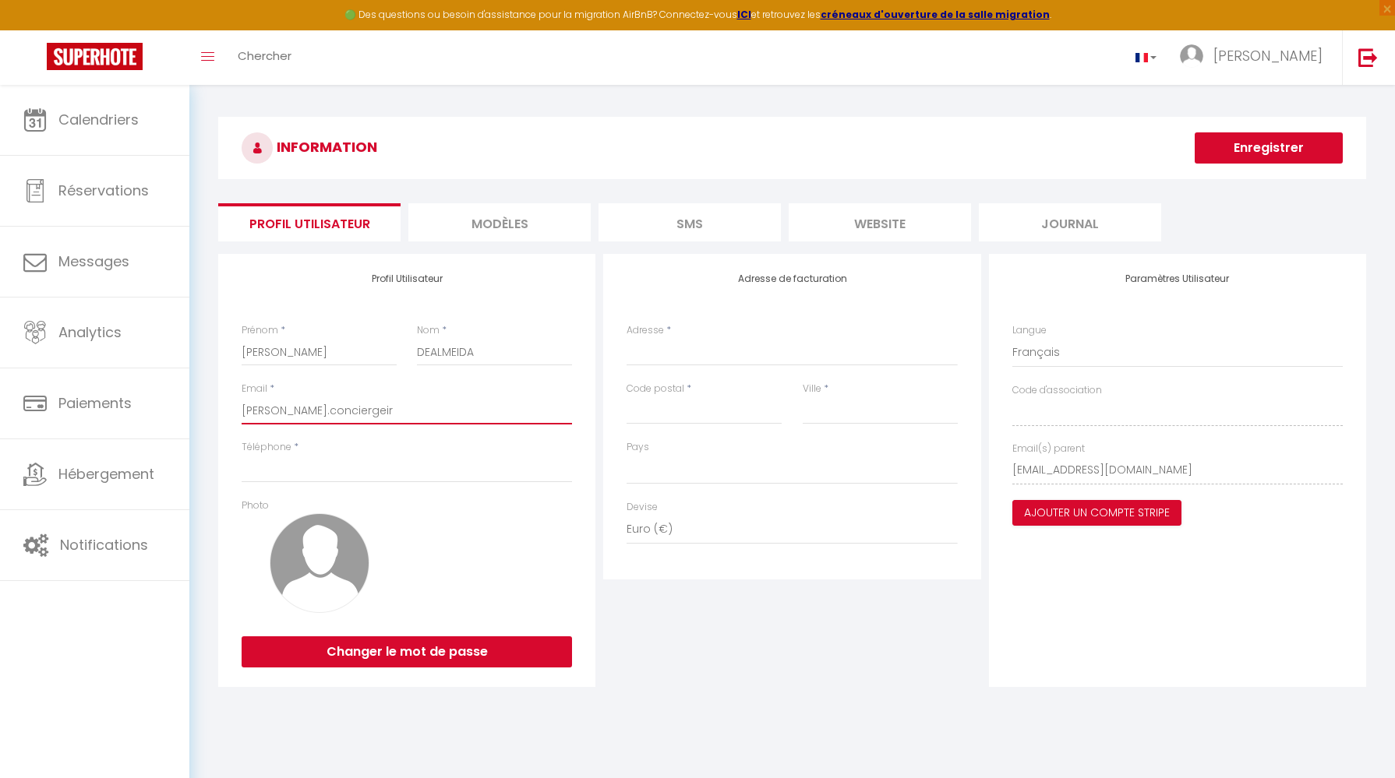
type input "jennifer.conciergei"
select select
type input "jennifer.concierge"
select select
type input "jennifer.concierg"
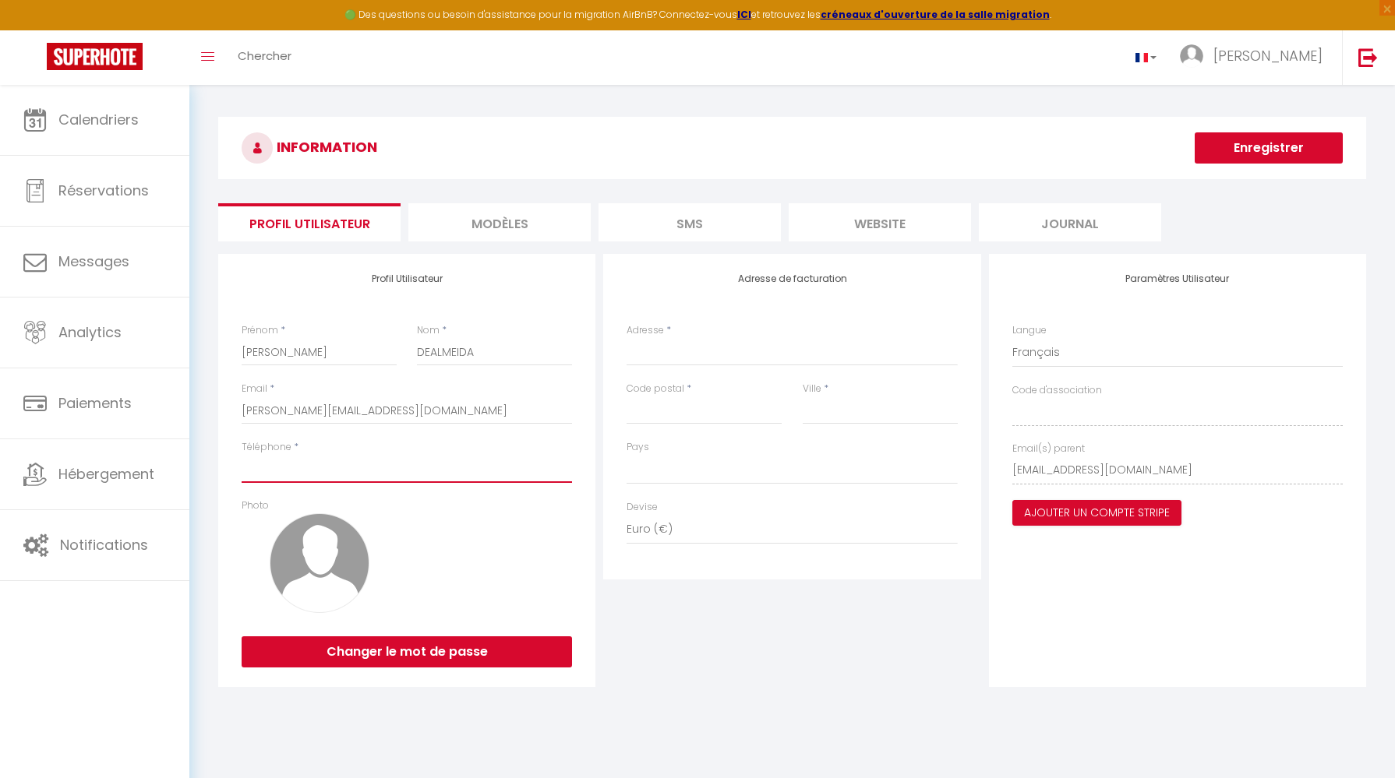
click at [344, 461] on input "Téléphone" at bounding box center [407, 469] width 330 height 28
click at [710, 355] on input "Adresse" at bounding box center [791, 352] width 330 height 28
click at [705, 418] on input "Code postal" at bounding box center [703, 411] width 155 height 28
click at [841, 404] on input "Ville" at bounding box center [880, 411] width 155 height 28
click at [1329, 144] on button "Enregistrer" at bounding box center [1268, 147] width 148 height 31
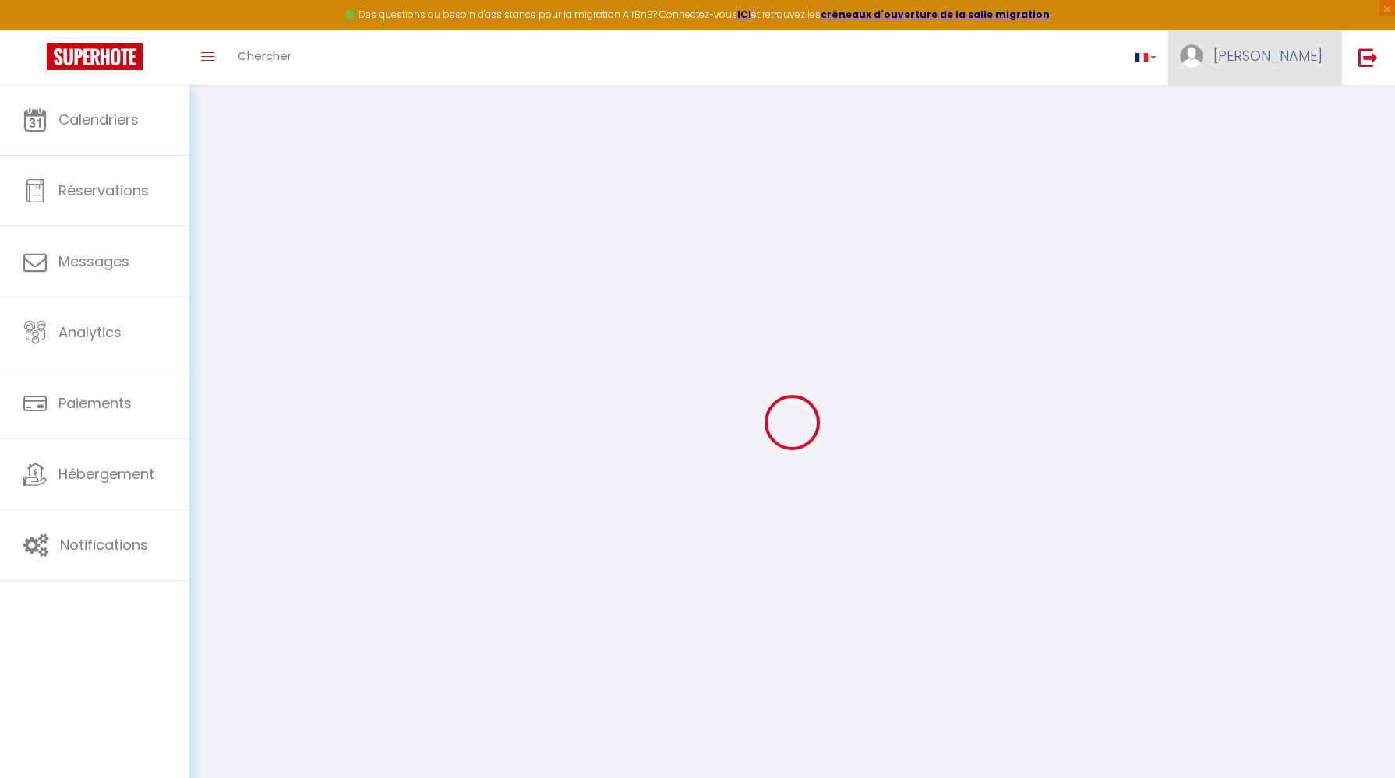
click at [1330, 43] on link "[PERSON_NAME]" at bounding box center [1255, 57] width 174 height 55
click at [1256, 121] on div "Paramètres" at bounding box center [1279, 108] width 125 height 39
click at [1255, 108] on link "Paramètres" at bounding box center [1279, 108] width 115 height 26
click at [1258, 58] on link "[PERSON_NAME]" at bounding box center [1255, 57] width 174 height 55
click at [1255, 101] on div "INFORMATION Enregistrer Profil Utilisateur MODÈLES SMS website Journal Profil U…" at bounding box center [791, 423] width 1205 height 676
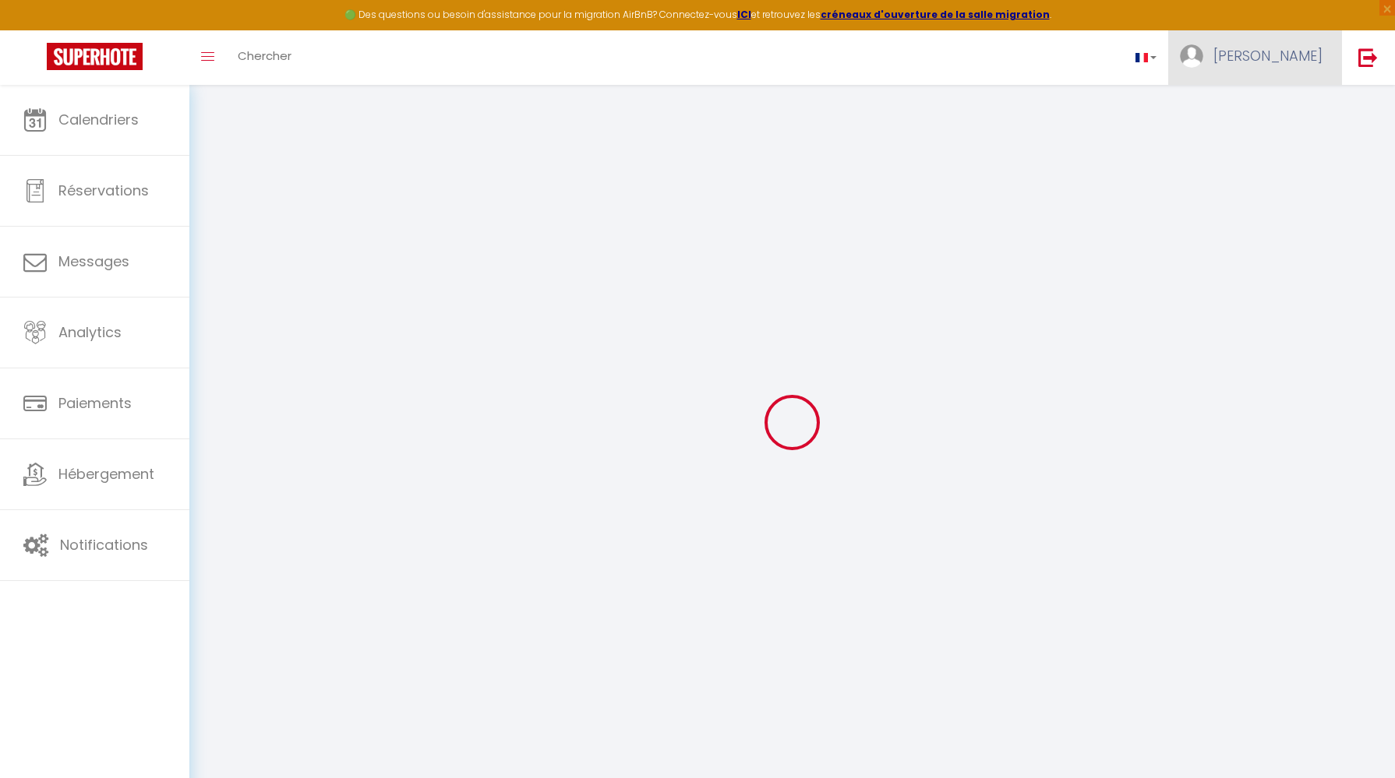
click at [1279, 47] on span "[PERSON_NAME]" at bounding box center [1267, 55] width 109 height 19
click at [1279, 125] on div "Paramètres" at bounding box center [1279, 108] width 125 height 39
click at [1279, 108] on link "Paramètres" at bounding box center [1279, 108] width 115 height 26
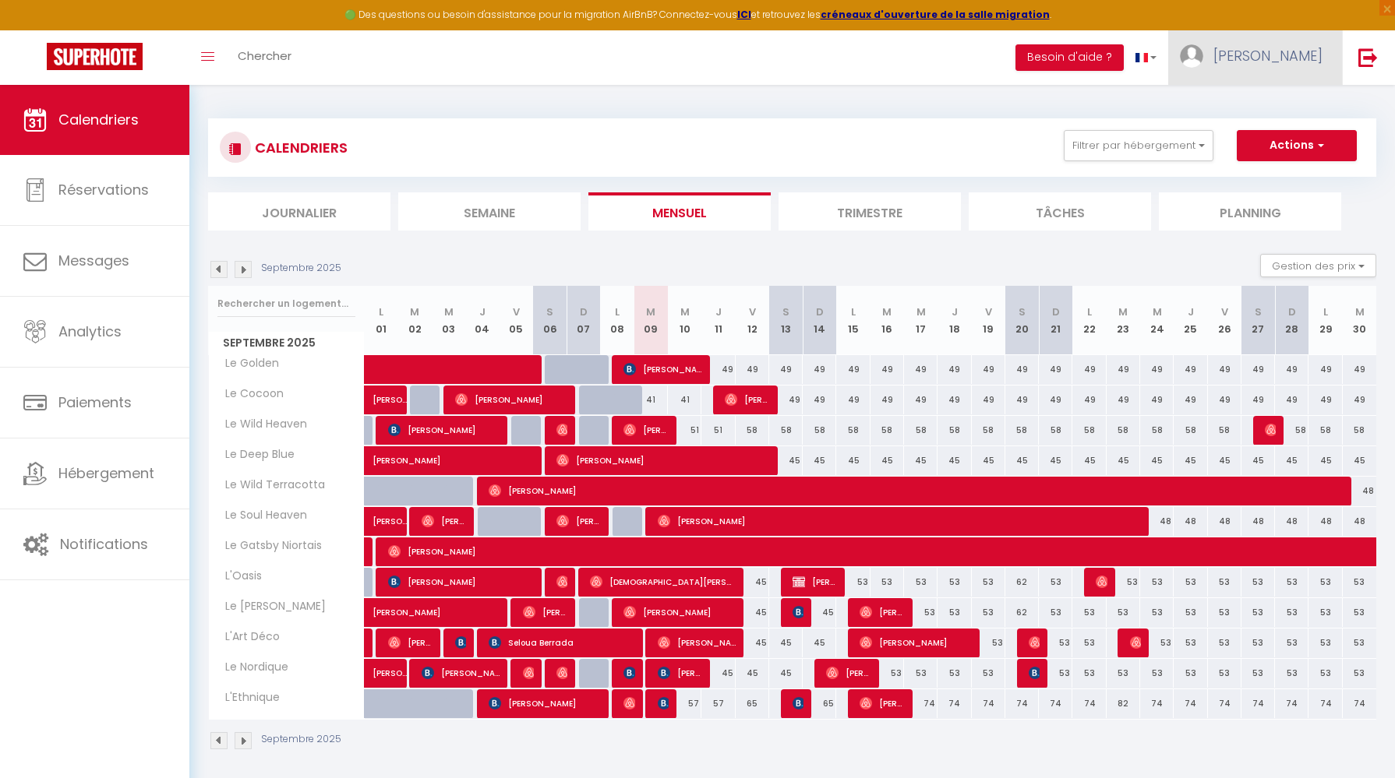
click at [1295, 53] on span "[PERSON_NAME]" at bounding box center [1267, 55] width 109 height 19
click at [1251, 111] on link "Paramètres" at bounding box center [1279, 108] width 115 height 26
select select
select select "28"
select select "fr"
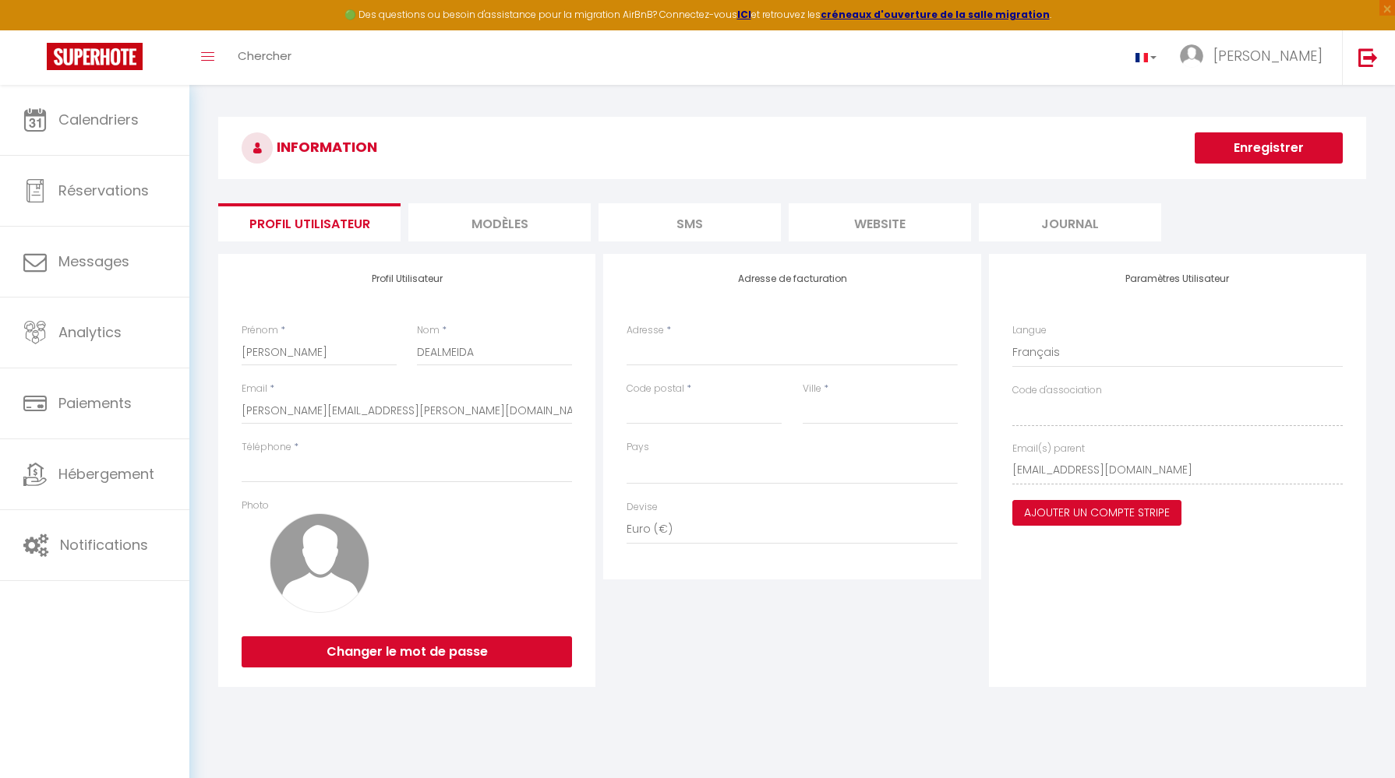
click at [1078, 507] on button "Ajouter un compte Stripe" at bounding box center [1096, 513] width 169 height 26
select select
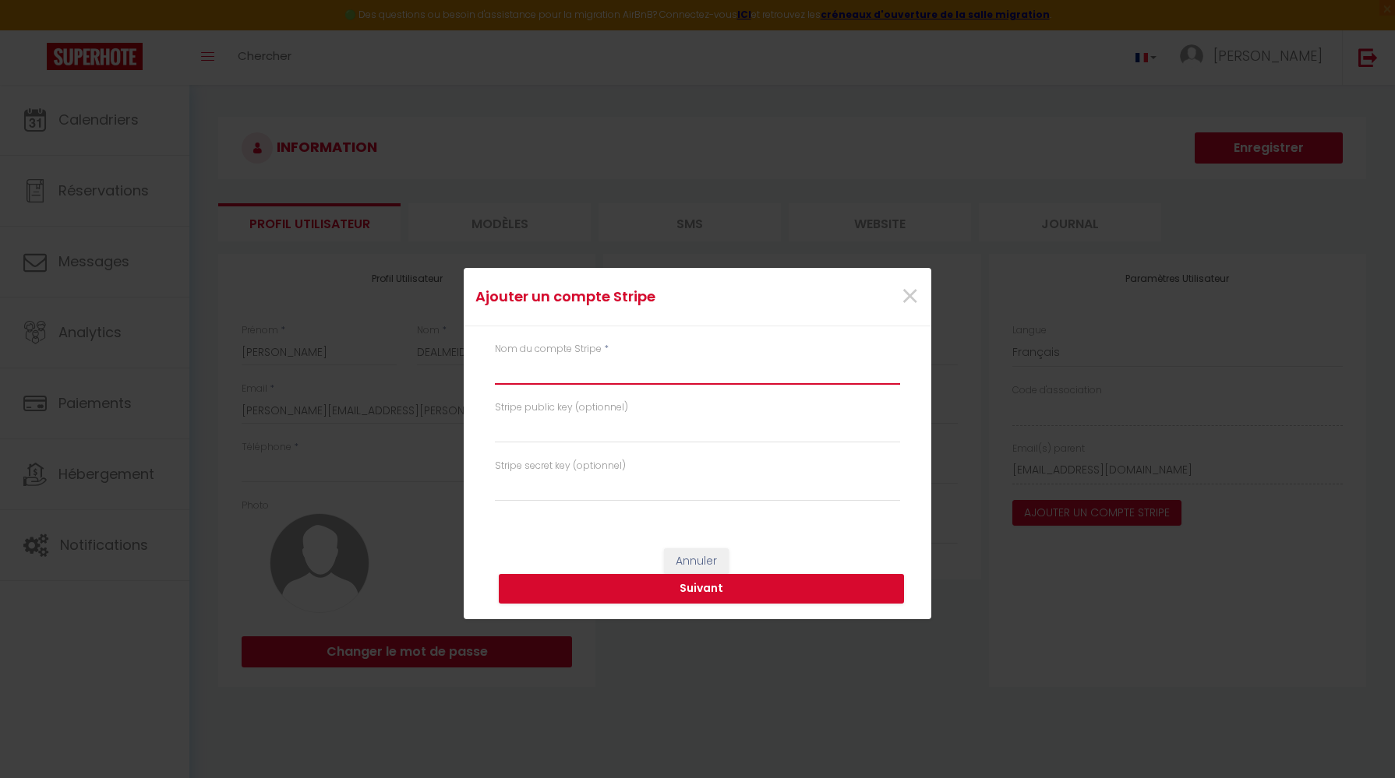
click at [599, 379] on input "text" at bounding box center [697, 371] width 405 height 28
type input "j"
select select
type input "j"
type input "[PERSON_NAME]"
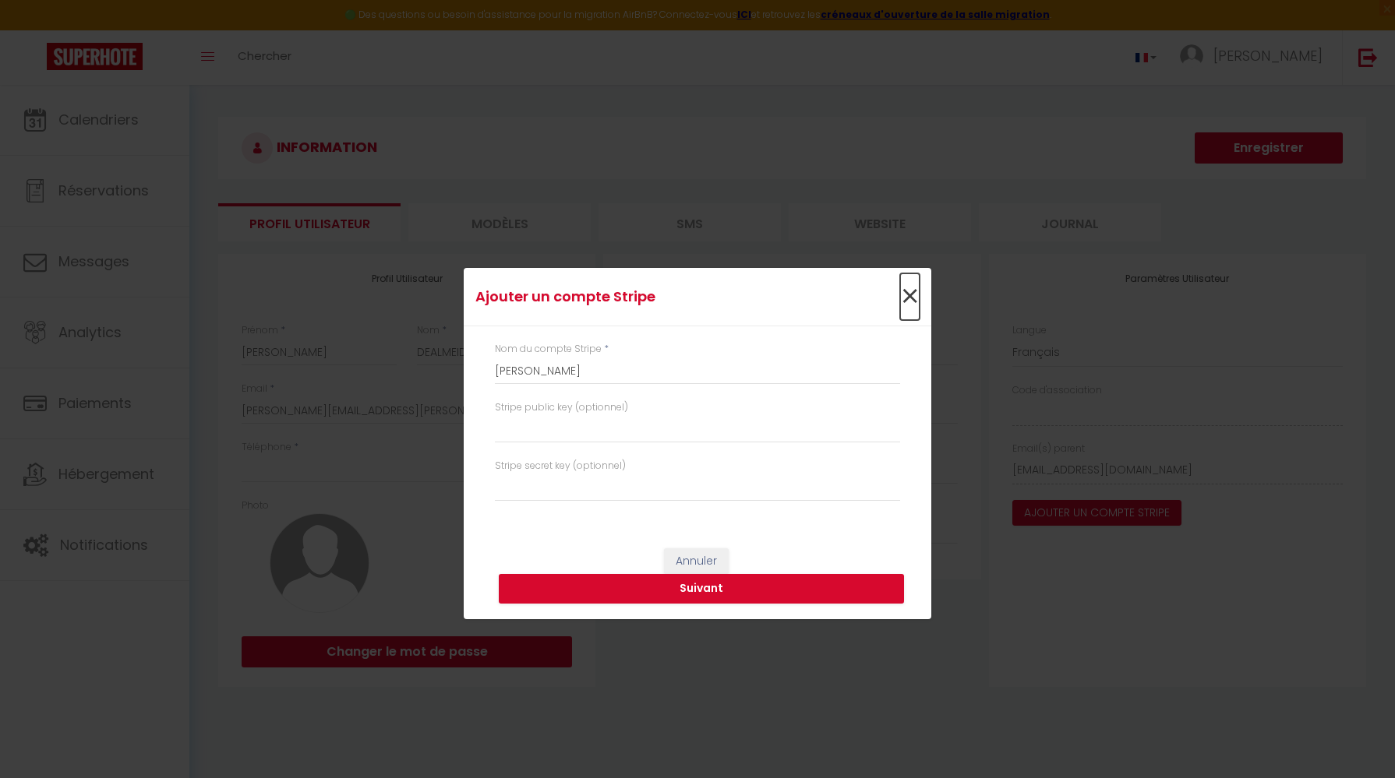
click at [916, 296] on span "×" at bounding box center [909, 296] width 19 height 47
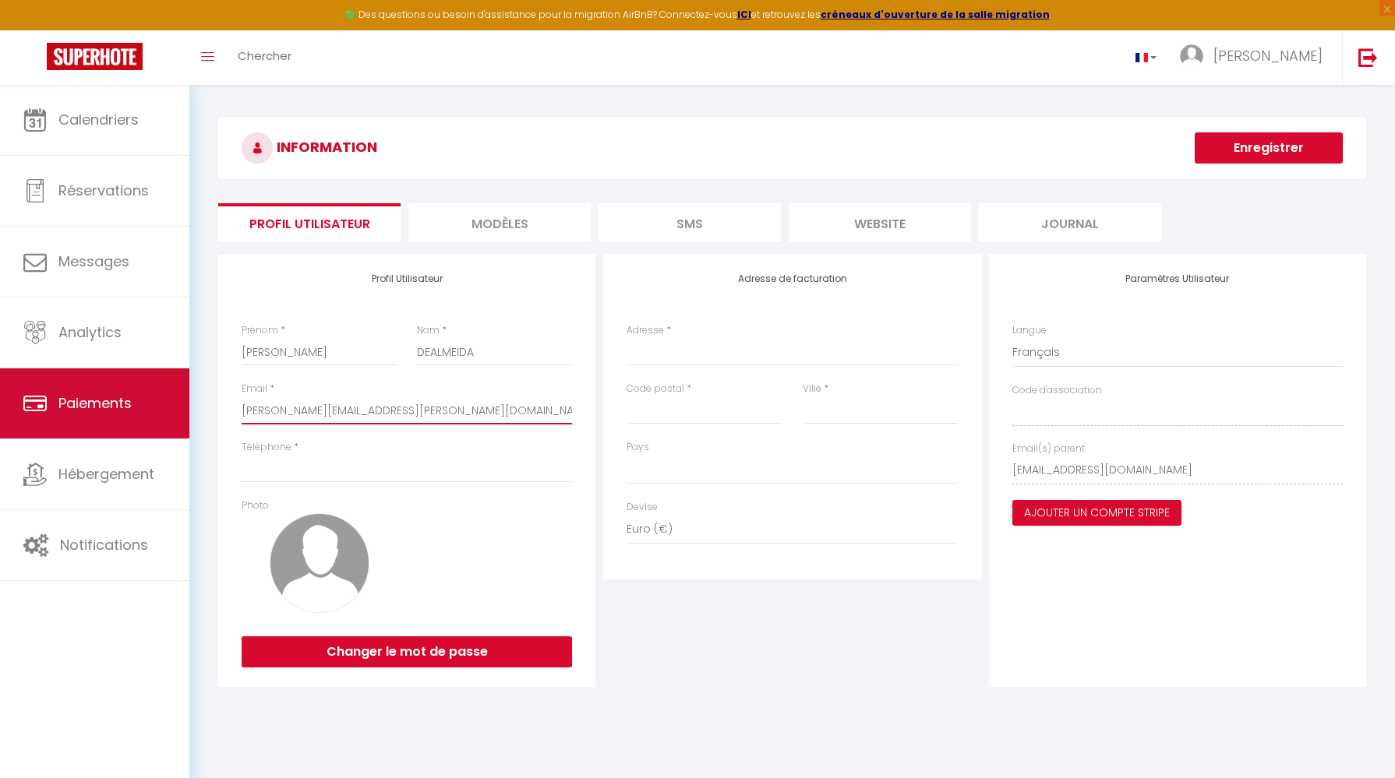
drag, startPoint x: 422, startPoint y: 408, endPoint x: 161, endPoint y: 400, distance: 261.2
click at [161, 400] on div "🟢 Des questions ou besoin d'assistance pour la migration AirBnB? Connectez-vous…" at bounding box center [697, 408] width 1395 height 646
type input "j"
select select
type input "je"
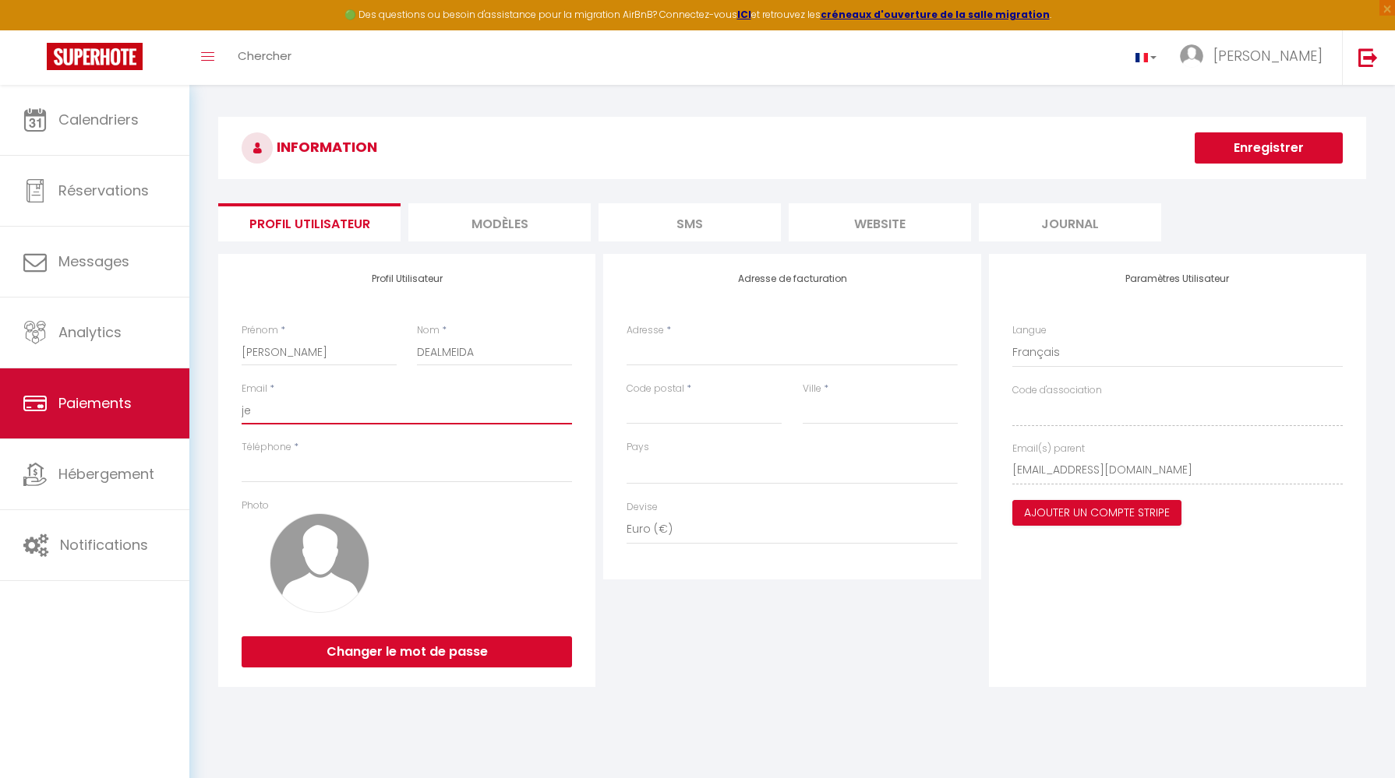
select select
type input "jen"
select select
type input "jenn"
select select
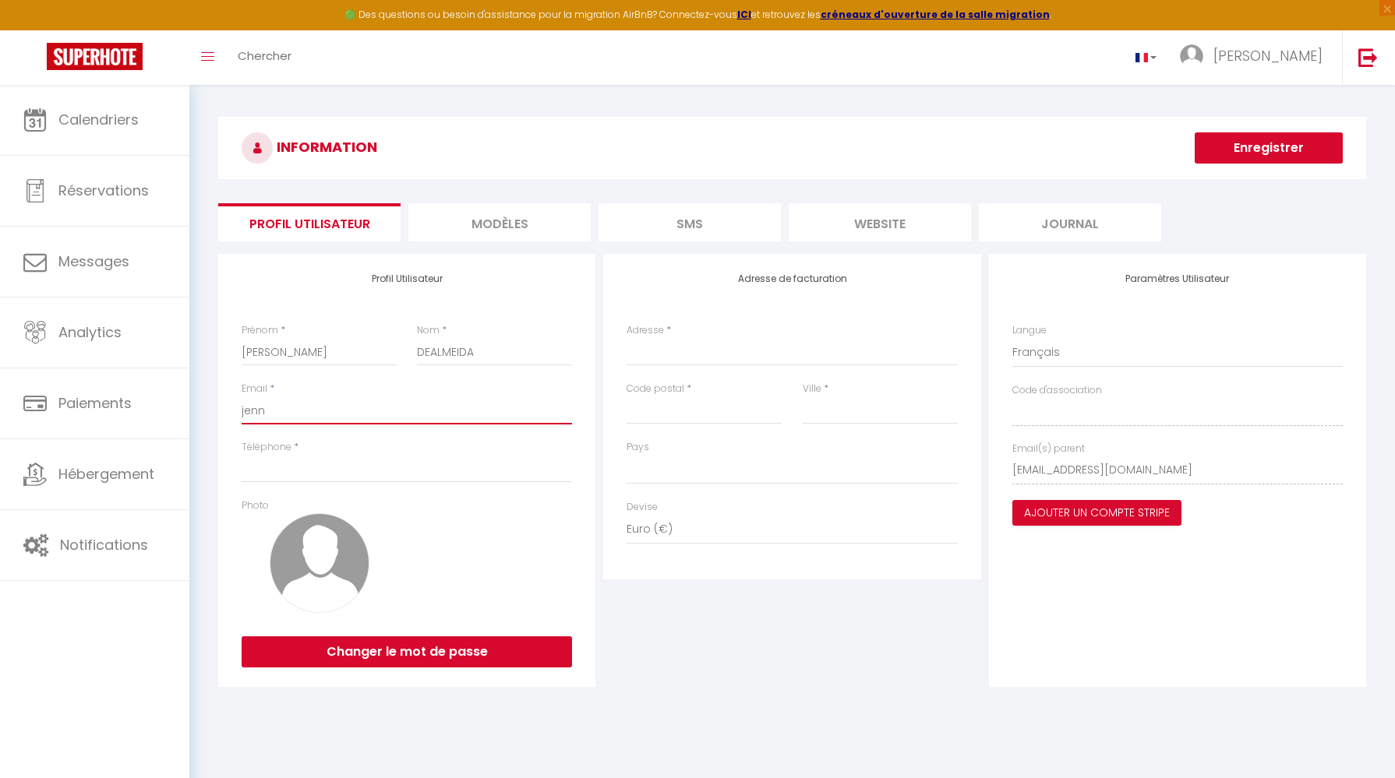
type input "[PERSON_NAME][EMAIL_ADDRESS][DOMAIN_NAME]"
type input "__"
select select "2"
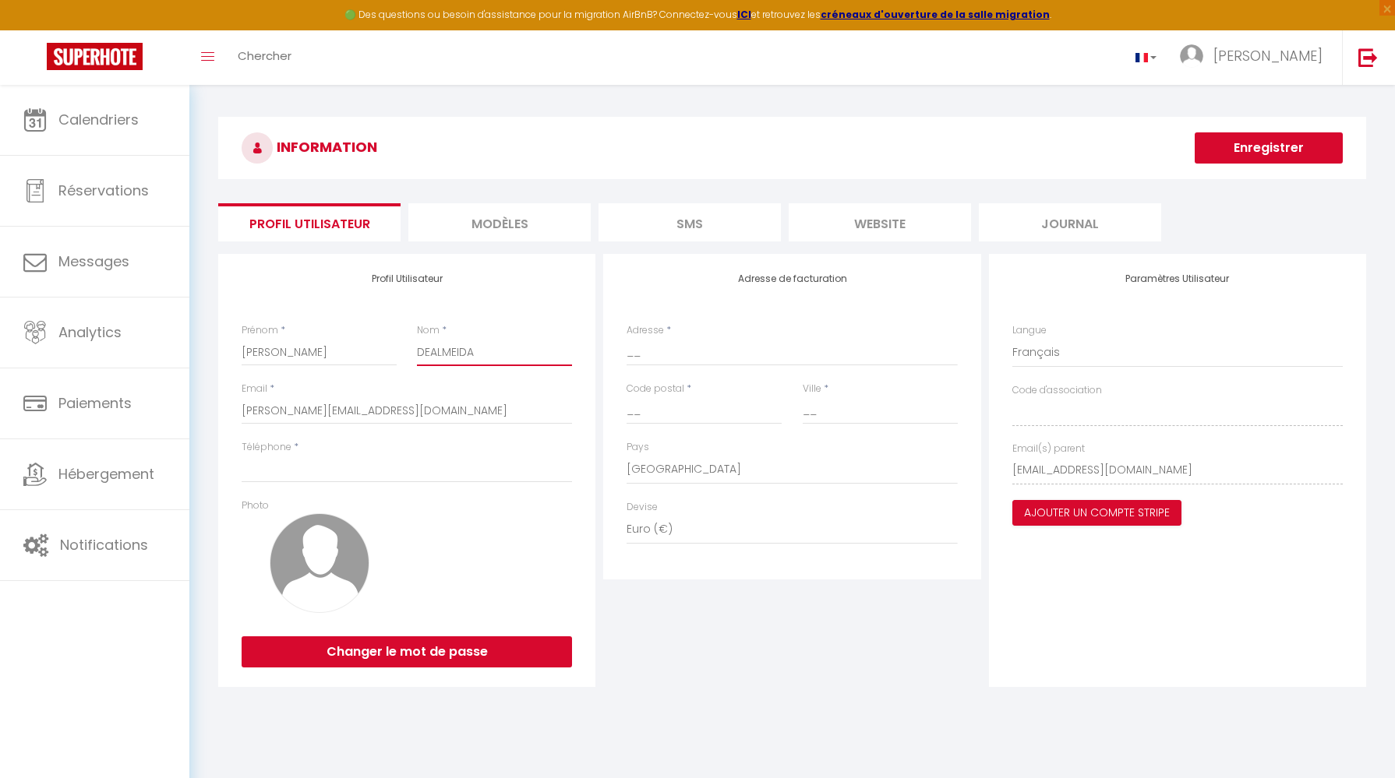
click at [432, 351] on input "DEALMEIDA" at bounding box center [494, 352] width 155 height 28
type input "[PERSON_NAME]"
click at [1229, 147] on button "Enregistrer" at bounding box center [1268, 147] width 148 height 31
type input "0650087717"
click at [1285, 146] on button "Enregistrer" at bounding box center [1268, 147] width 148 height 31
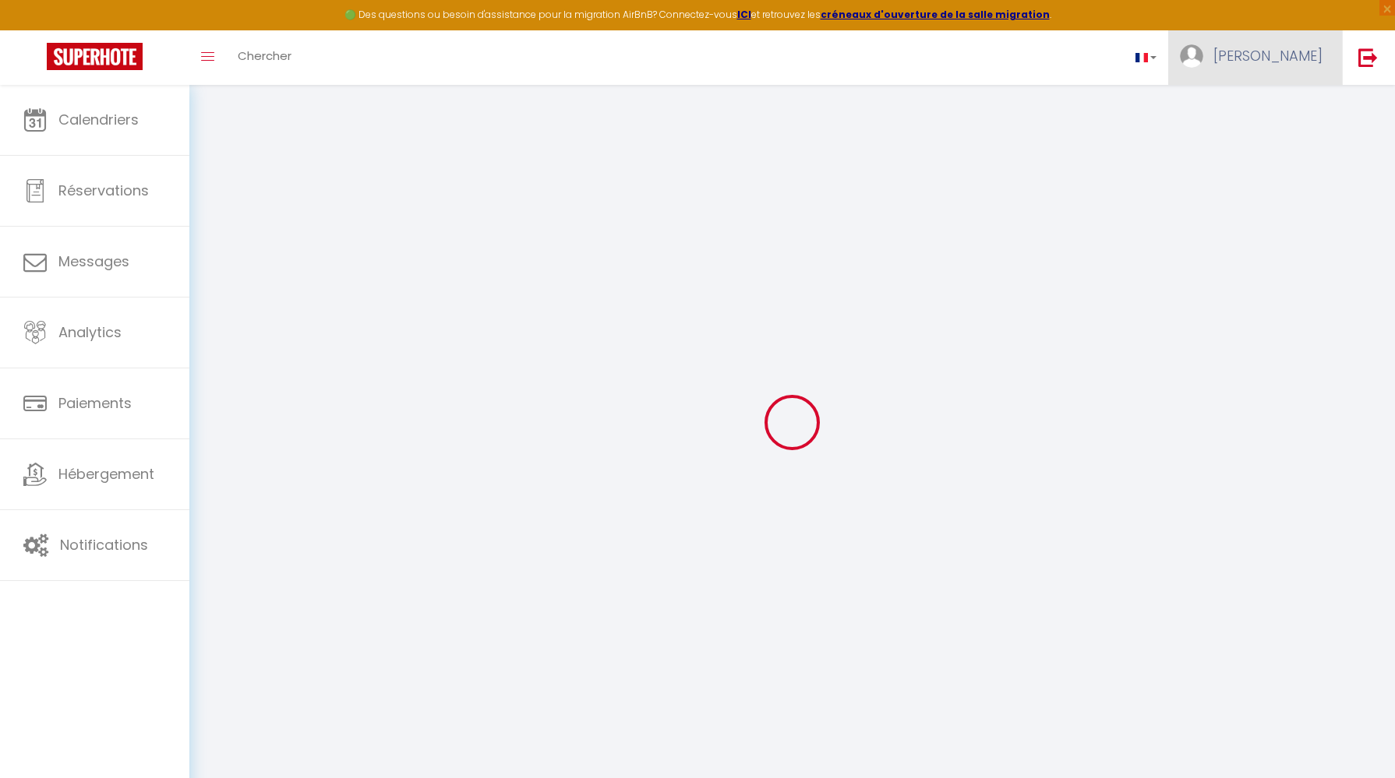
click at [1288, 46] on span "[PERSON_NAME]" at bounding box center [1267, 55] width 109 height 19
click at [1278, 106] on link "Paramètres" at bounding box center [1279, 108] width 115 height 26
click at [85, 47] on img at bounding box center [95, 56] width 96 height 27
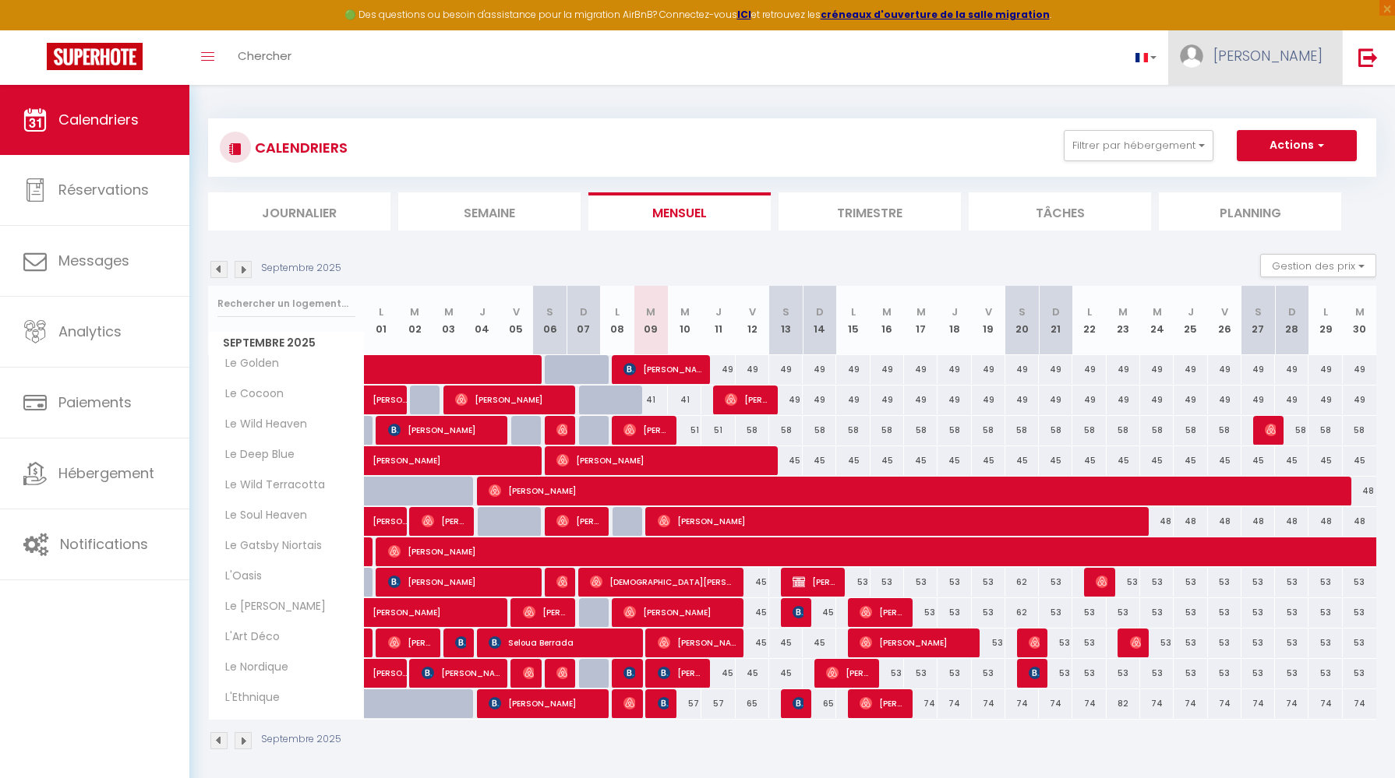
click at [1284, 47] on span "[PERSON_NAME]" at bounding box center [1267, 55] width 109 height 19
click at [1282, 102] on link "Paramètres" at bounding box center [1279, 108] width 115 height 26
select select "fr"
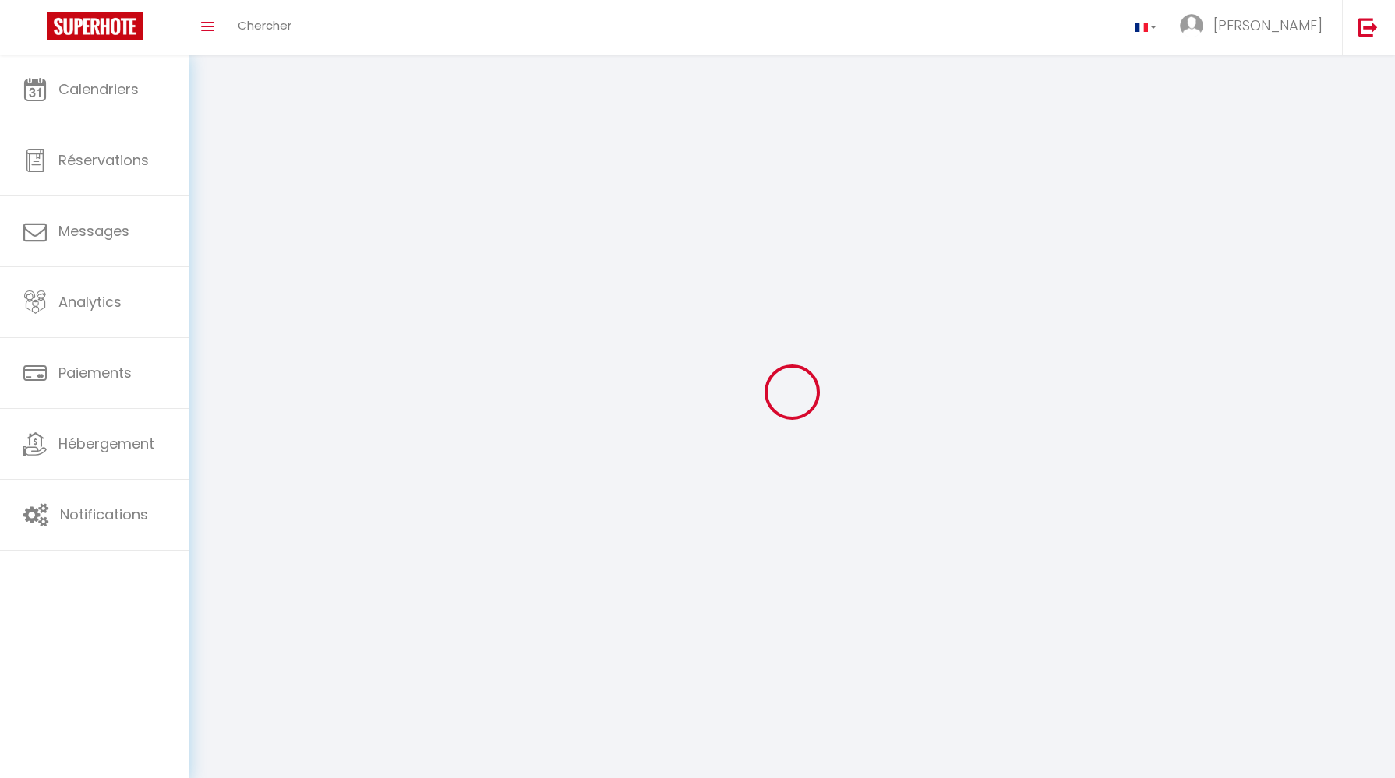
type input "[PERSON_NAME]"
type input "DEALMEIDA"
type input "[URL][DOMAIN_NAME]"
select select
select select "28"
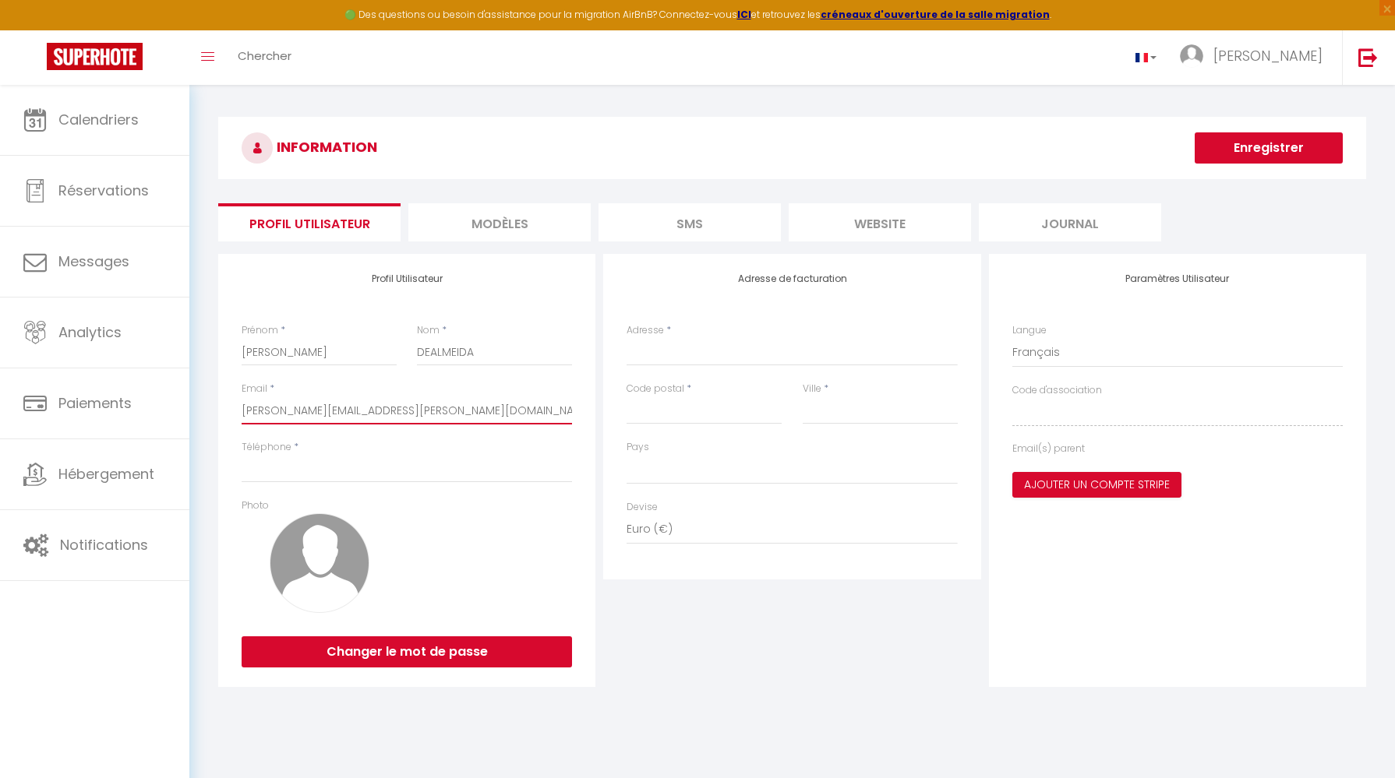
select select
drag, startPoint x: 414, startPoint y: 422, endPoint x: 217, endPoint y: 417, distance: 197.2
click at [217, 417] on div "Profil Utilisateur Prénom * [PERSON_NAME] * [PERSON_NAME] Email * [PERSON_NAME]…" at bounding box center [406, 470] width 385 height 433
click at [452, 425] on input "[PERSON_NAME][EMAIL_ADDRESS][PERSON_NAME][DOMAIN_NAME]" at bounding box center [407, 411] width 330 height 28
drag, startPoint x: 446, startPoint y: 416, endPoint x: 235, endPoint y: 407, distance: 211.3
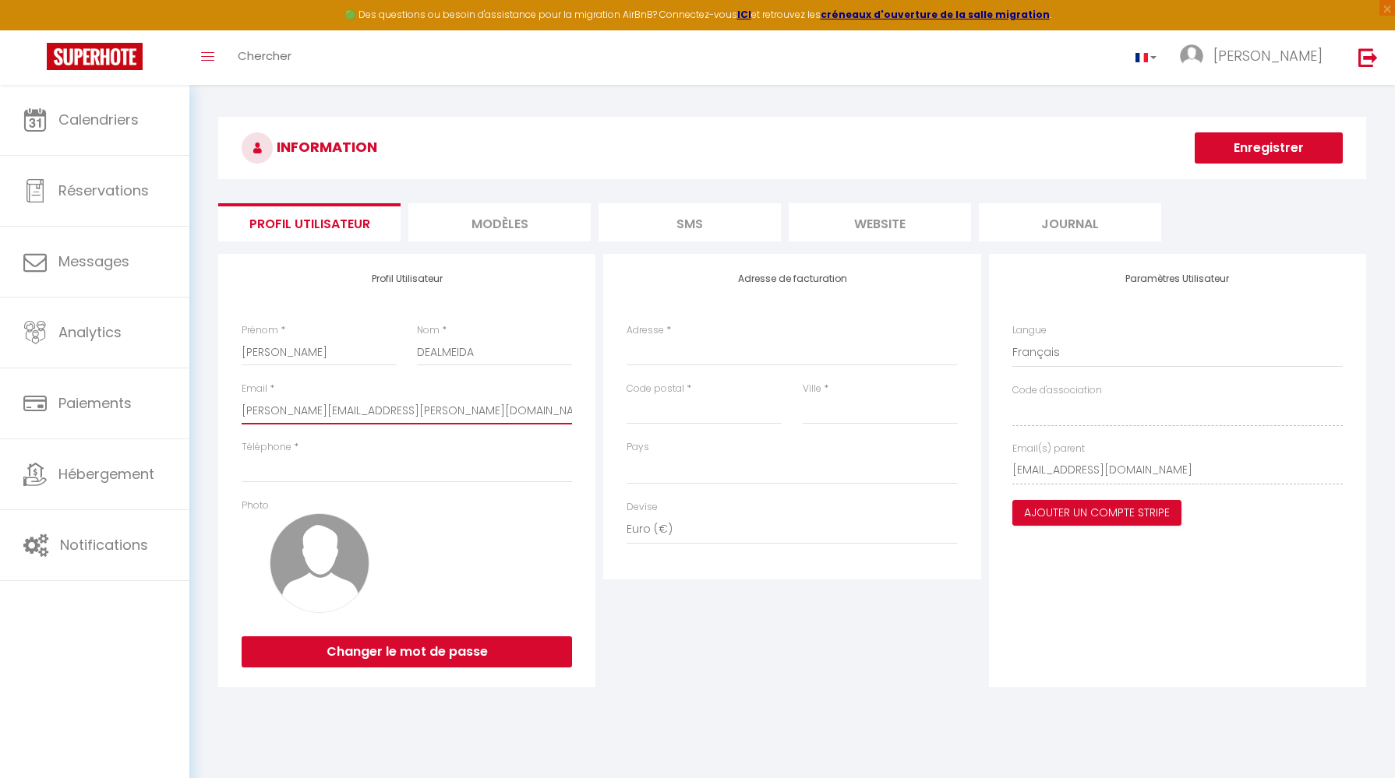
click at [235, 407] on div "Profil Utilisateur Prénom * [PERSON_NAME] * [PERSON_NAME] Email * [PERSON_NAME]…" at bounding box center [406, 470] width 377 height 433
click at [436, 415] on input "[PERSON_NAME][EMAIL_ADDRESS][PERSON_NAME][DOMAIN_NAME]" at bounding box center [407, 411] width 330 height 28
drag, startPoint x: 462, startPoint y: 415, endPoint x: 205, endPoint y: 414, distance: 257.1
click at [205, 414] on div "INFORMATION Enregistrer Profil Utilisateur MODÈLES SMS website Journal Profil U…" at bounding box center [791, 408] width 1205 height 646
click at [430, 422] on input "[PERSON_NAME][EMAIL_ADDRESS][PERSON_NAME][DOMAIN_NAME]" at bounding box center [407, 411] width 330 height 28
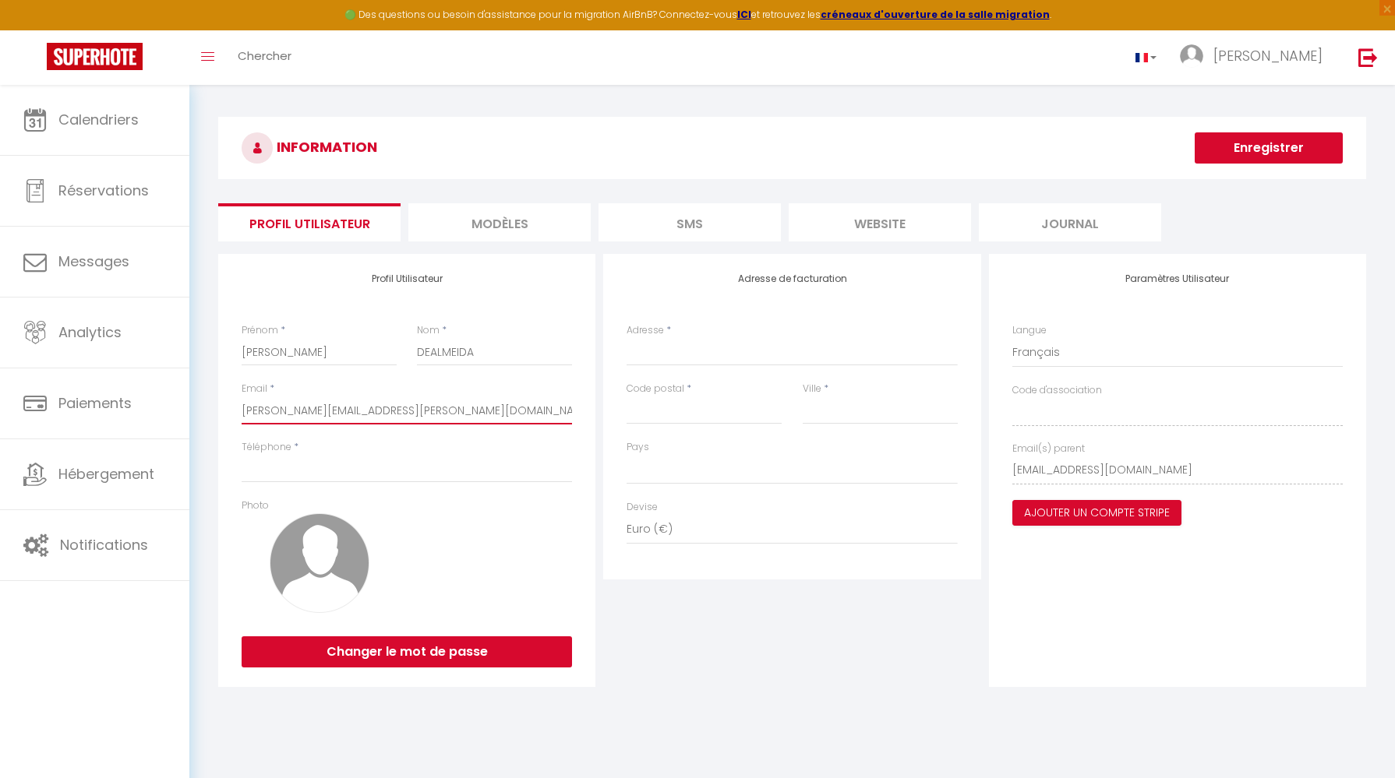
drag, startPoint x: 446, startPoint y: 415, endPoint x: 228, endPoint y: 407, distance: 219.1
click at [228, 407] on div "Profil Utilisateur Prénom * [PERSON_NAME] * [PERSON_NAME] Email * [PERSON_NAME]…" at bounding box center [406, 470] width 377 height 433
type input "j"
select select
type input "je"
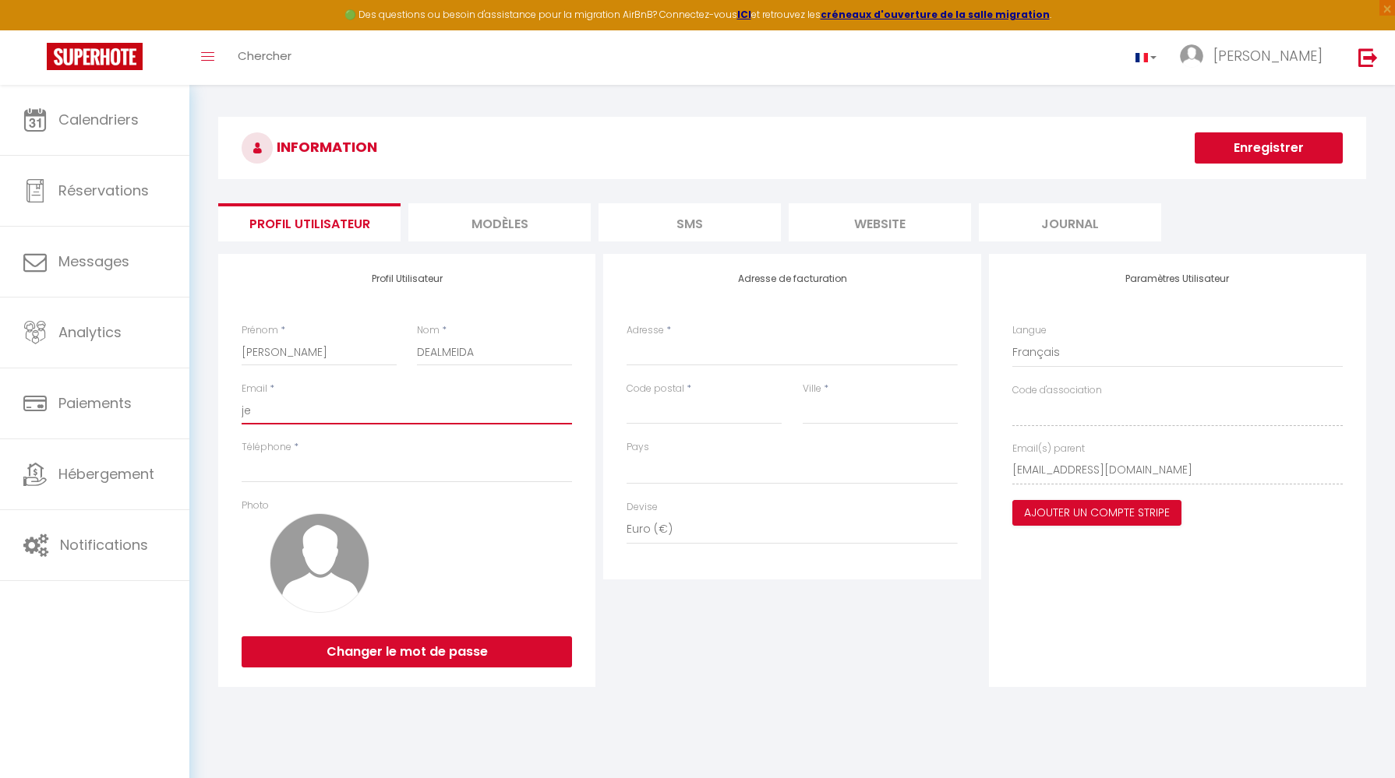
select select
type input "[PERSON_NAME][EMAIL_ADDRESS][DOMAIN_NAME]"
type input "__"
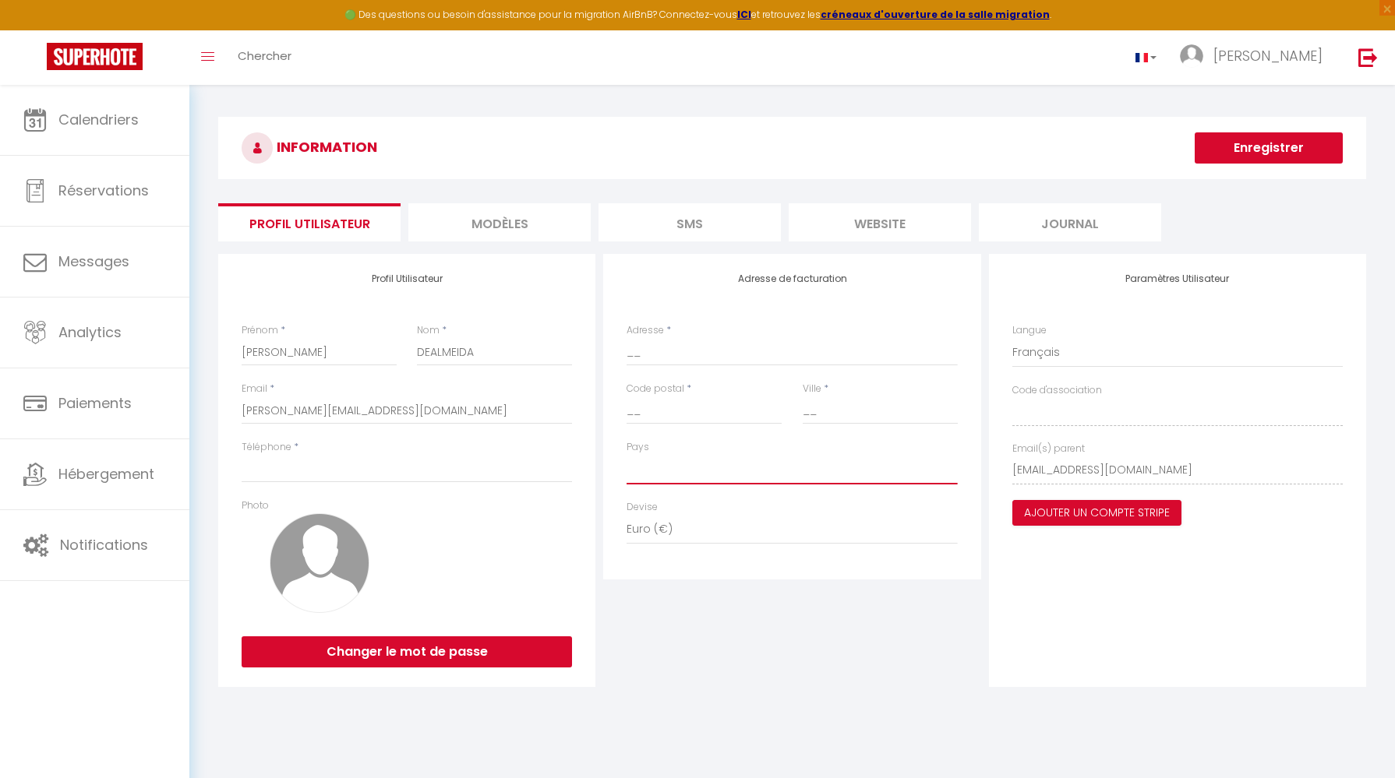
select select "2"
click at [434, 348] on input "DEALMEIDA" at bounding box center [494, 352] width 155 height 28
type input "[PERSON_NAME]"
click at [706, 469] on select "[GEOGRAPHIC_DATA] [GEOGRAPHIC_DATA] [GEOGRAPHIC_DATA] [GEOGRAPHIC_DATA] [GEOGRA…" at bounding box center [791, 470] width 330 height 30
click at [626, 455] on select "[GEOGRAPHIC_DATA] [GEOGRAPHIC_DATA] [GEOGRAPHIC_DATA] [GEOGRAPHIC_DATA] [GEOGRA…" at bounding box center [791, 470] width 330 height 30
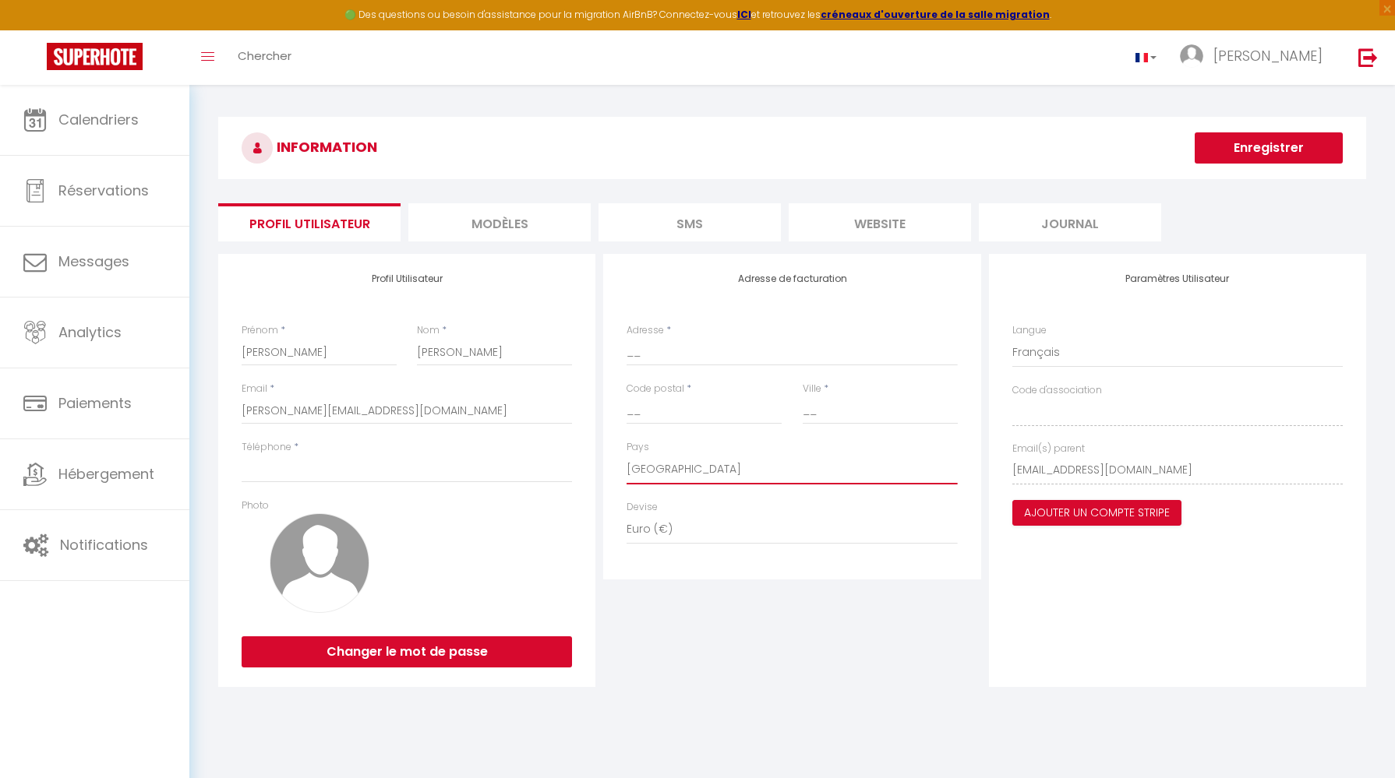
click at [676, 475] on select "[GEOGRAPHIC_DATA] [GEOGRAPHIC_DATA] [GEOGRAPHIC_DATA] [GEOGRAPHIC_DATA] [GEOGRA…" at bounding box center [791, 470] width 330 height 30
select select "2"
click at [626, 455] on select "[GEOGRAPHIC_DATA] [GEOGRAPHIC_DATA] [GEOGRAPHIC_DATA] [GEOGRAPHIC_DATA] [GEOGRA…" at bounding box center [791, 470] width 330 height 30
click at [1304, 145] on button "Enregistrer" at bounding box center [1268, 147] width 148 height 31
type input "0650087717"
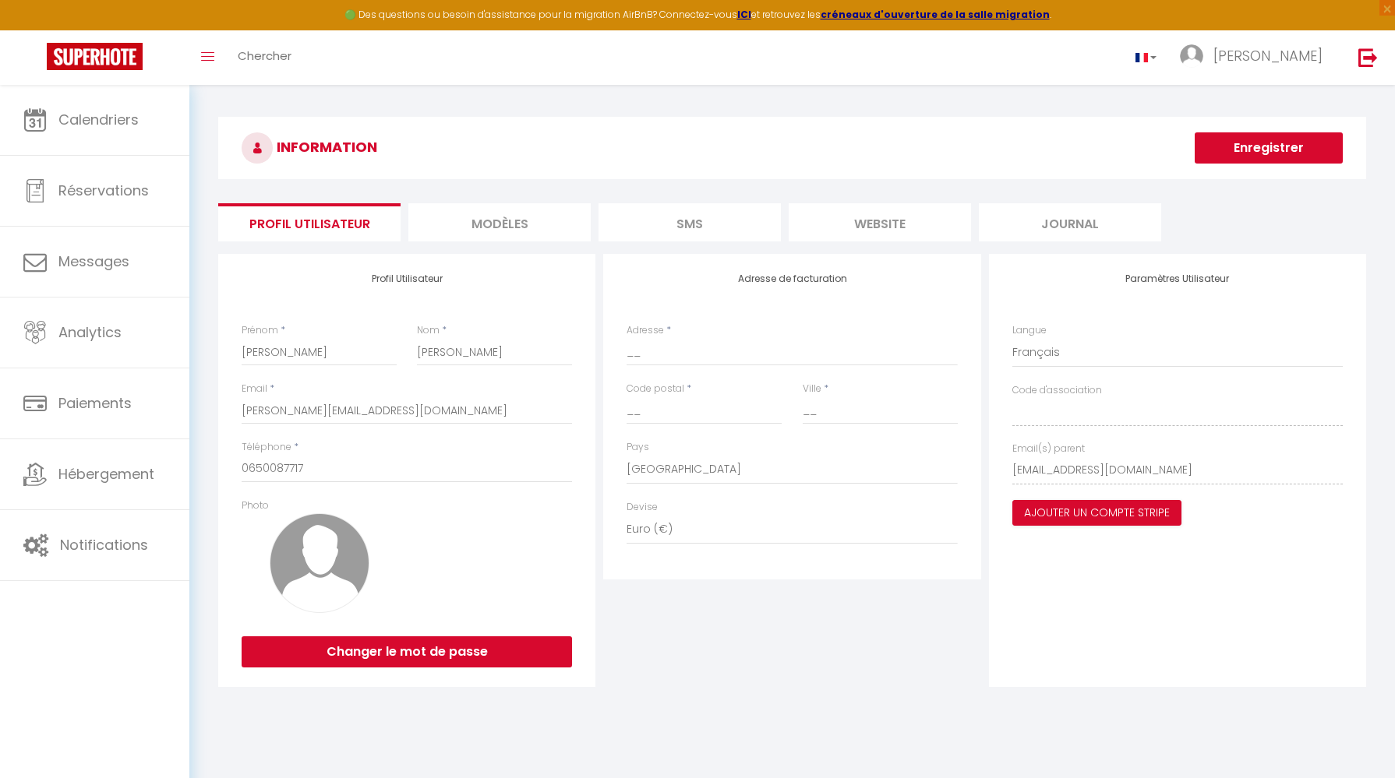
click at [1259, 168] on h3 "INFORMATION" at bounding box center [792, 148] width 1148 height 62
click at [1261, 152] on button "Enregistrer" at bounding box center [1268, 147] width 148 height 31
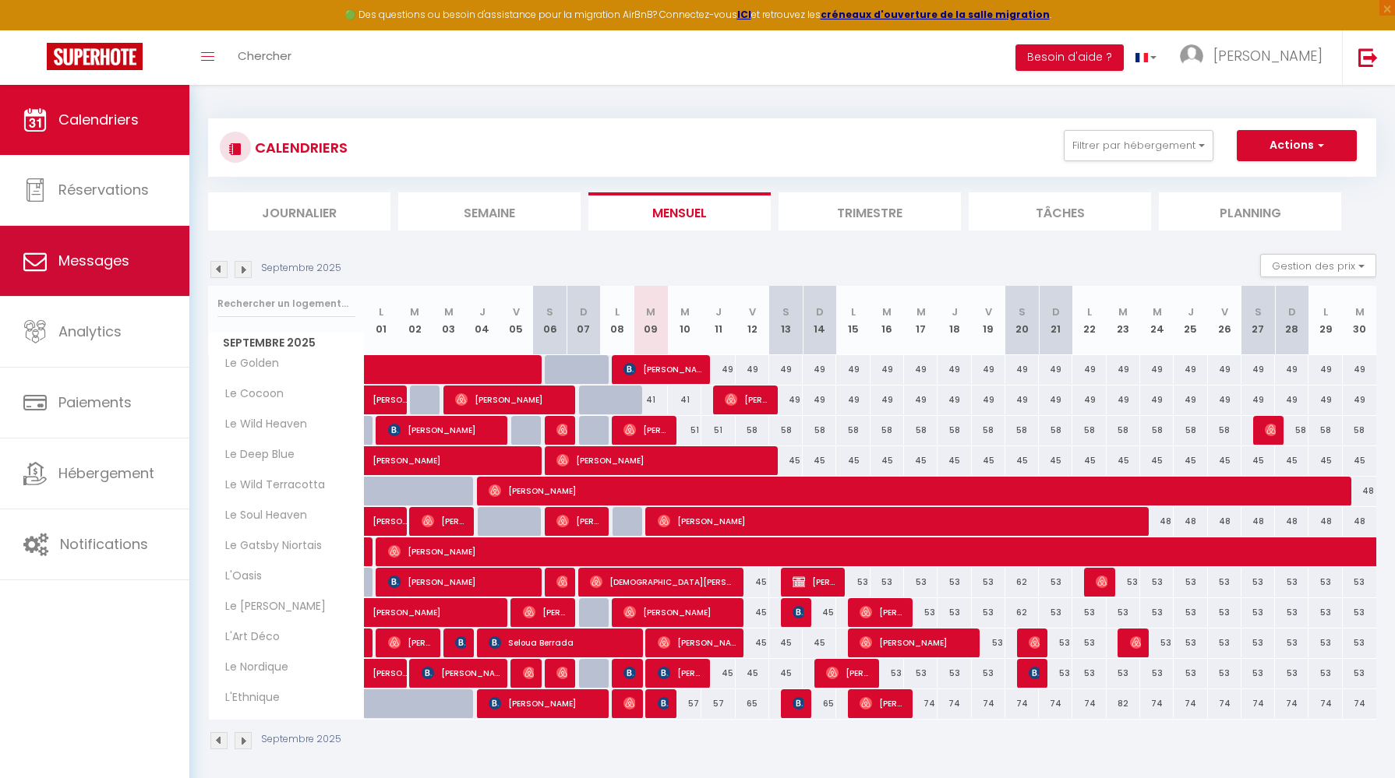
click at [97, 269] on span "Messages" at bounding box center [93, 260] width 71 height 19
select select "message"
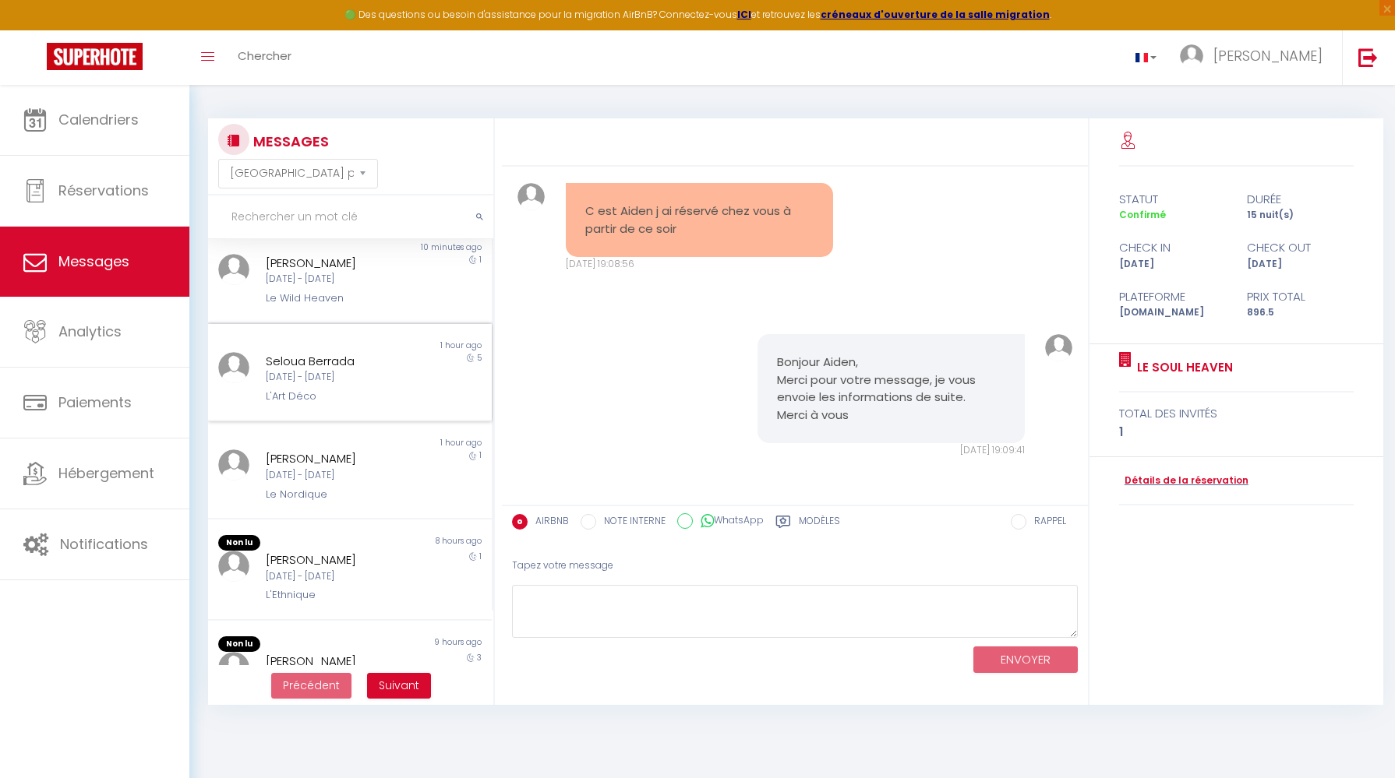
scroll to position [113, 0]
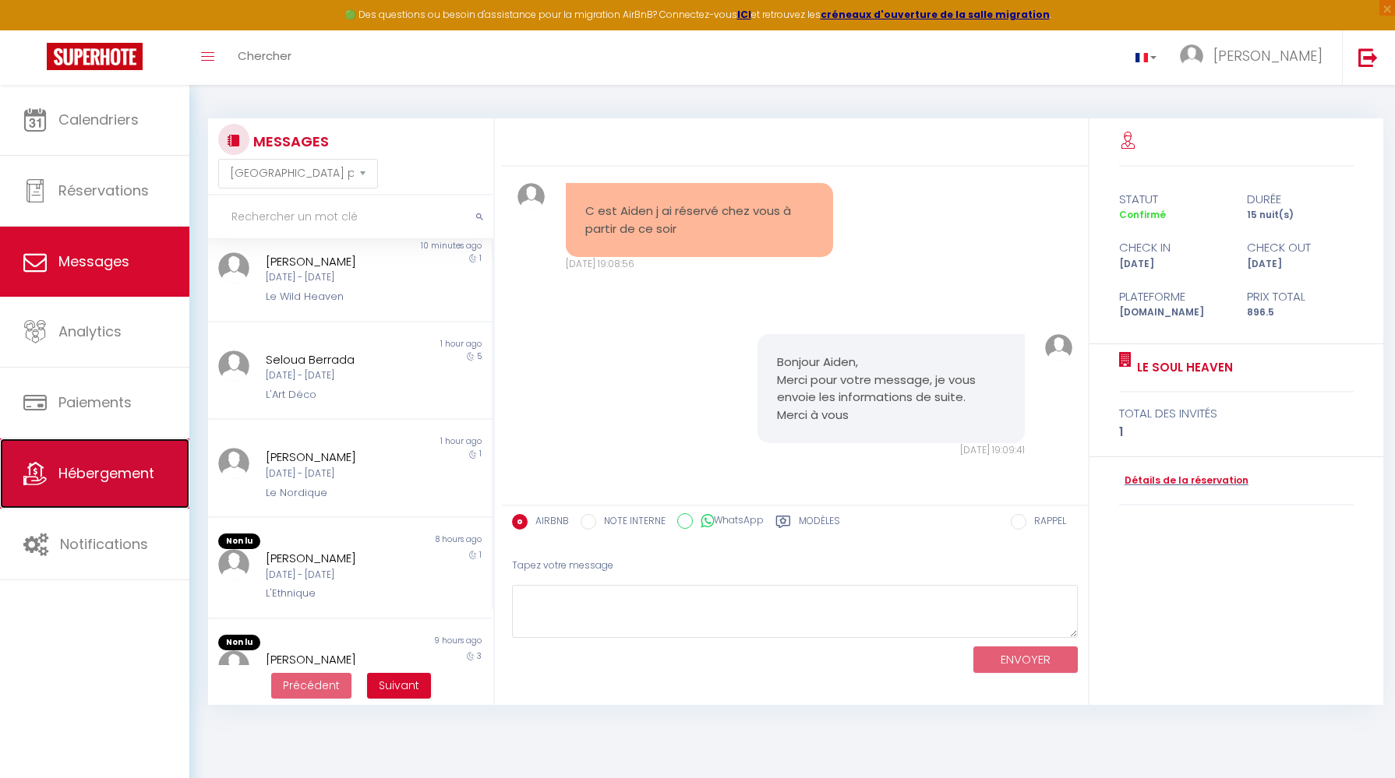
click at [85, 464] on span "Hébergement" at bounding box center [106, 473] width 96 height 19
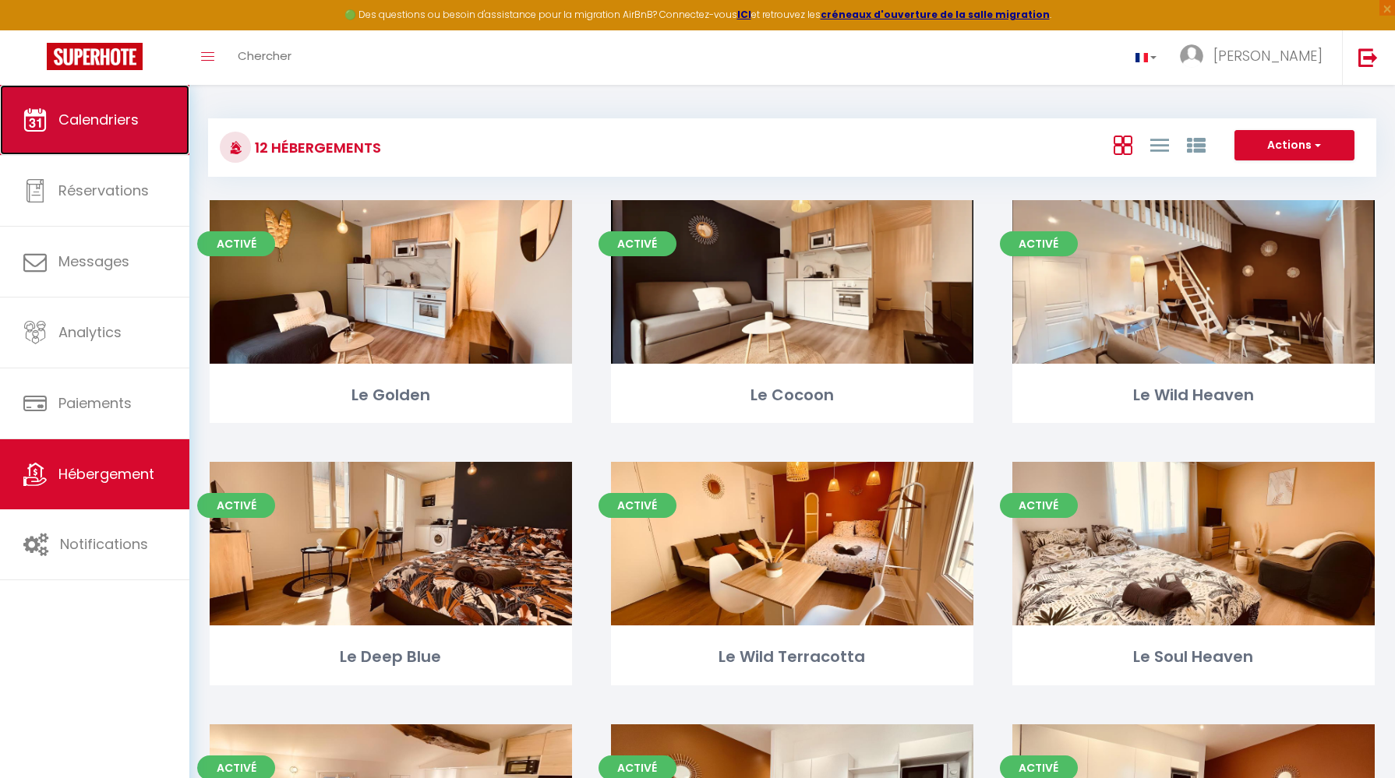
click at [108, 132] on link "Calendriers" at bounding box center [94, 120] width 189 height 70
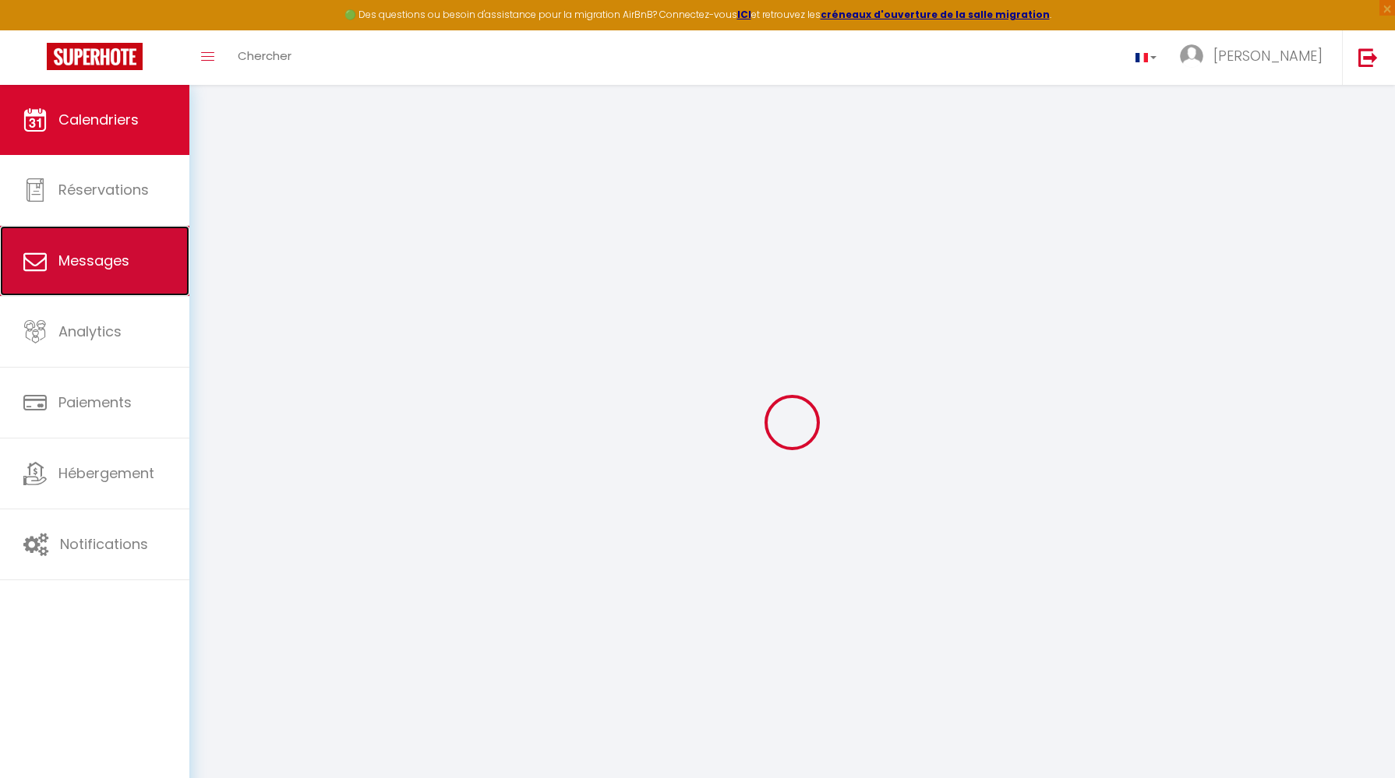
click at [101, 268] on span "Messages" at bounding box center [93, 260] width 71 height 19
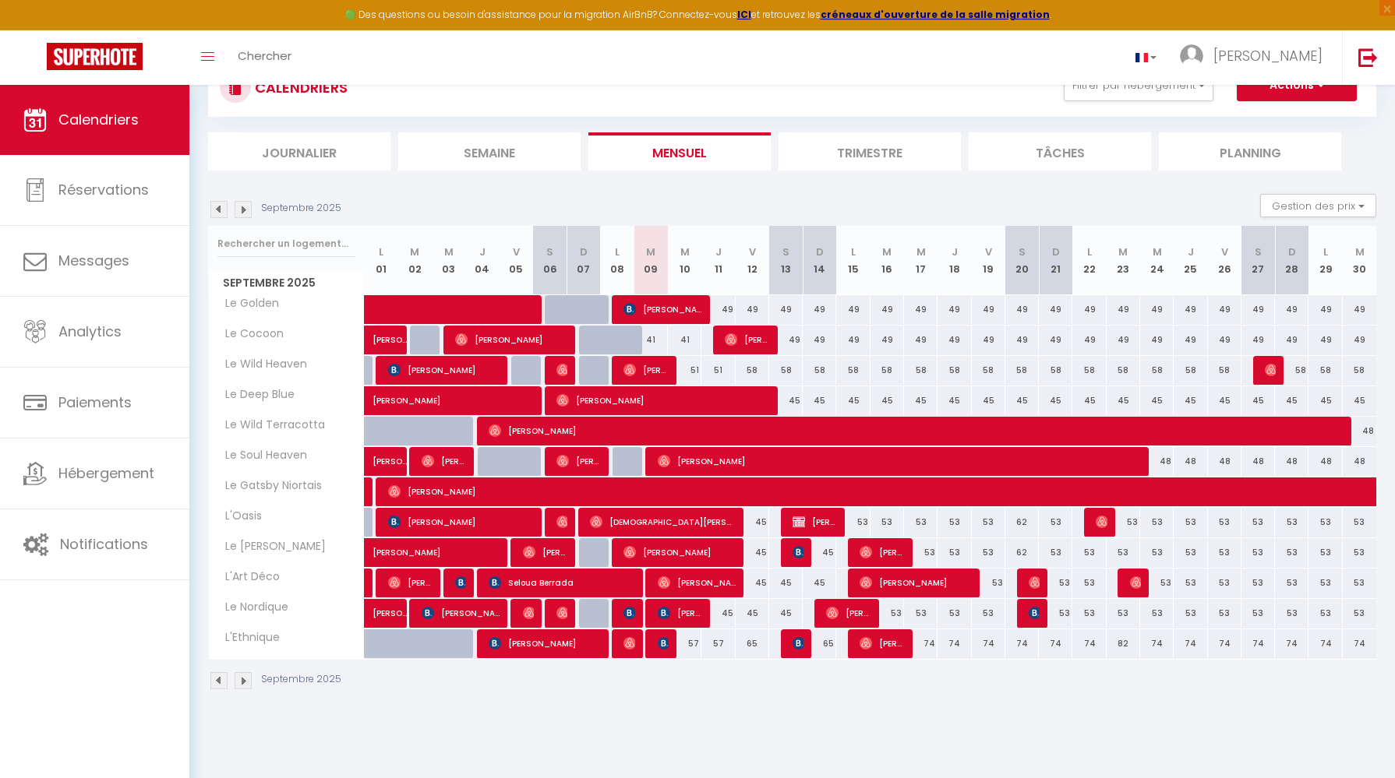
scroll to position [69, 0]
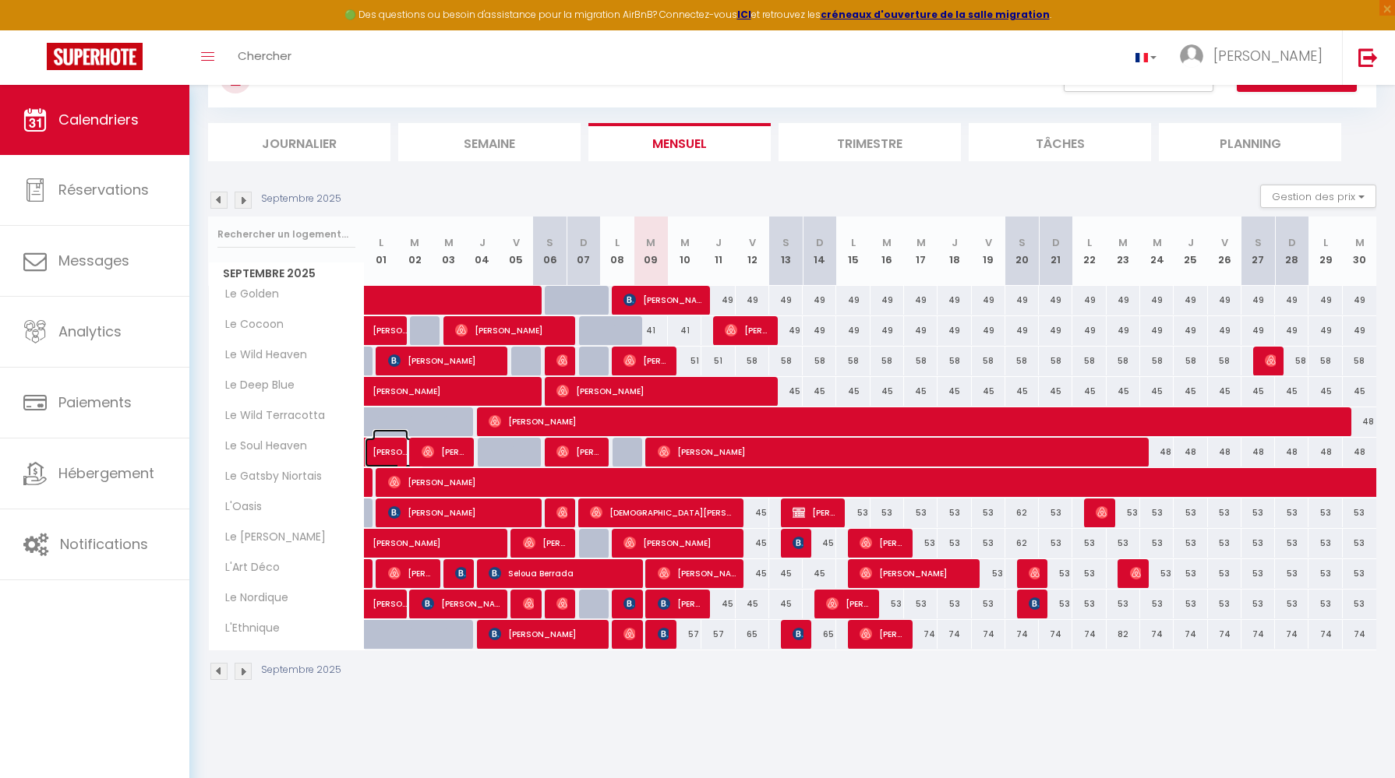
click at [386, 447] on span "[PERSON_NAME]" at bounding box center [390, 444] width 36 height 30
select select "OK"
select select "0"
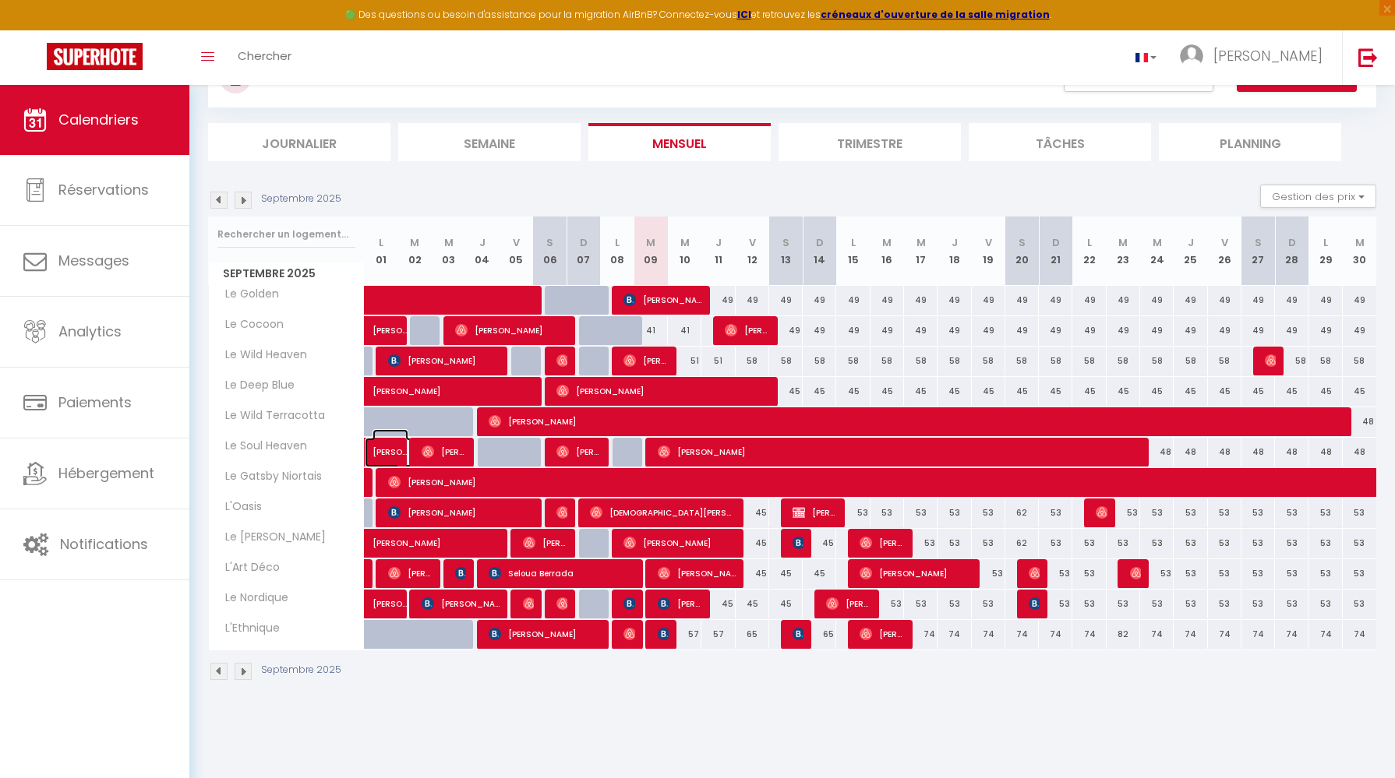
select select "1"
select select
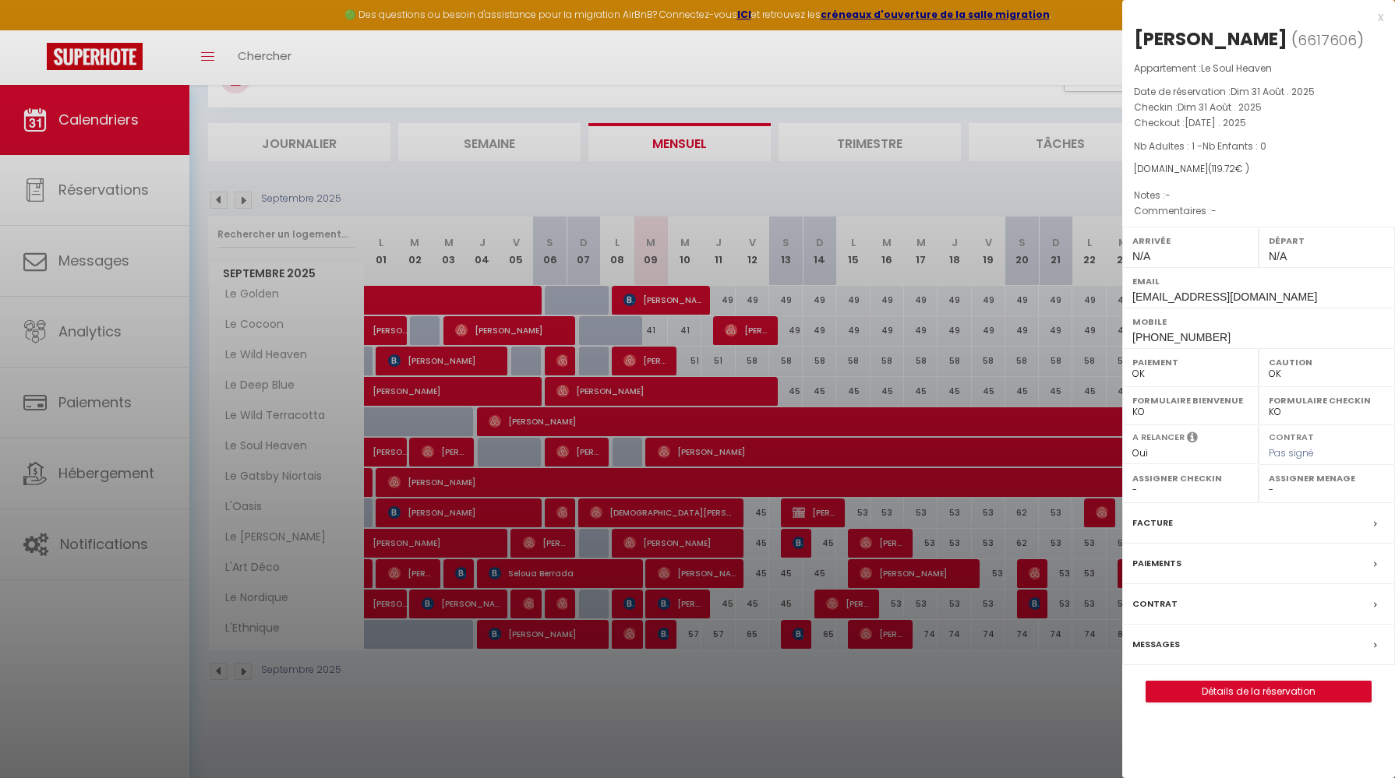
click at [1166, 644] on label "Messages" at bounding box center [1156, 645] width 48 height 16
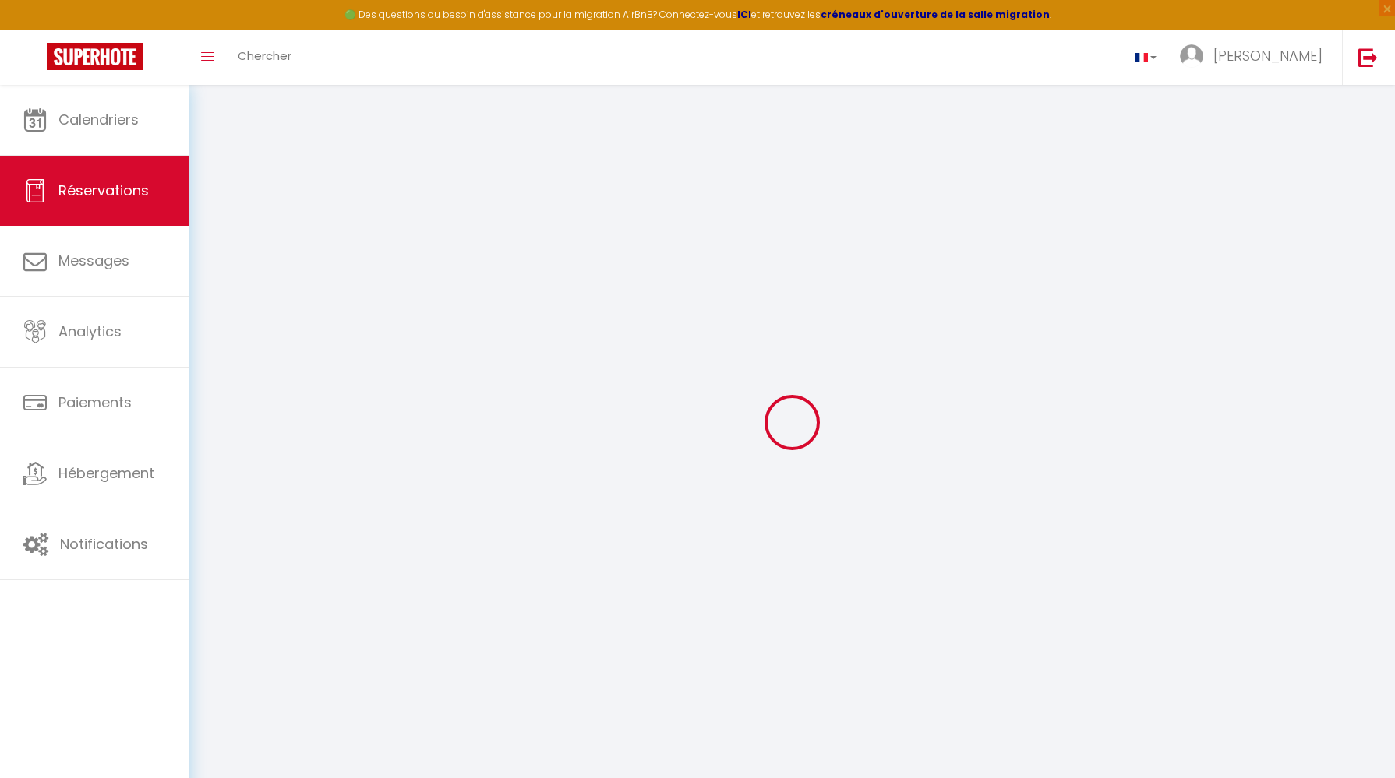
select select
checkbox input "false"
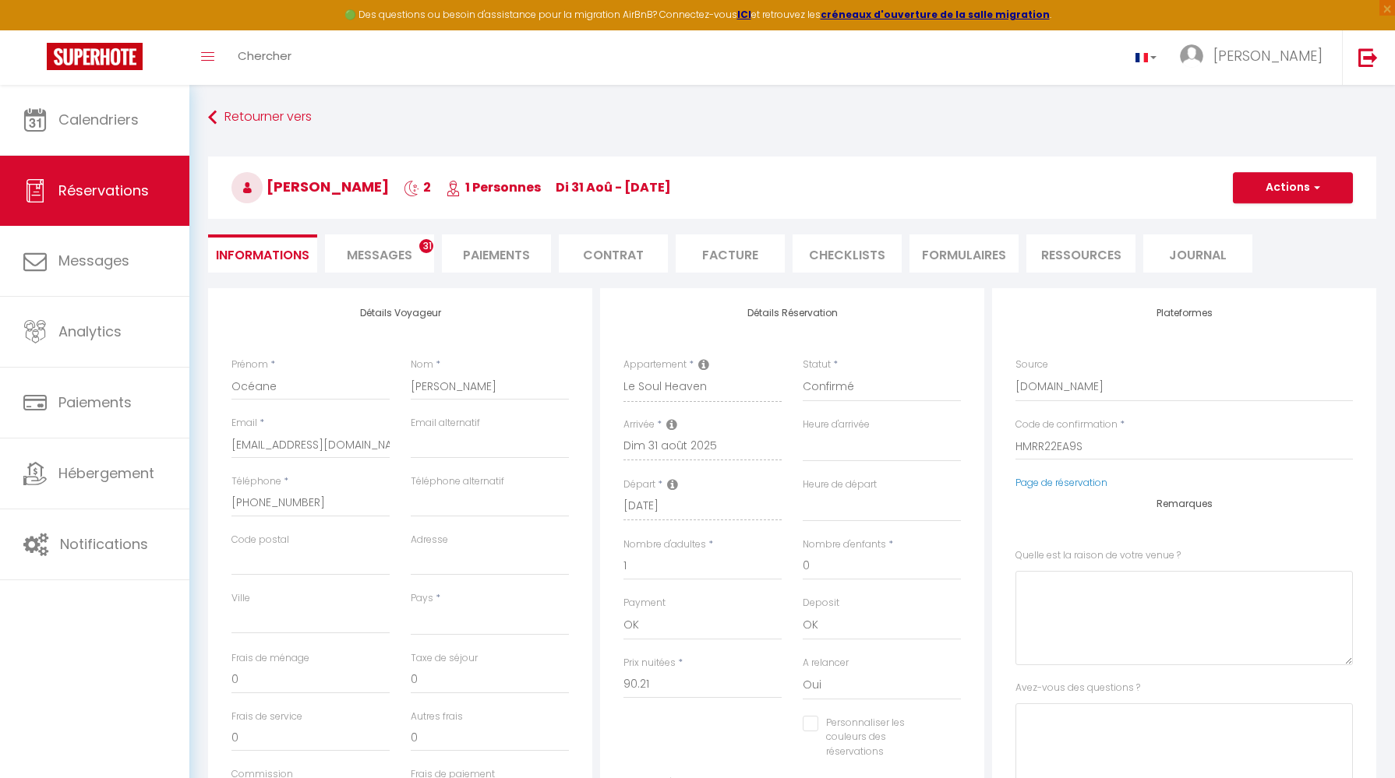
select select
checkbox input "false"
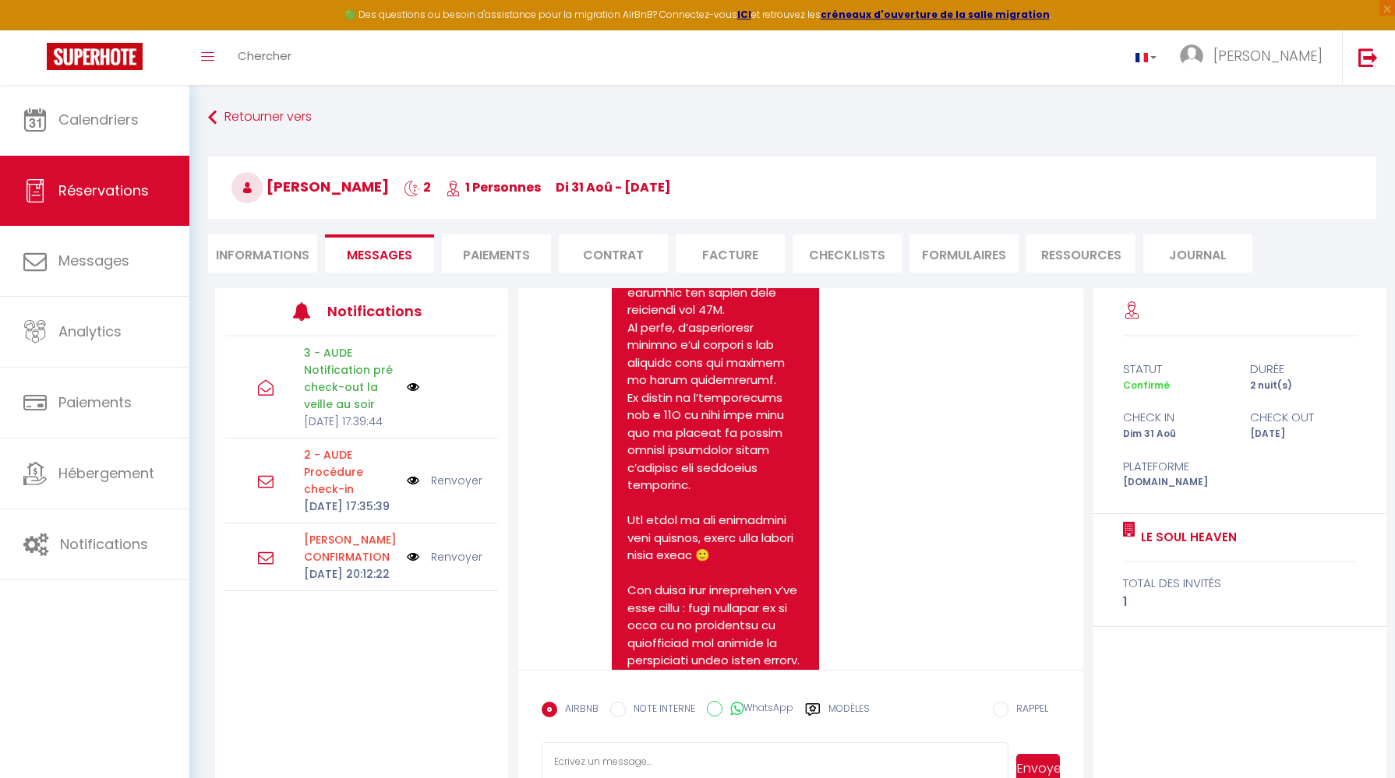
scroll to position [2007, 0]
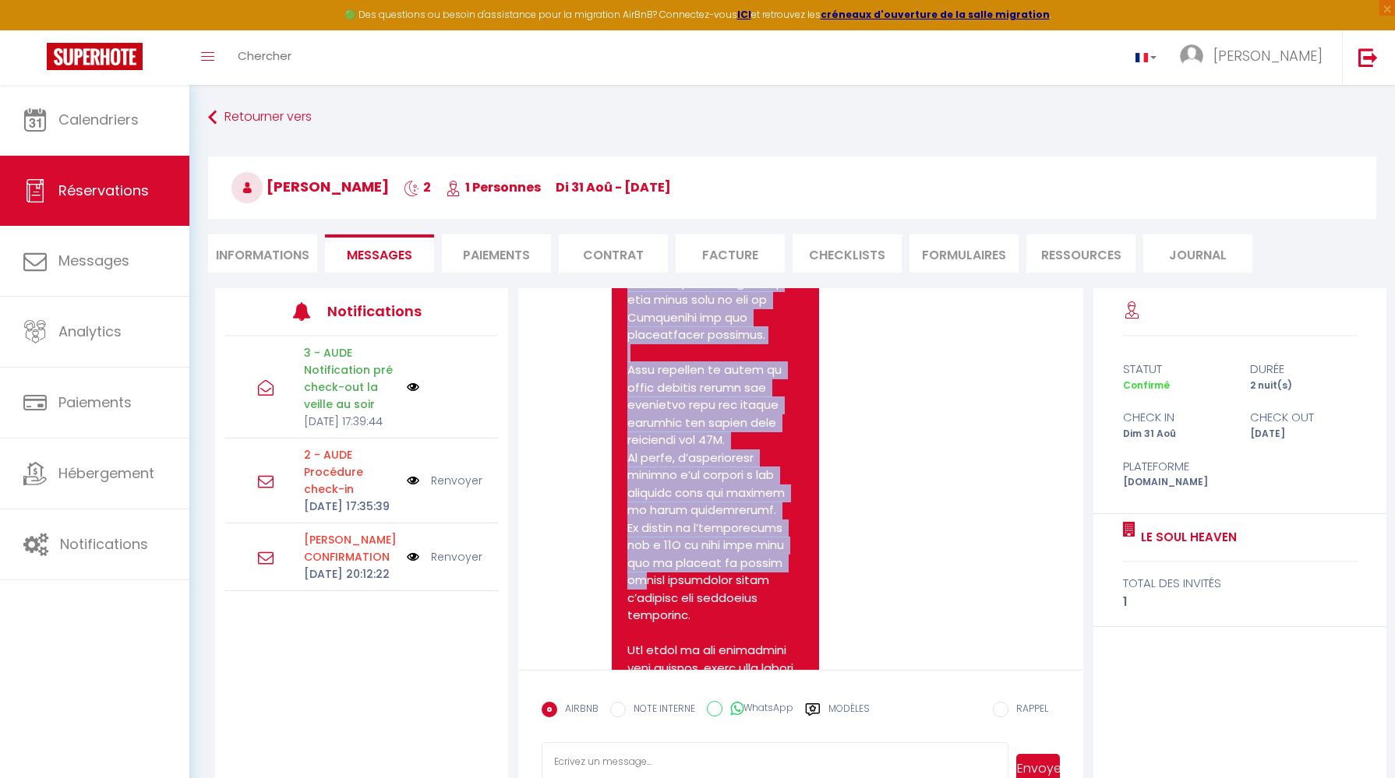
drag, startPoint x: 626, startPoint y: 318, endPoint x: 759, endPoint y: 578, distance: 292.0
click at [759, 578] on pre "Bonjour Océane, et merci pour votre réservation ainsi que votre confiance. IMPO…" at bounding box center [715, 501] width 176 height 1543
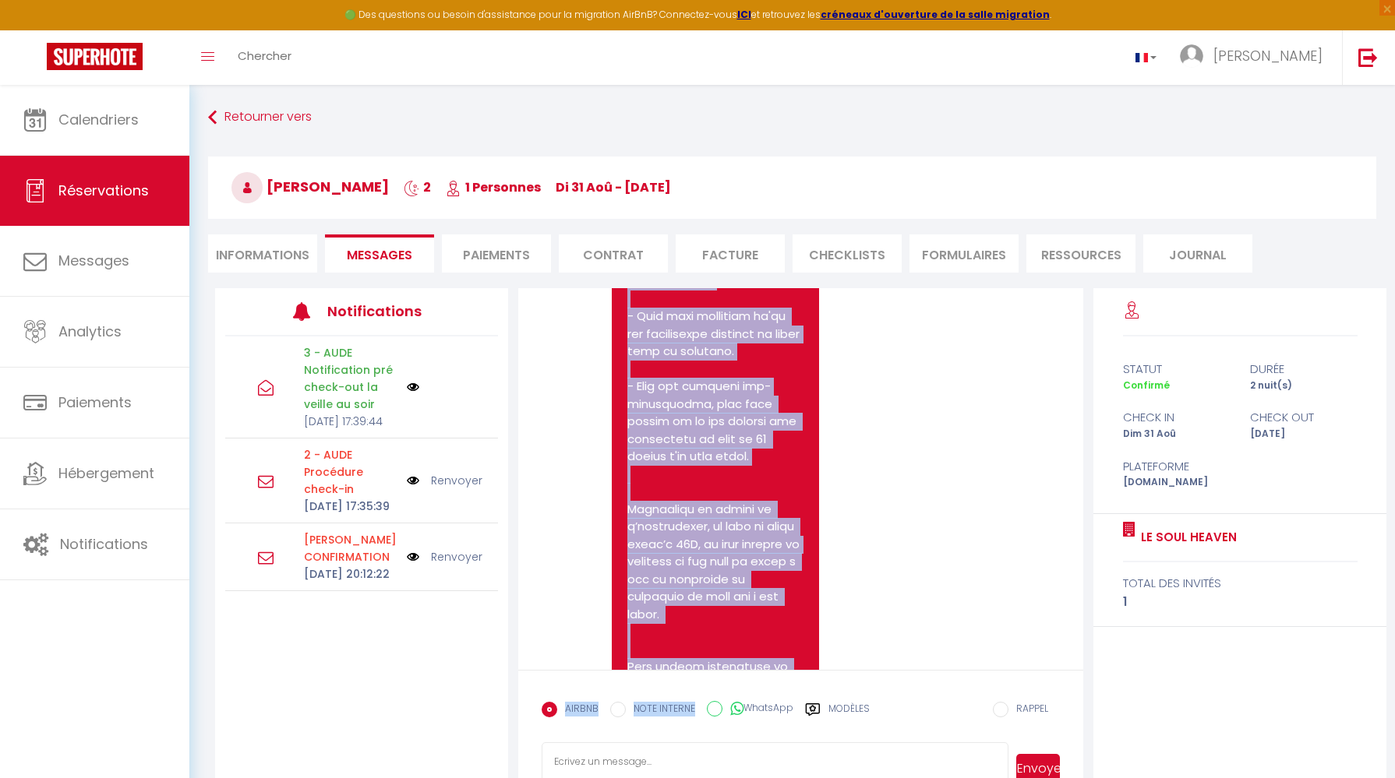
scroll to position [6048, 0]
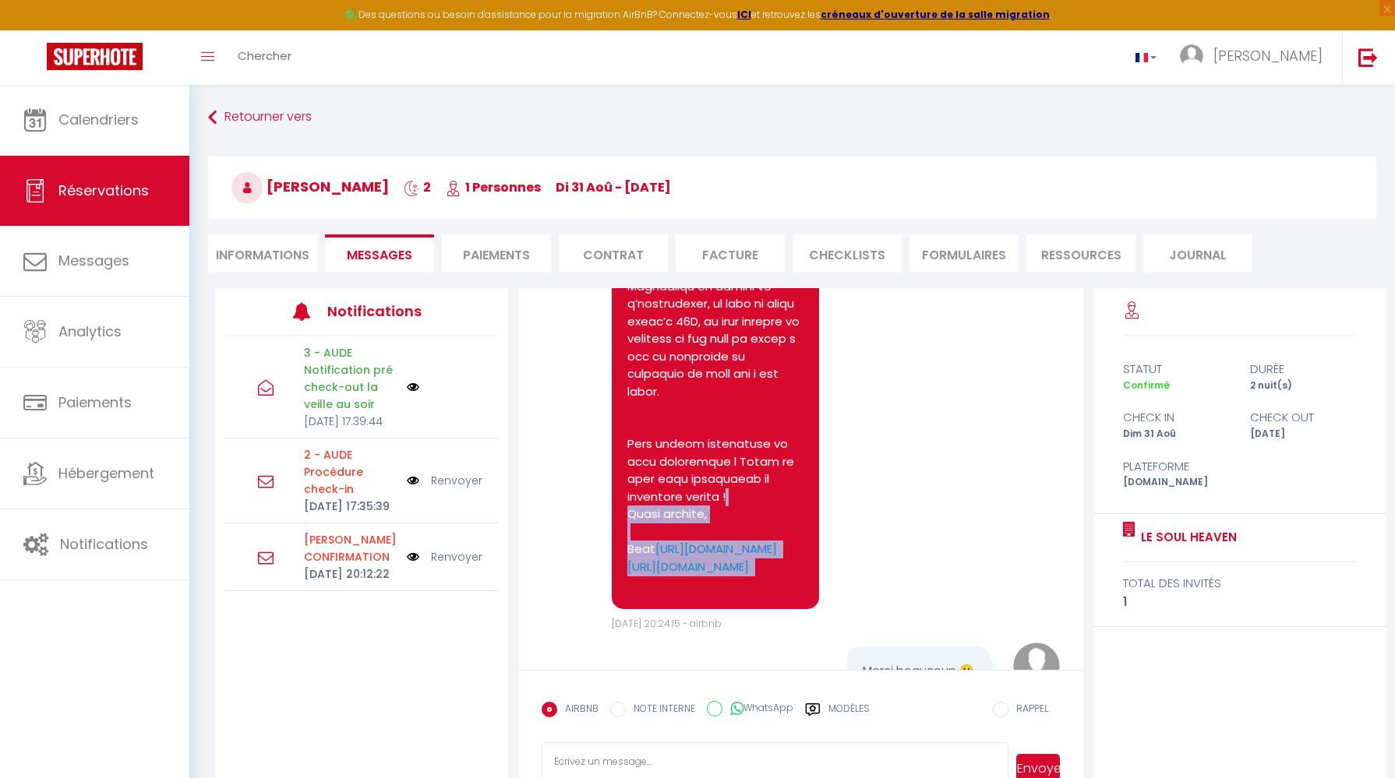
drag, startPoint x: 630, startPoint y: 316, endPoint x: 711, endPoint y: 524, distance: 223.5
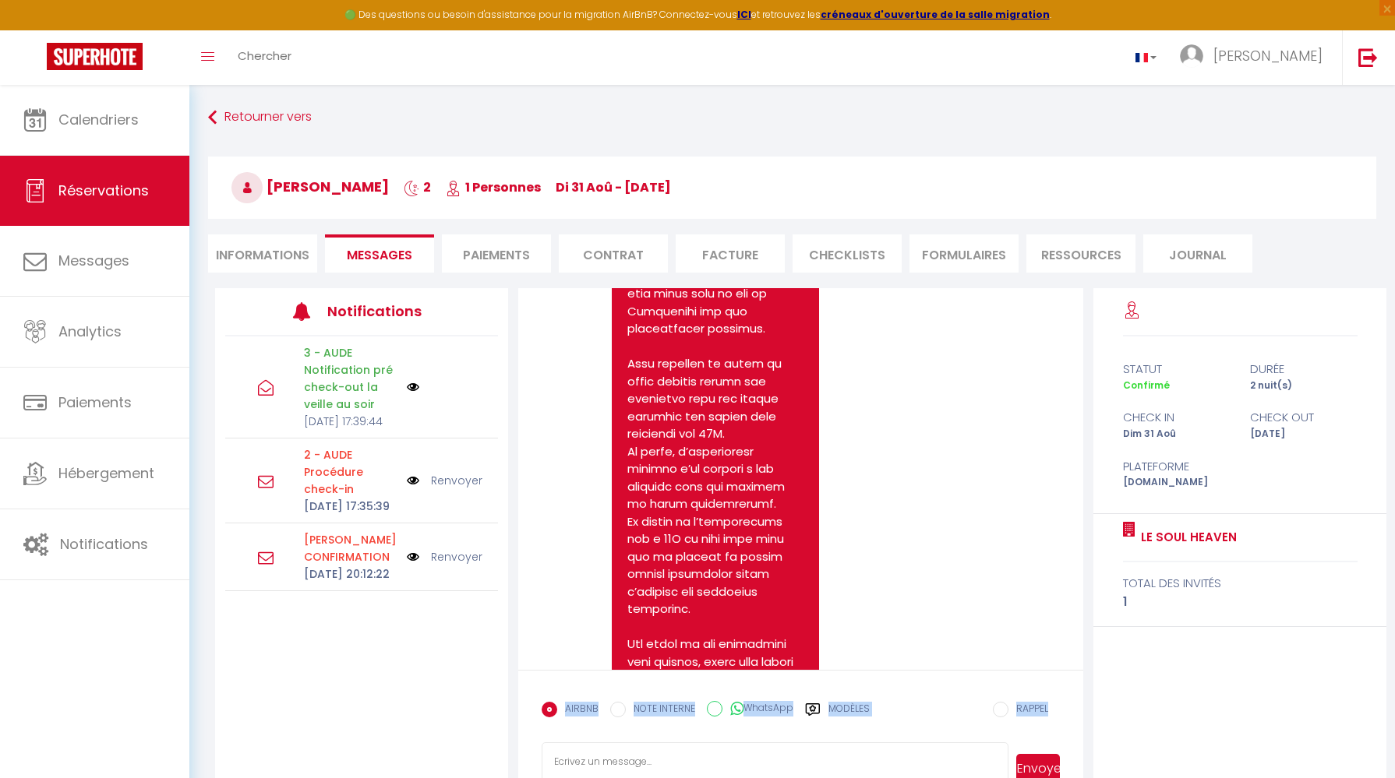
scroll to position [2478, 0]
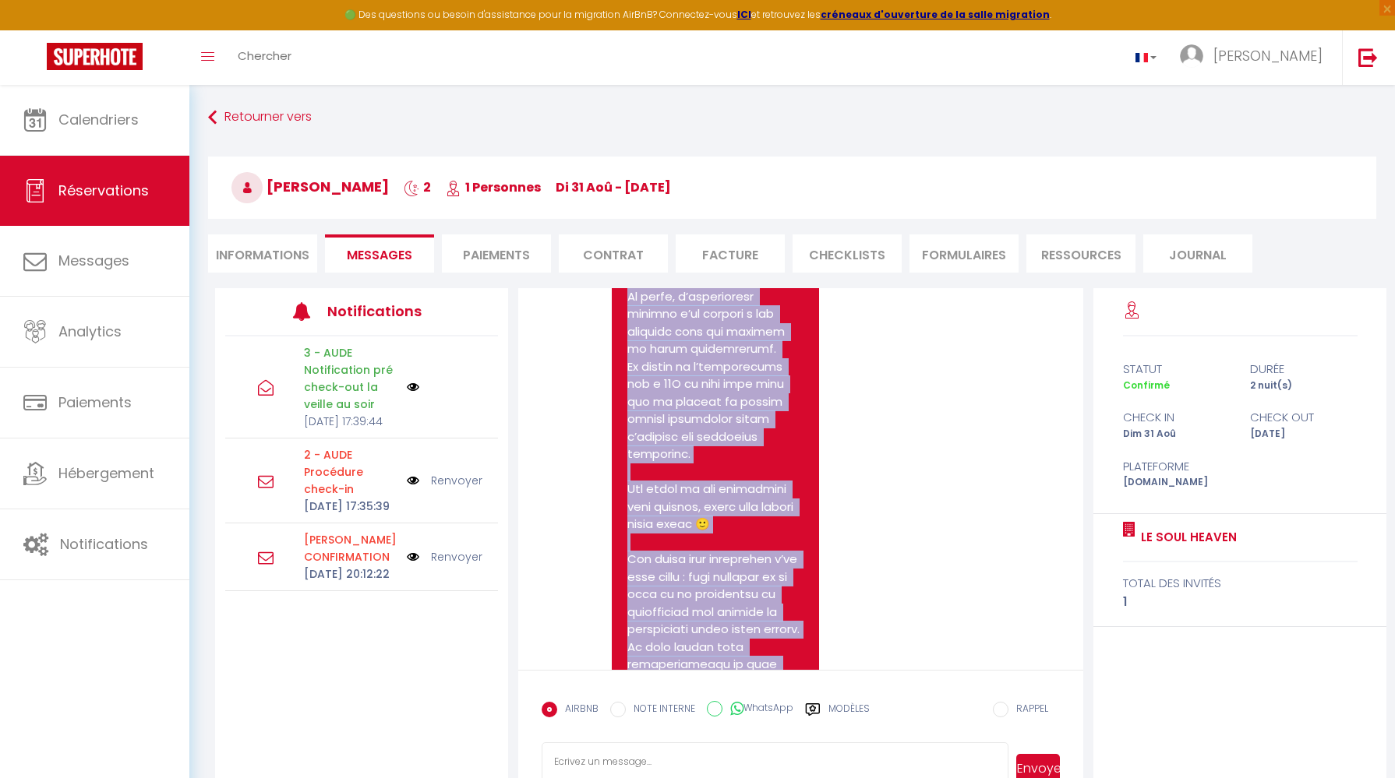
drag, startPoint x: 721, startPoint y: 535, endPoint x: 652, endPoint y: 295, distance: 249.6
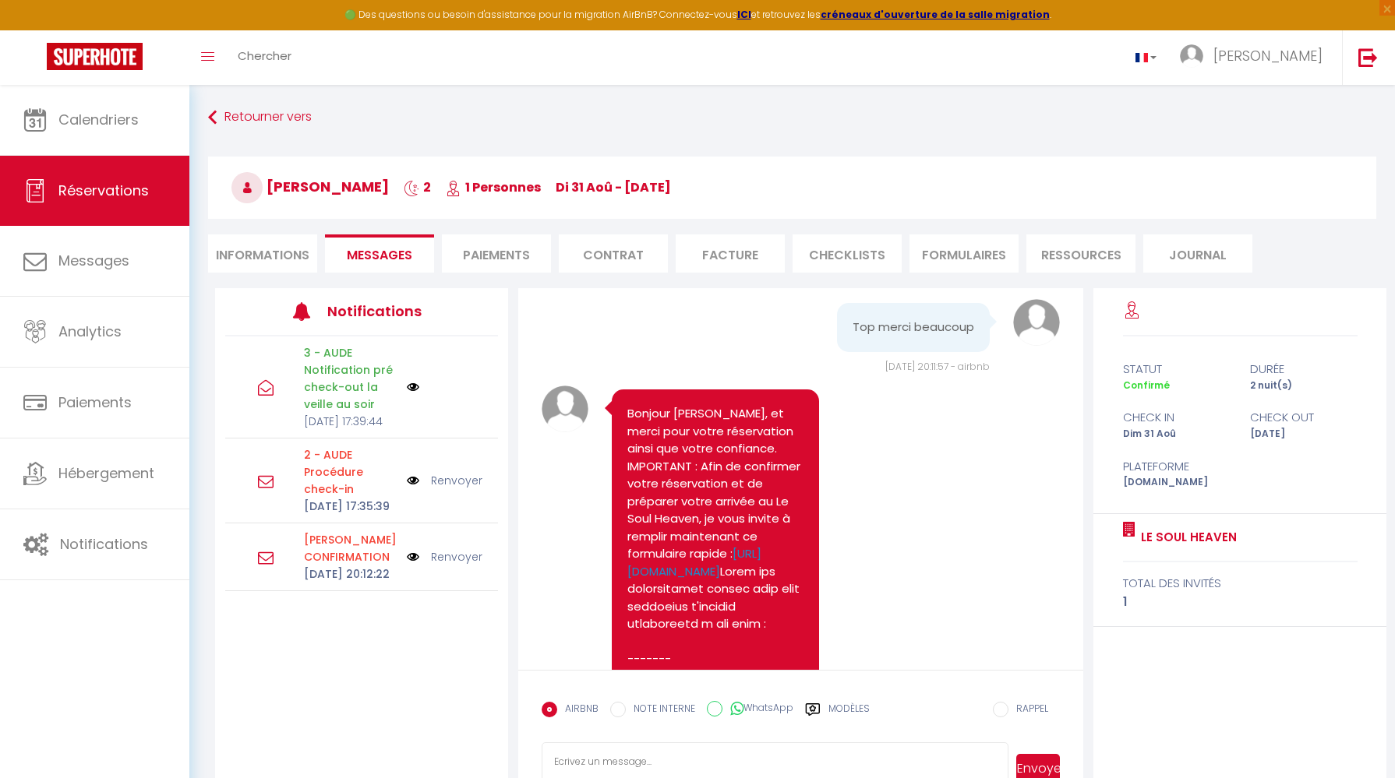
scroll to position [1294, 0]
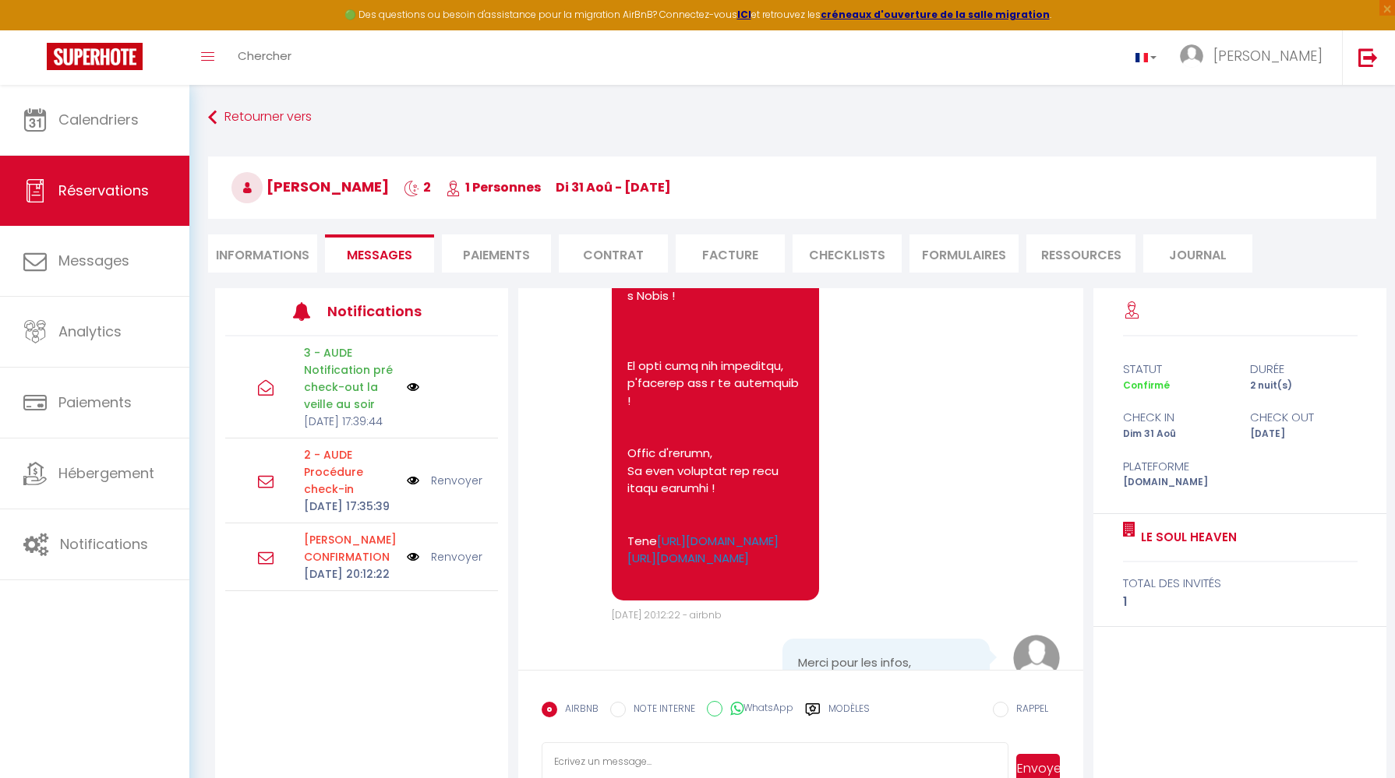
scroll to position [2824, 0]
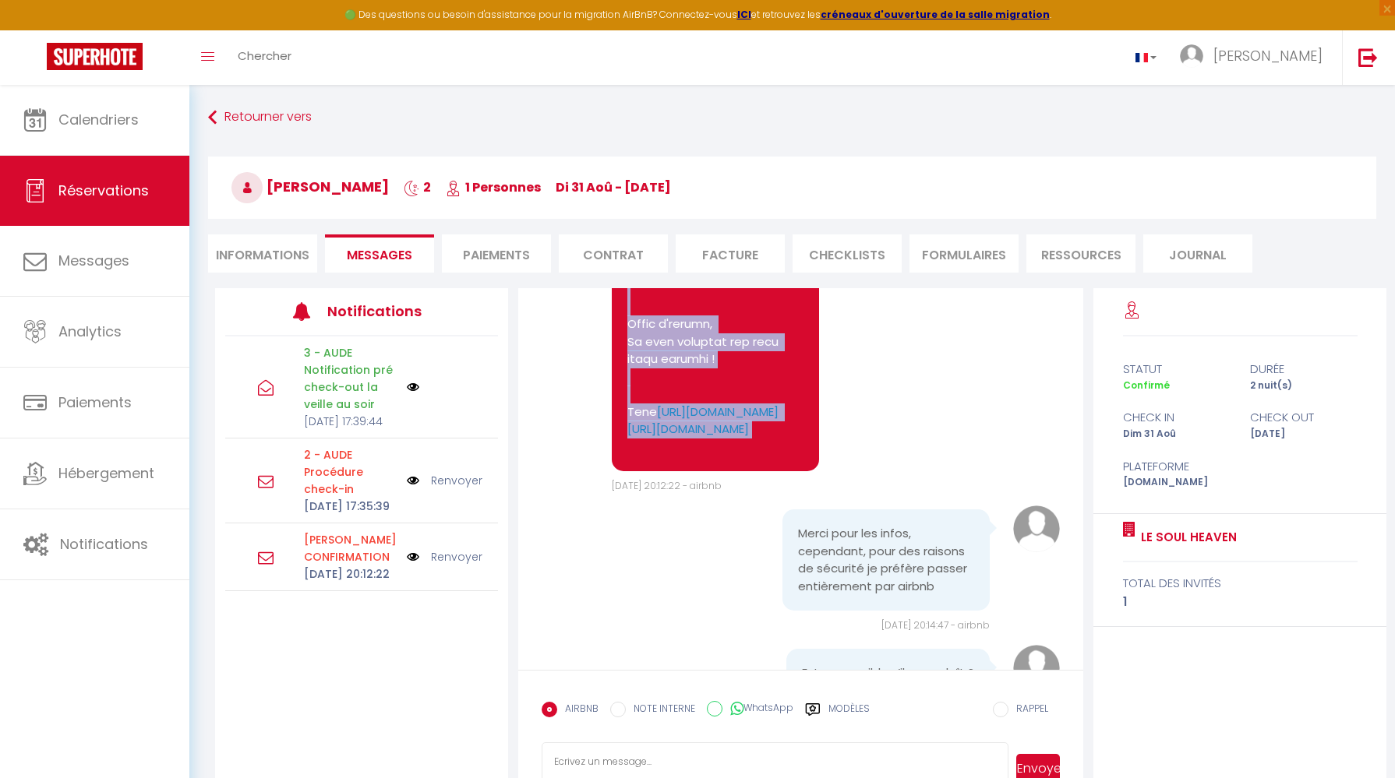
drag, startPoint x: 628, startPoint y: 415, endPoint x: 761, endPoint y: 431, distance: 134.1
copy pre "Bonjour Océane, et merci pour votre réservation ainsi que votre confiance. IMPO…"
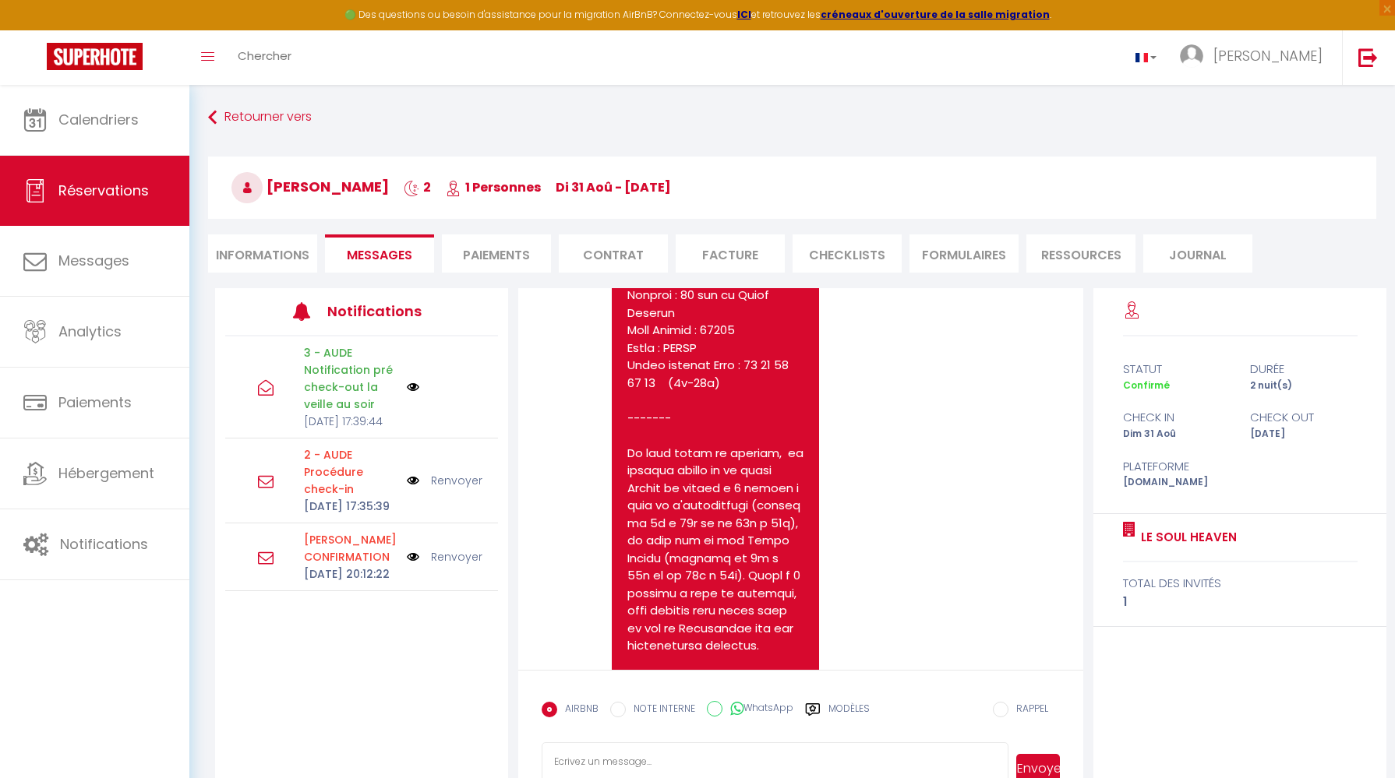
scroll to position [3817, 0]
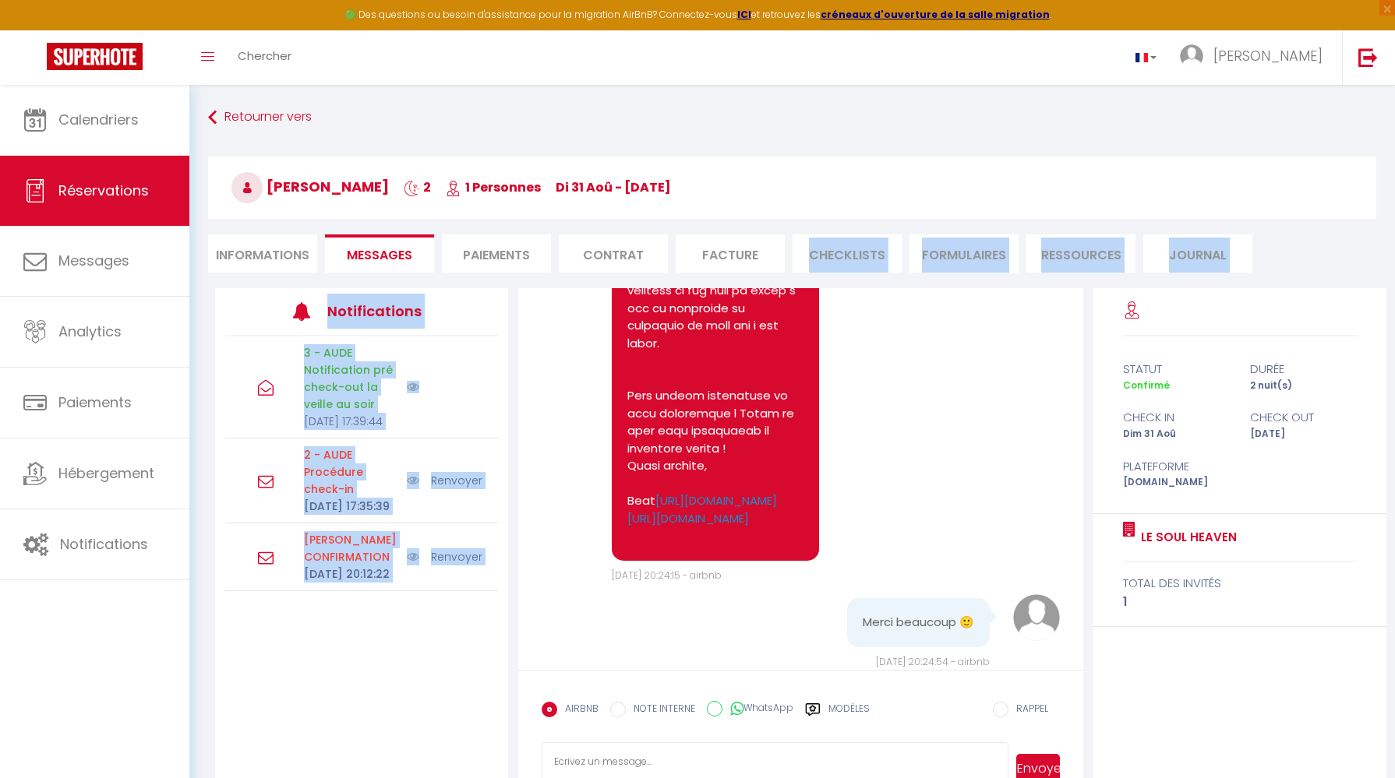
scroll to position [5871, 0]
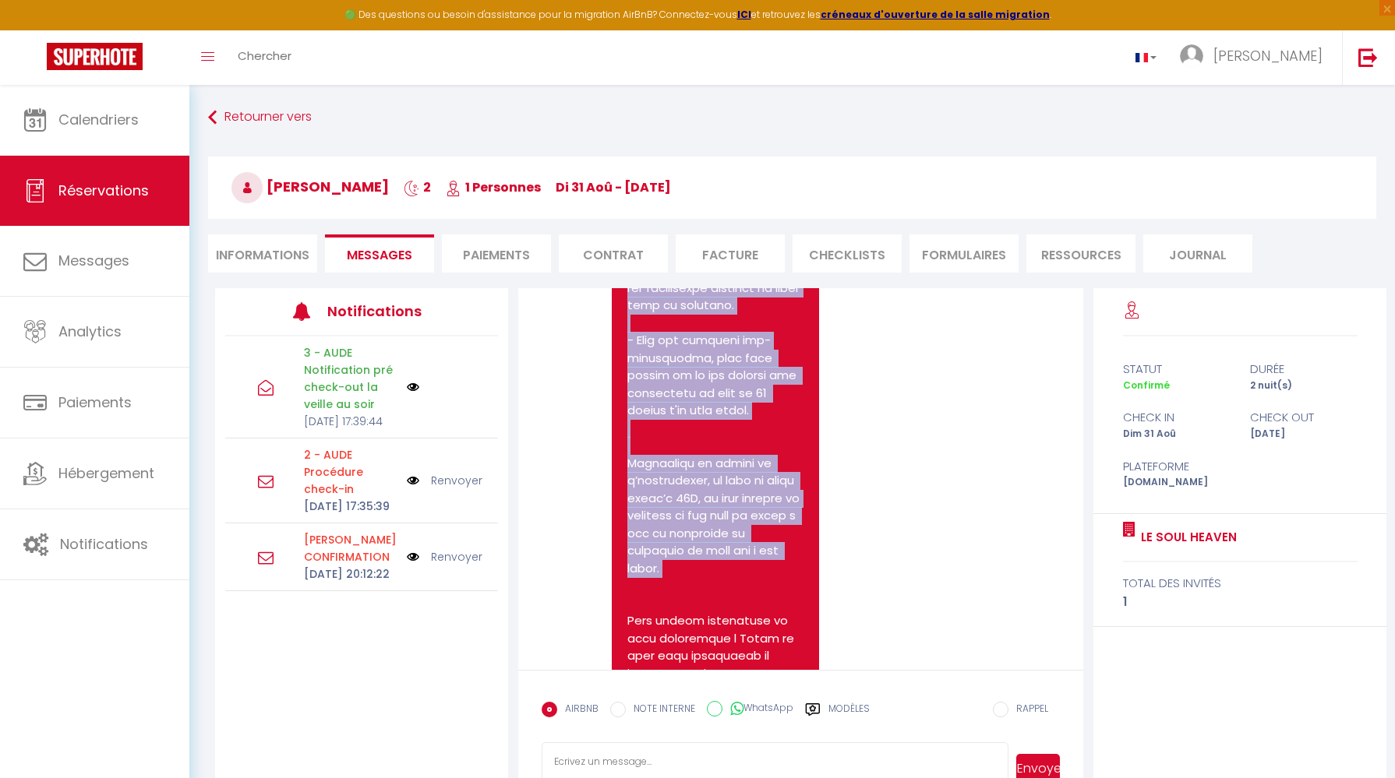
drag, startPoint x: 630, startPoint y: 449, endPoint x: 786, endPoint y: 594, distance: 213.4
copy pre "Si vous venez en voiture, le parking payant de la place Chanzy se trouve à 1 mi…"
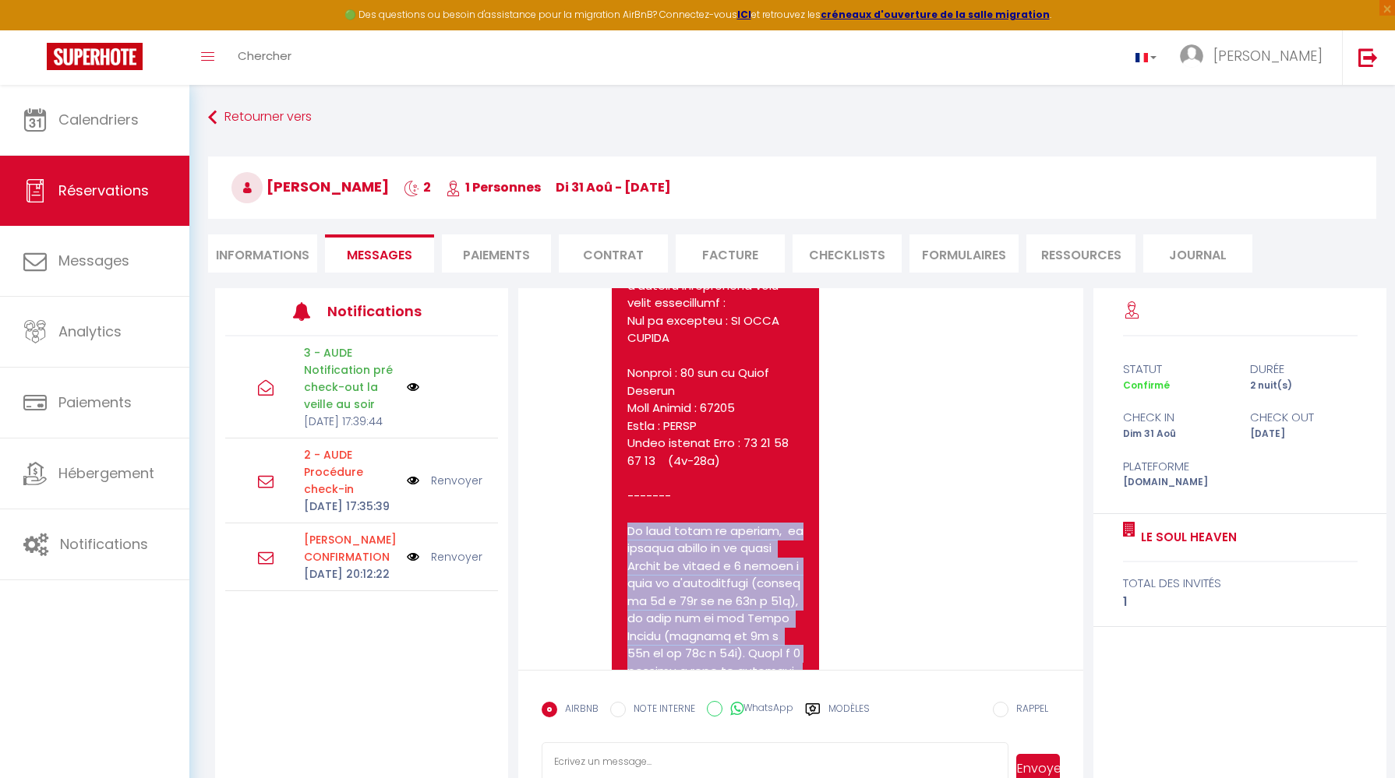
scroll to position [3730, 0]
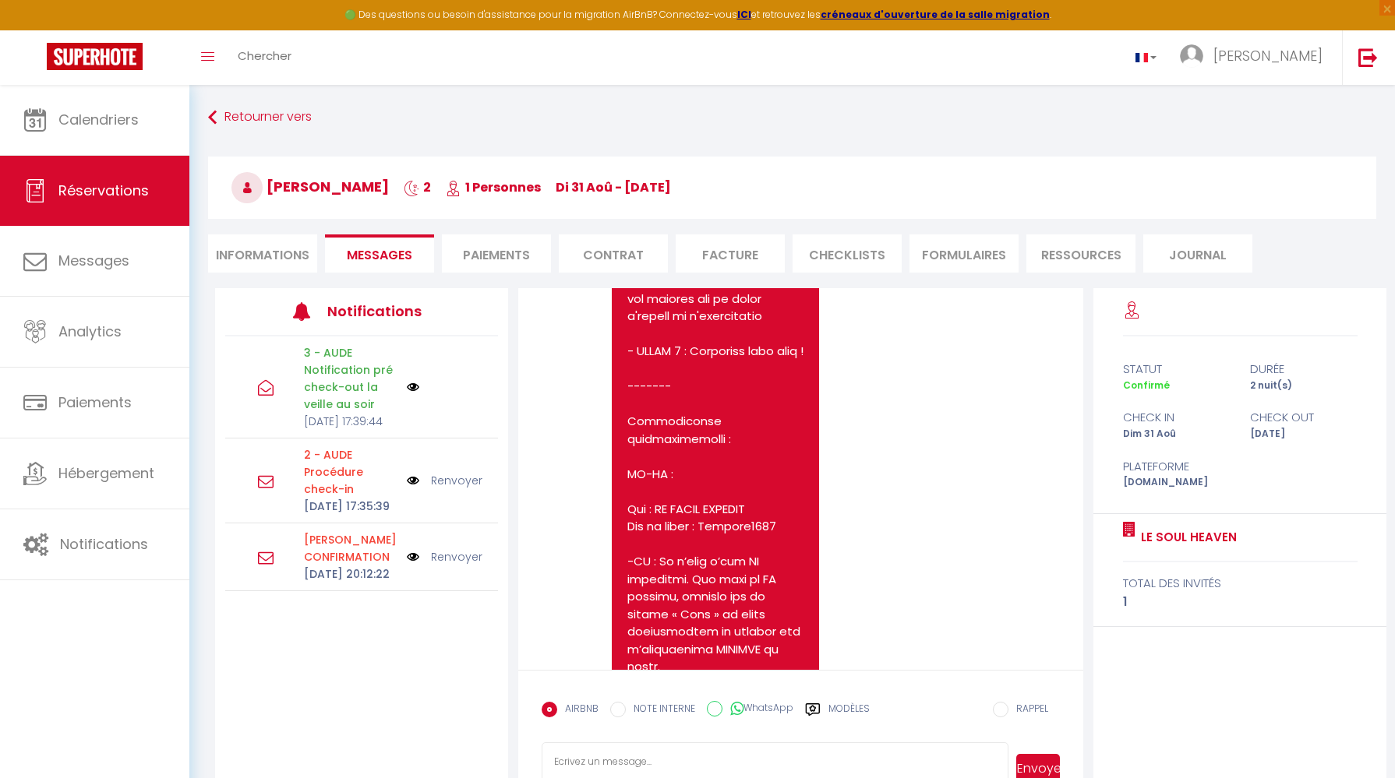
scroll to position [4965, 0]
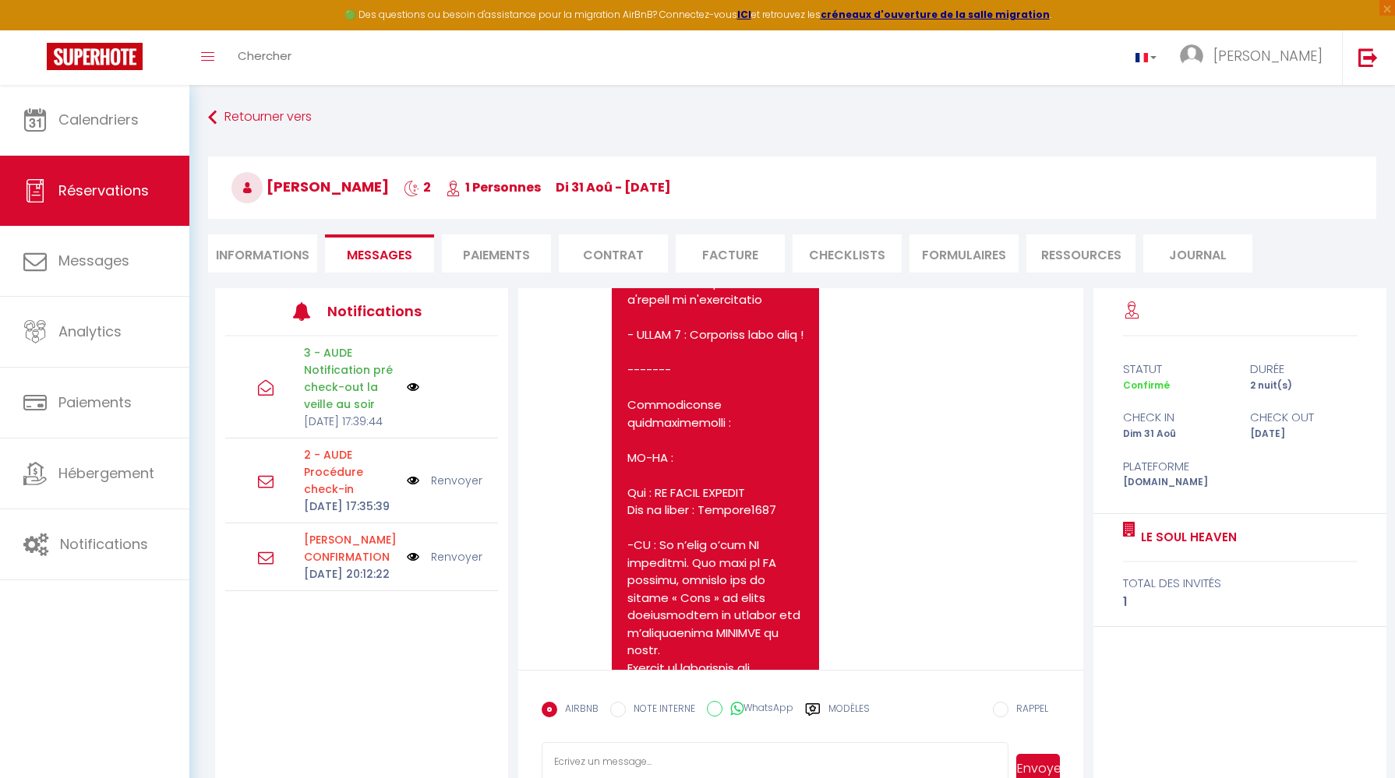
drag, startPoint x: 628, startPoint y: 441, endPoint x: 737, endPoint y: 451, distance: 109.6
click at [737, 451] on pre "http://homehomy.fr/ https://homehomy.fr/" at bounding box center [715, 283] width 176 height 2788
click at [738, 459] on pre "http://homehomy.fr/ https://homehomy.fr/" at bounding box center [715, 283] width 176 height 2788
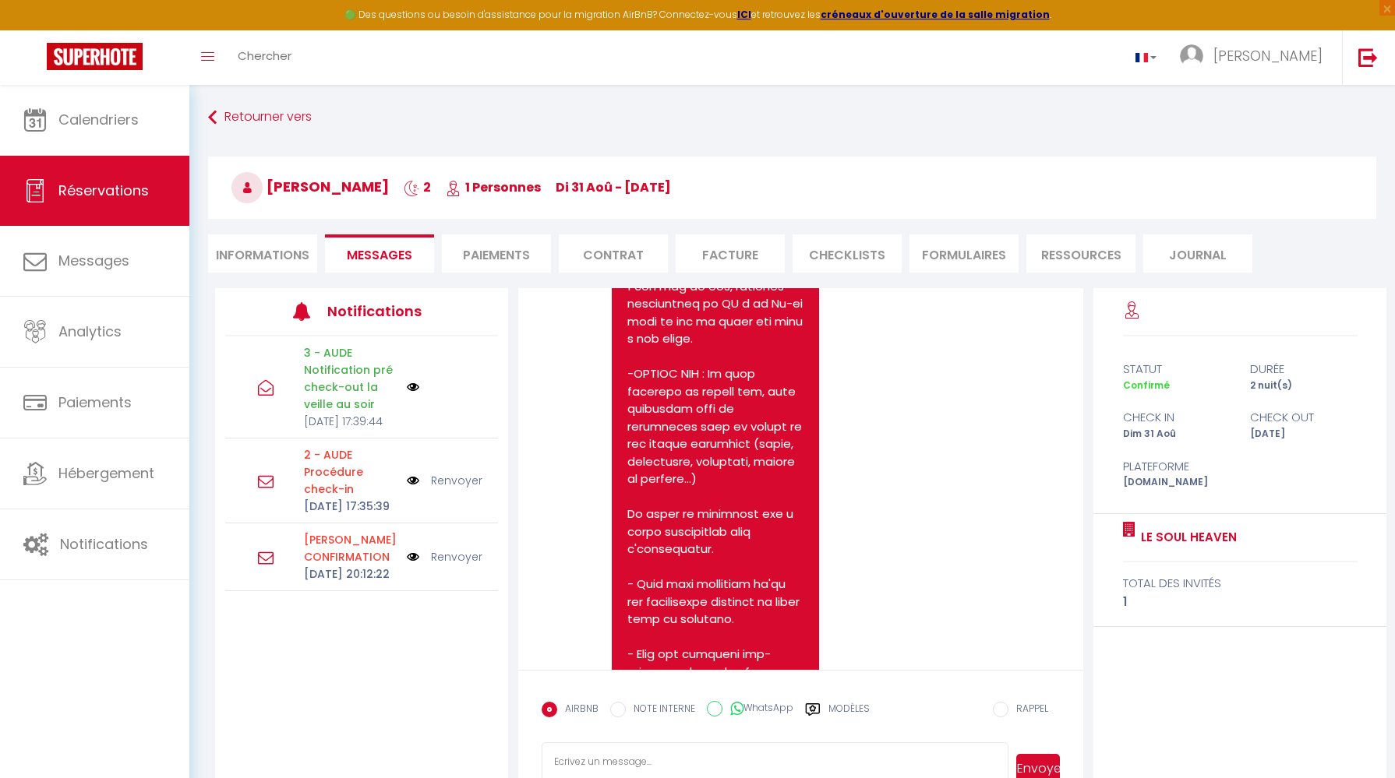
scroll to position [5551, 0]
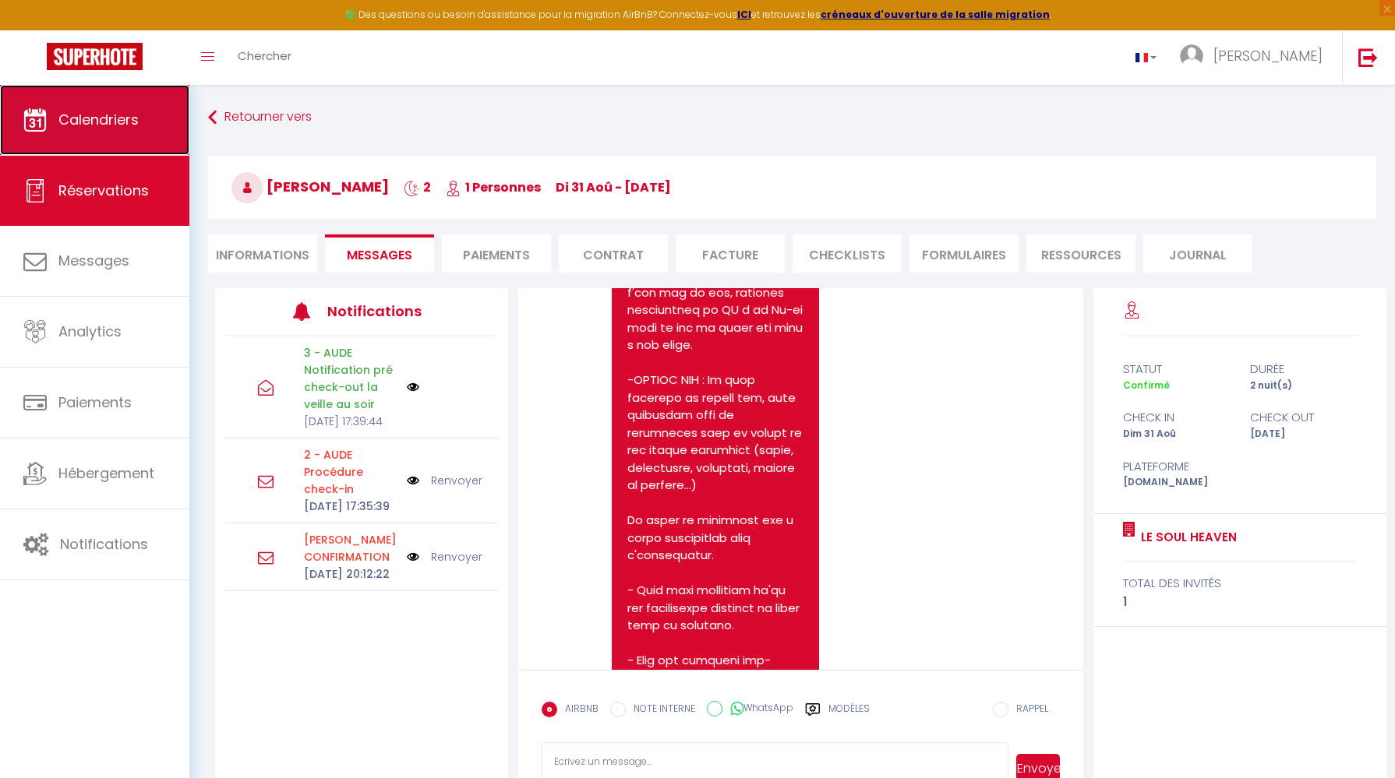
click at [112, 129] on span "Calendriers" at bounding box center [98, 119] width 80 height 19
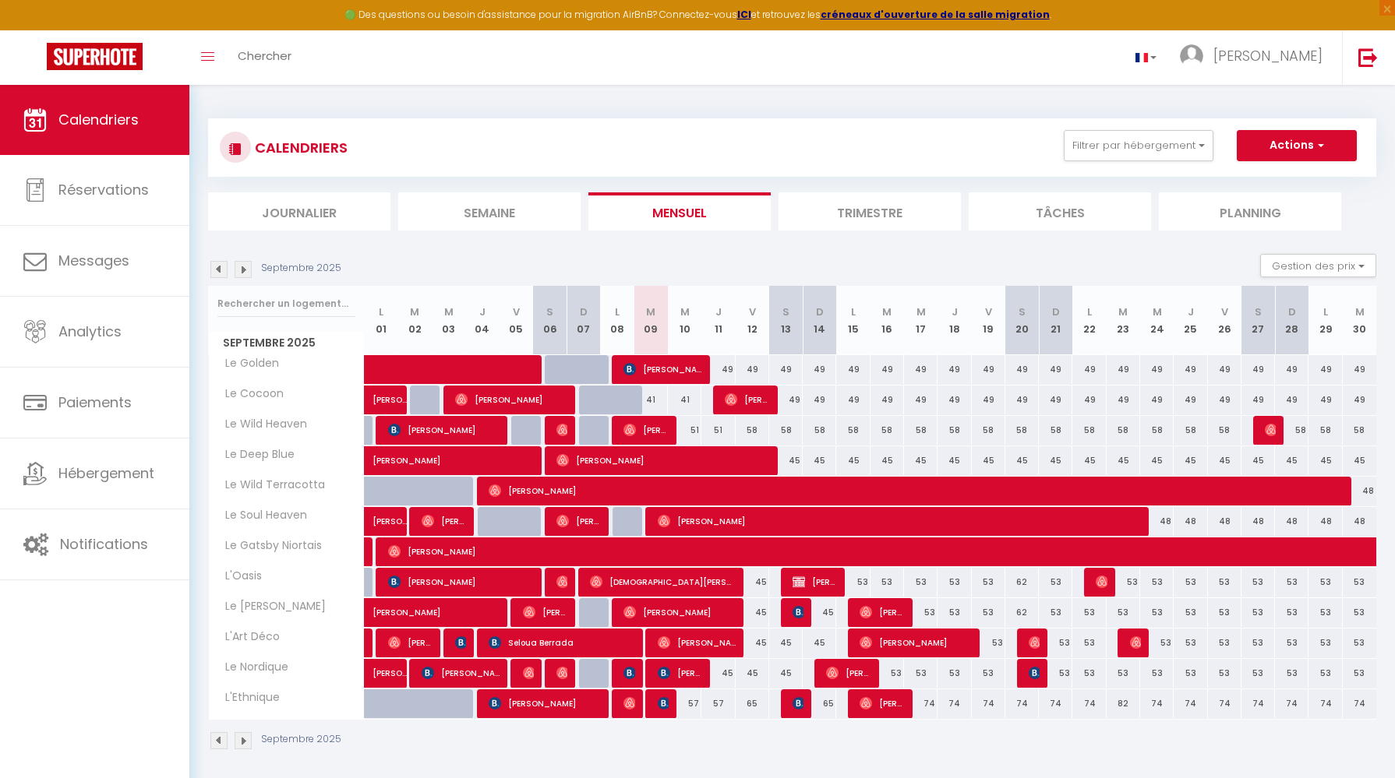
scroll to position [16, 0]
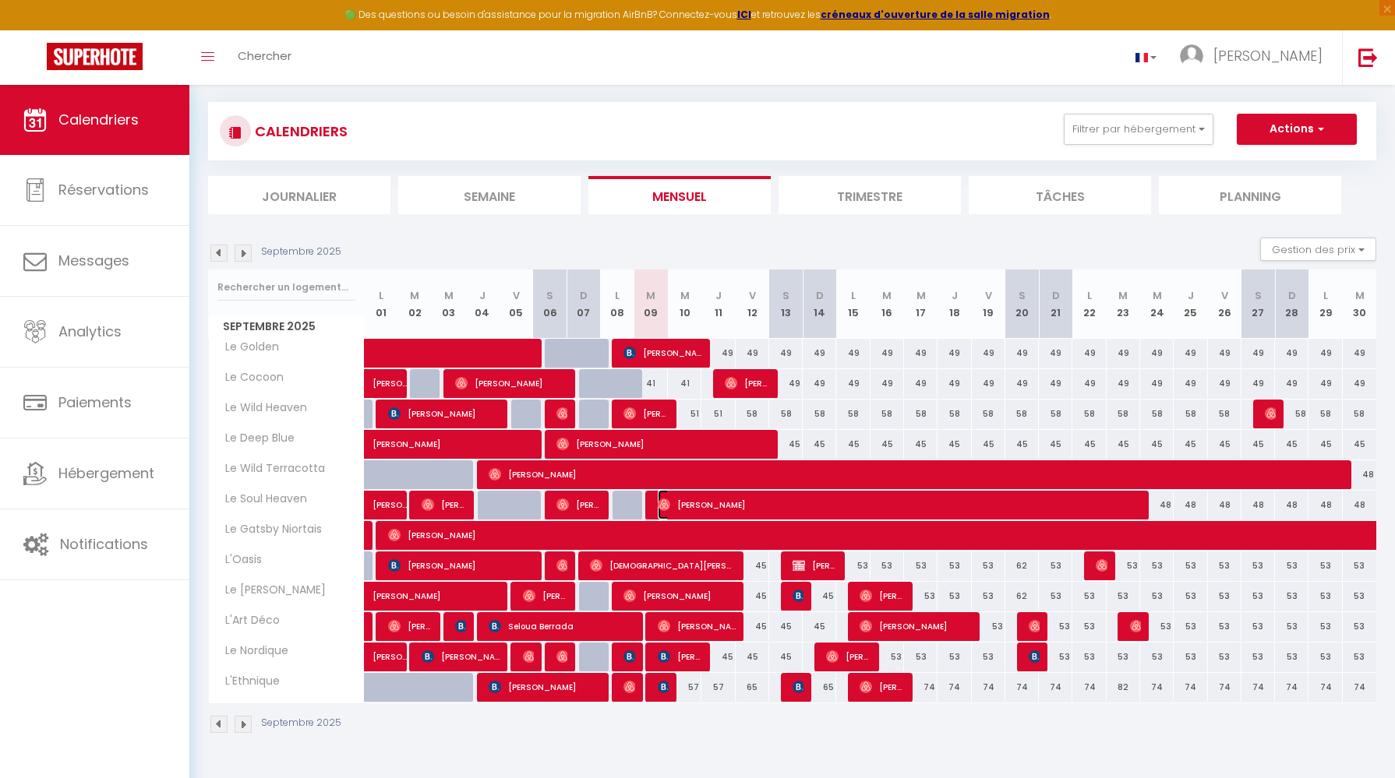
click at [688, 504] on span "[PERSON_NAME]" at bounding box center [898, 505] width 480 height 30
select select "OK"
select select "0"
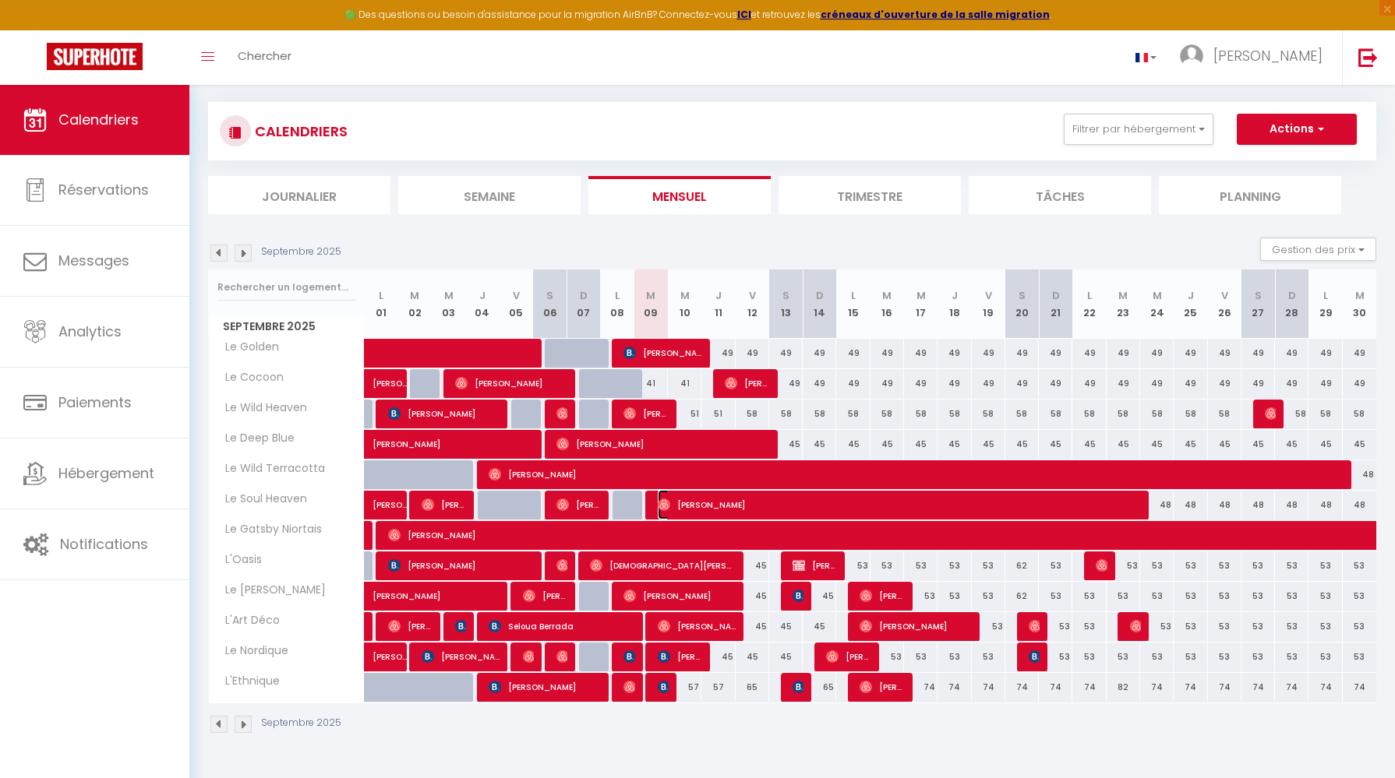
select select "1"
select select
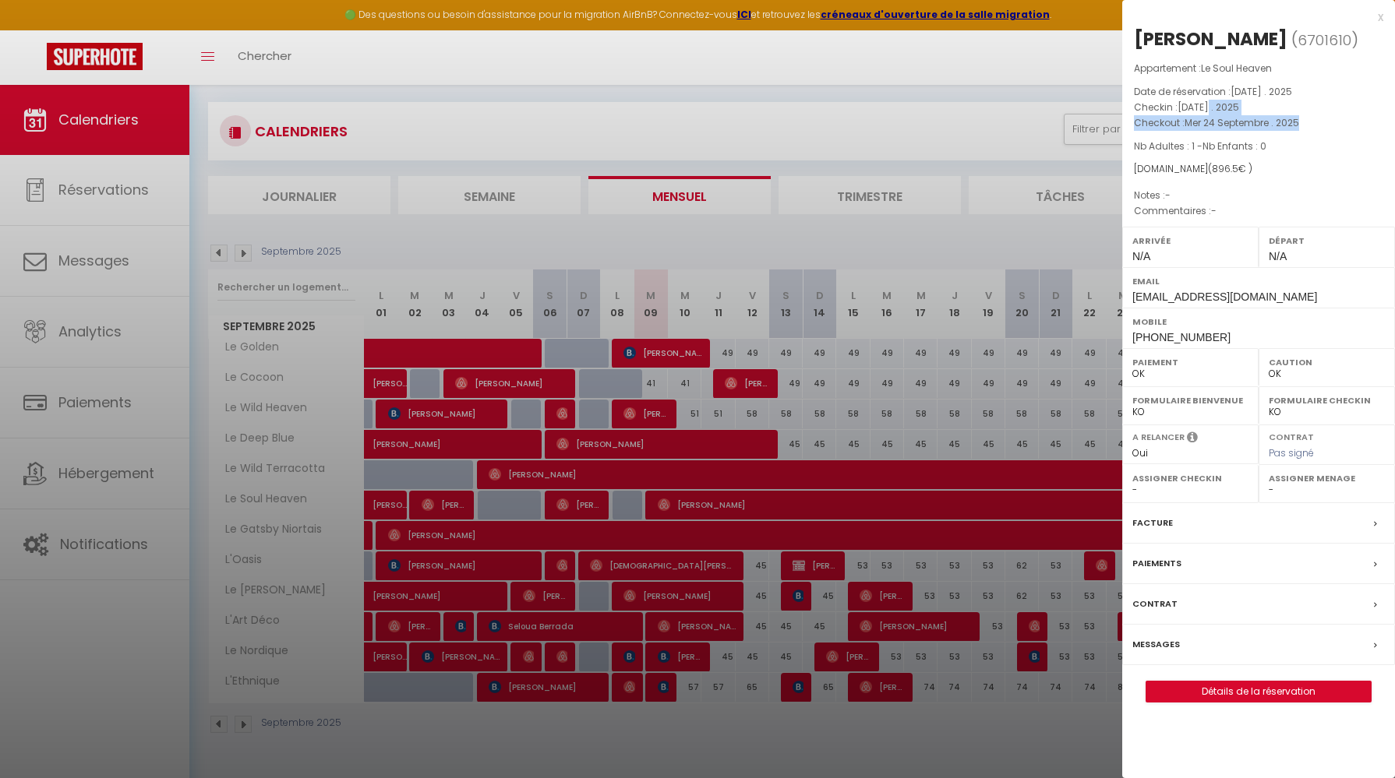
drag, startPoint x: 1212, startPoint y: 110, endPoint x: 1307, endPoint y: 130, distance: 97.2
click at [1307, 130] on div "Appartement : Le Soul Heaven Date de réservation : Mar 09 Septembre . 2025 Chec…" at bounding box center [1258, 140] width 273 height 159
click at [1307, 130] on p "Checkout : Mer 24 Septembre . 2025" at bounding box center [1258, 123] width 249 height 16
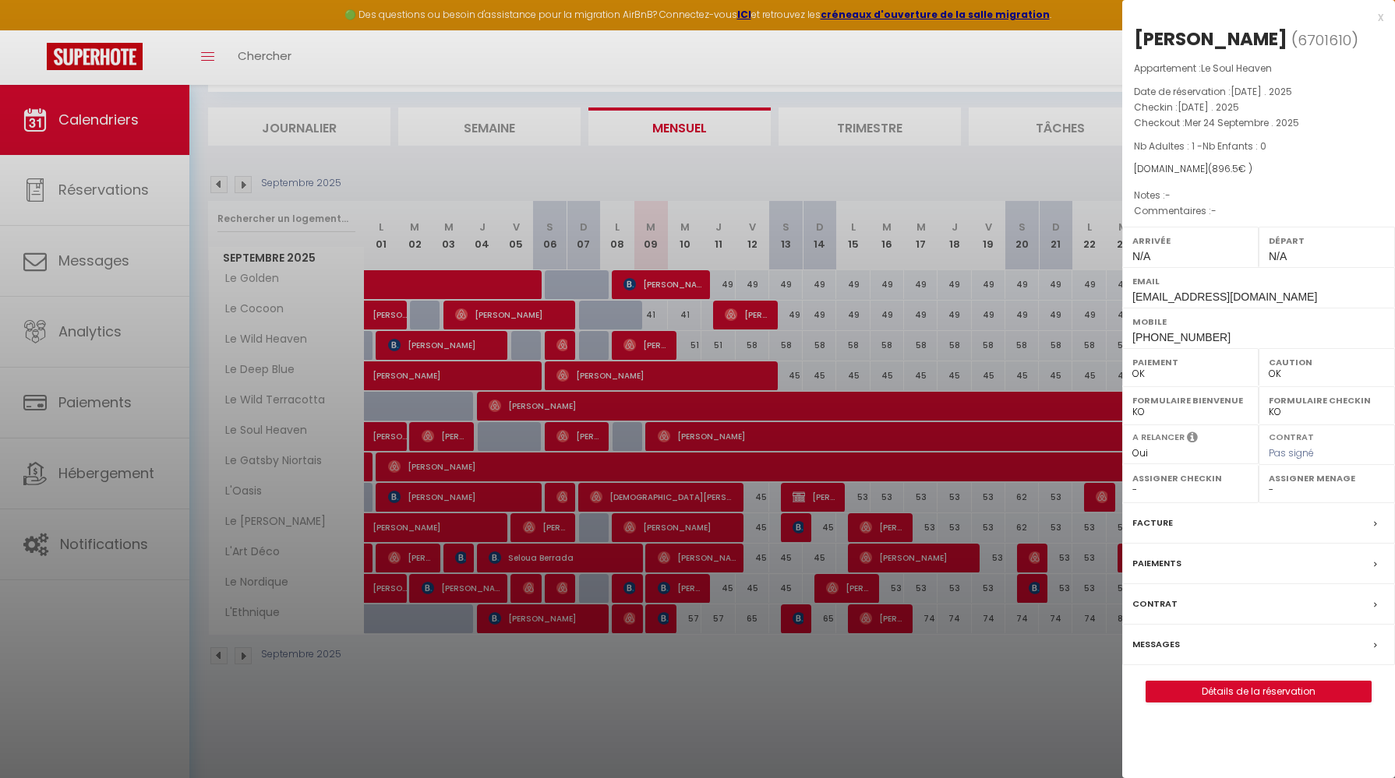
click at [1359, 531] on div "Facture" at bounding box center [1258, 523] width 273 height 41
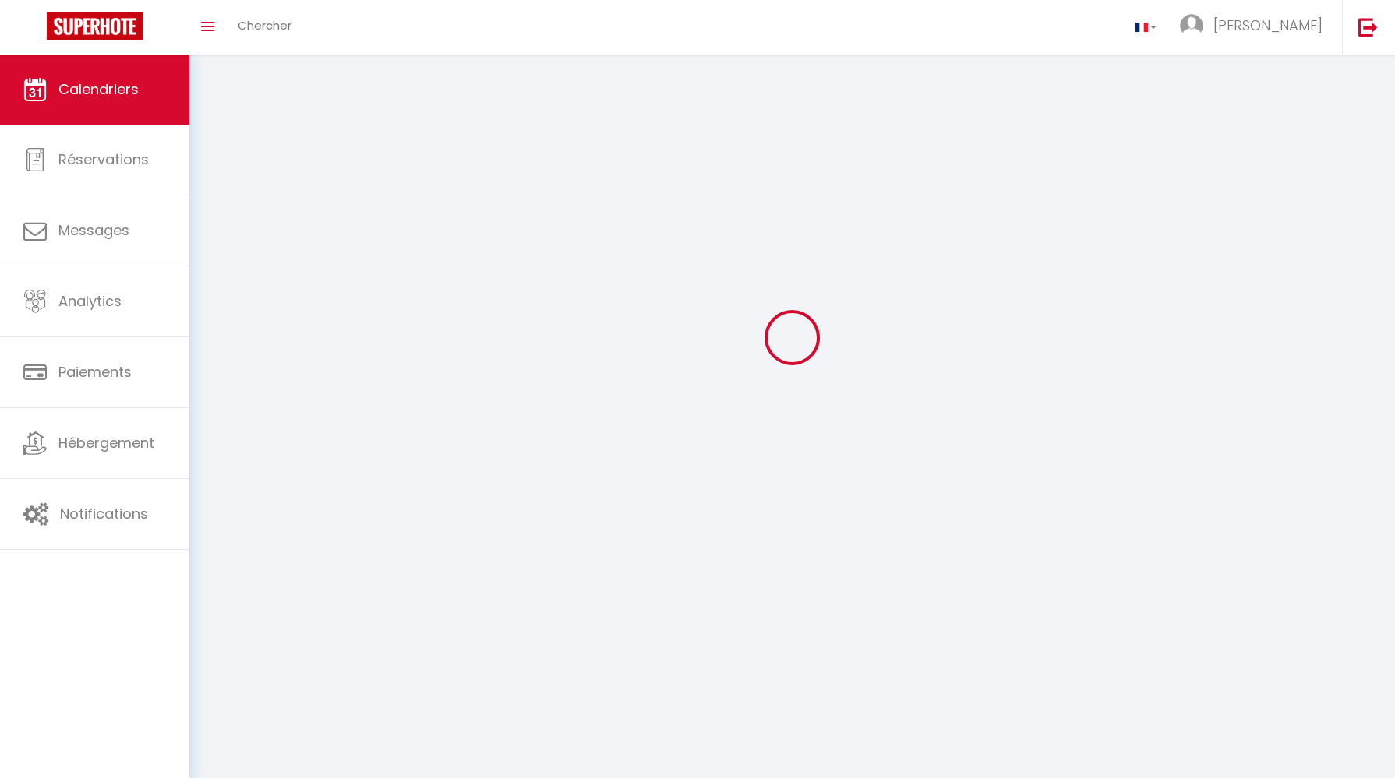
scroll to position [85, 0]
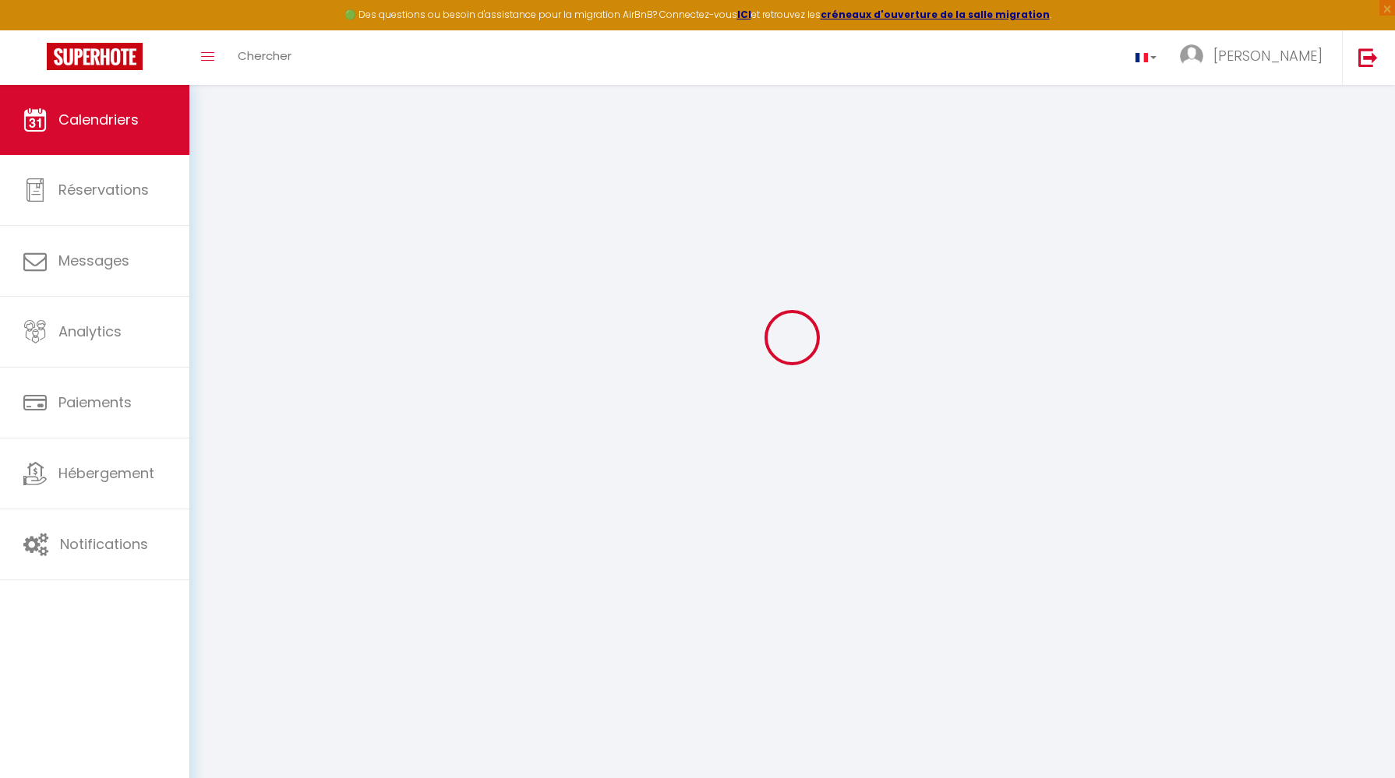
select select
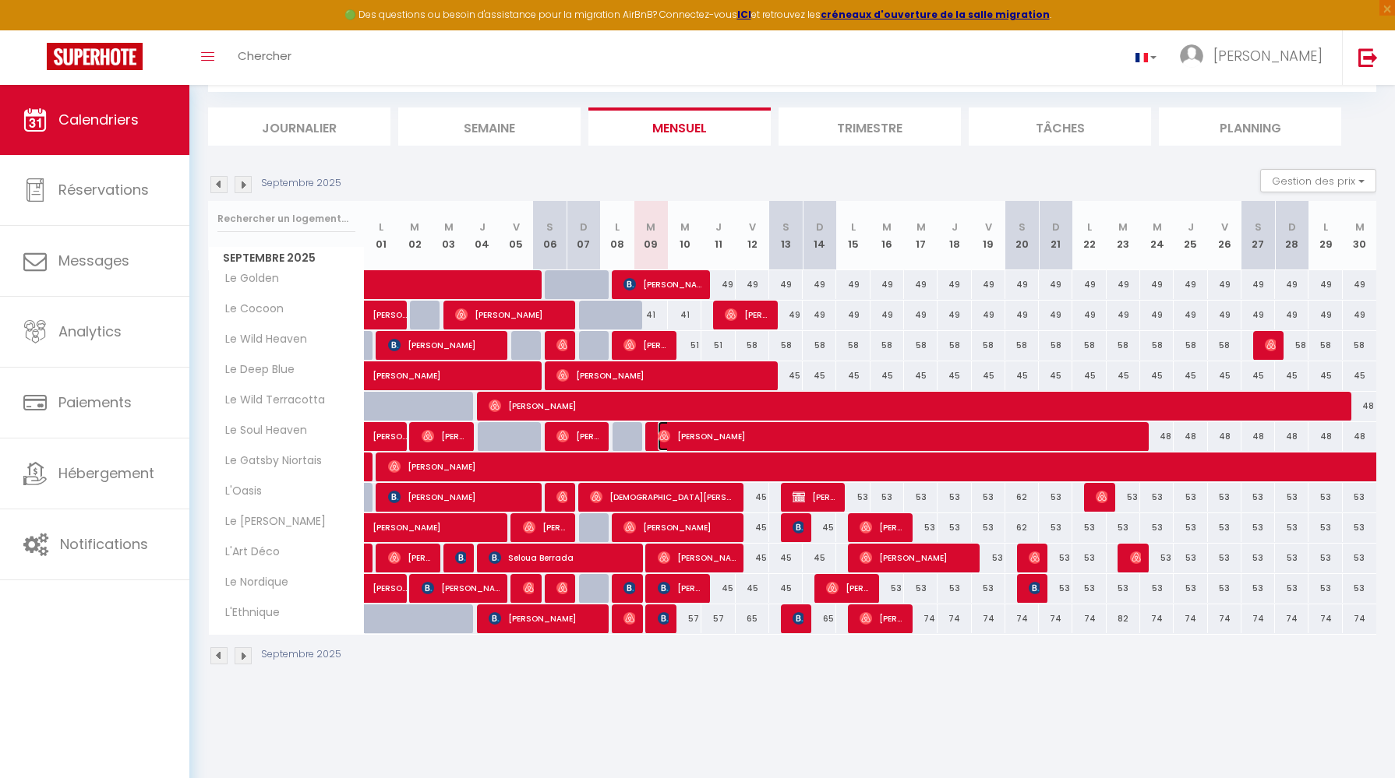
click at [922, 432] on span "[PERSON_NAME]" at bounding box center [898, 437] width 480 height 30
select select "OK"
select select "0"
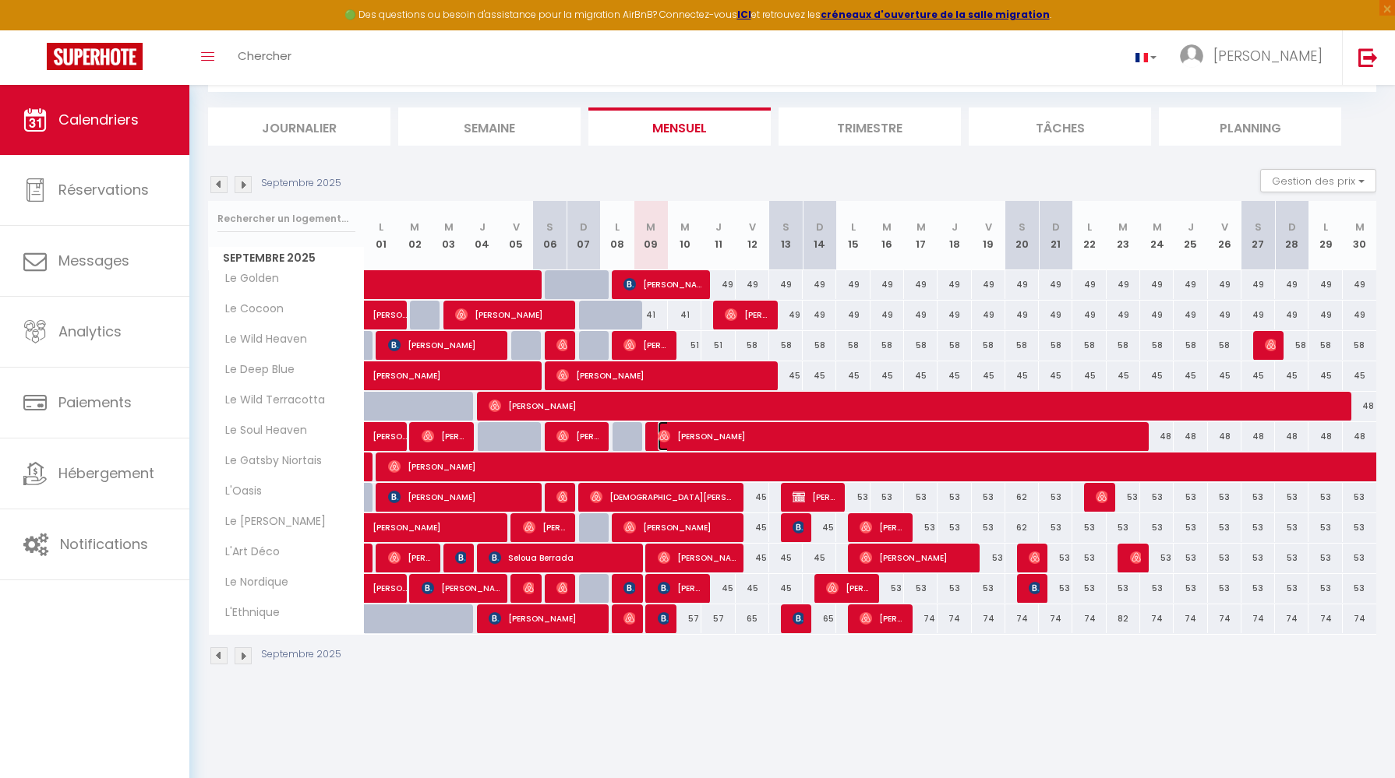
select select "1"
select select
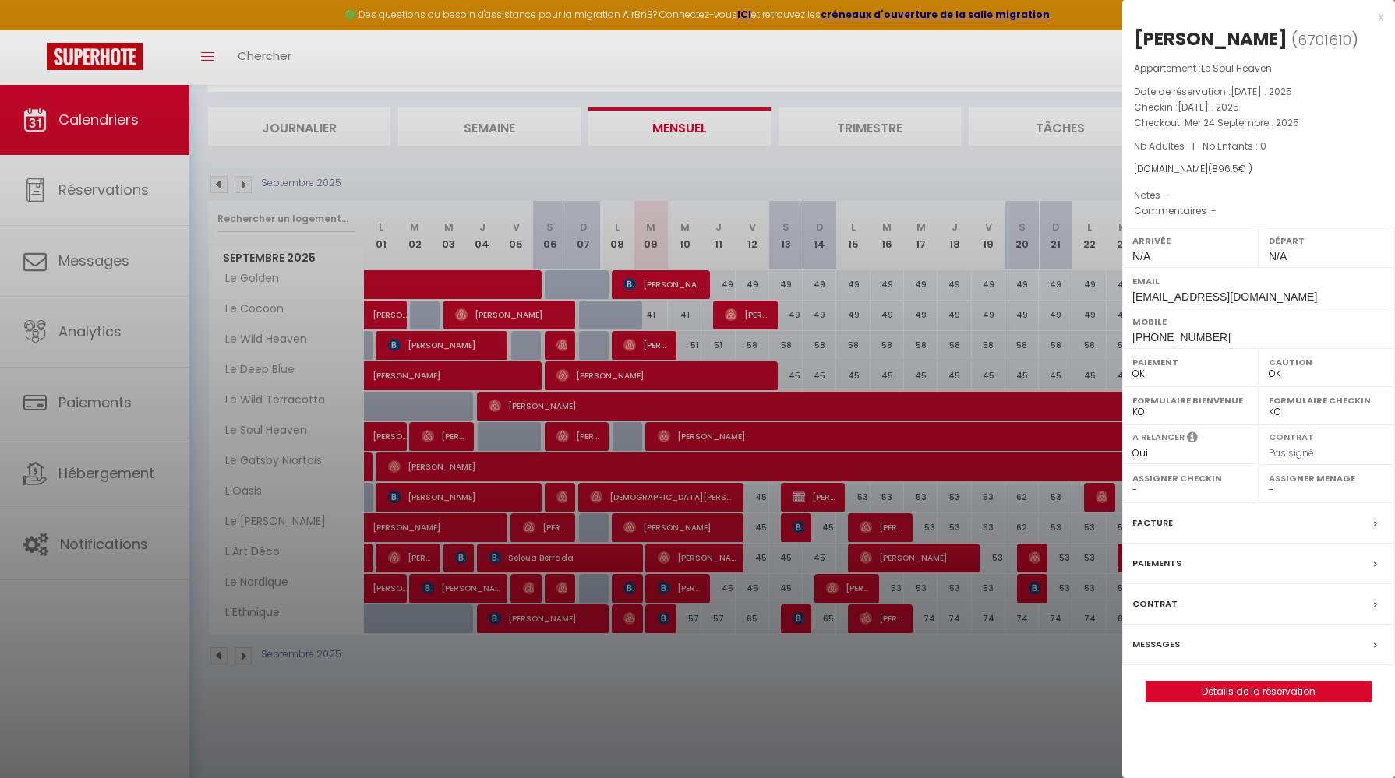
click at [1160, 566] on label "Paiements" at bounding box center [1156, 564] width 49 height 16
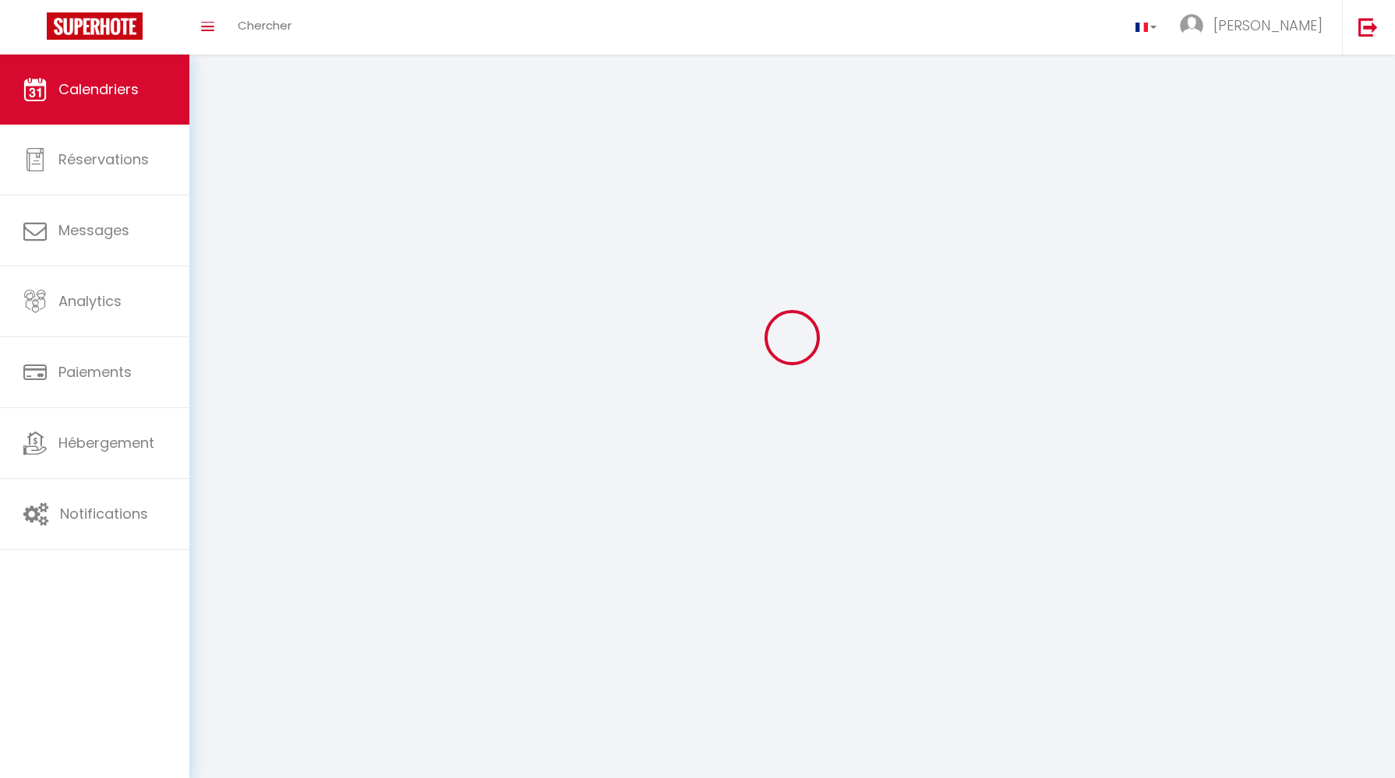
scroll to position [85, 0]
